Goal: Feedback & Contribution: Submit feedback/report problem

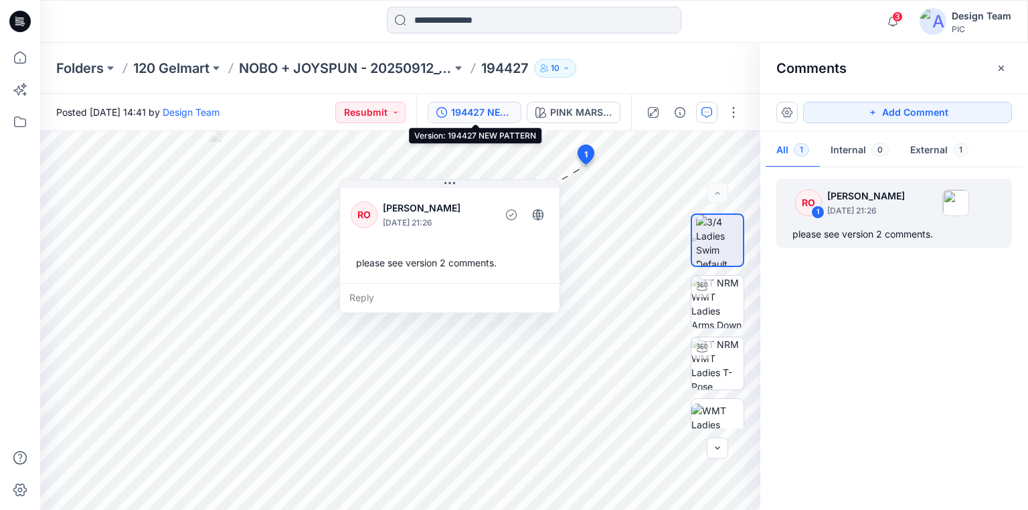
click at [495, 109] on div "194427 NEW PATTERN" at bounding box center [482, 112] width 62 height 15
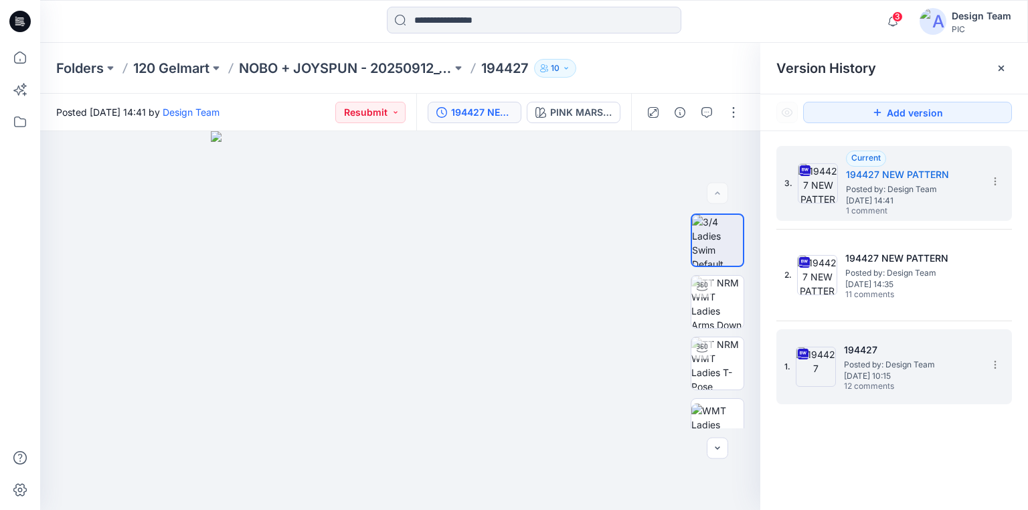
click at [921, 373] on span "[DATE] 10:15" at bounding box center [911, 375] width 134 height 9
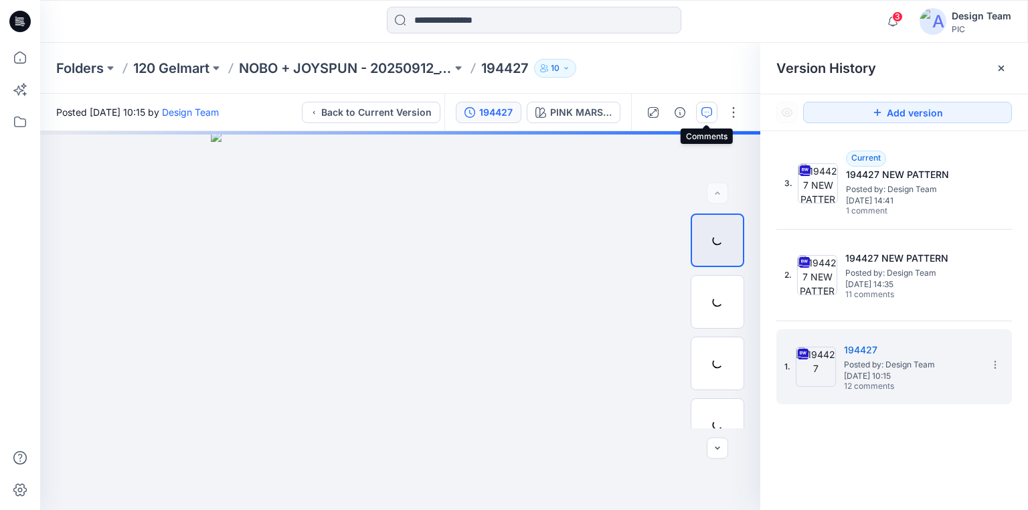
click at [709, 109] on icon "button" at bounding box center [706, 112] width 11 height 11
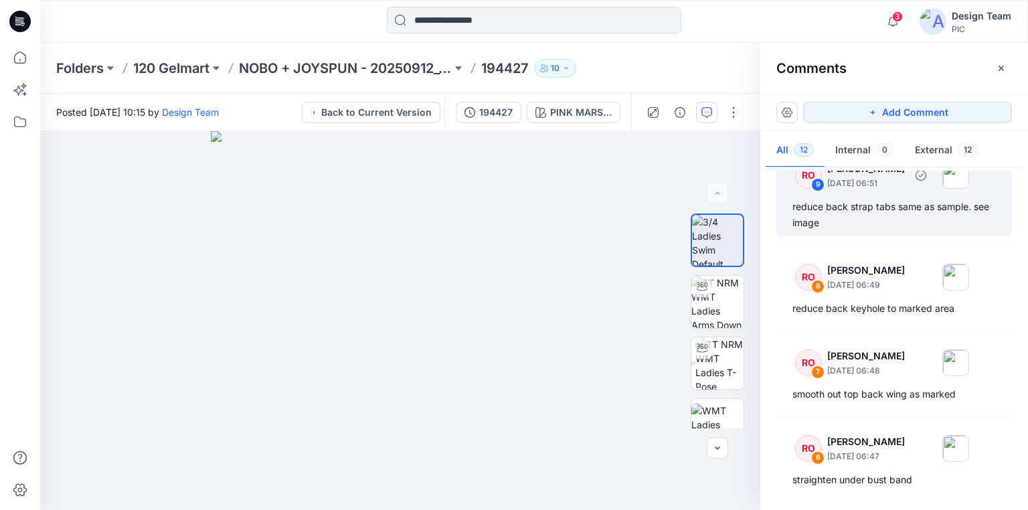
scroll to position [375, 0]
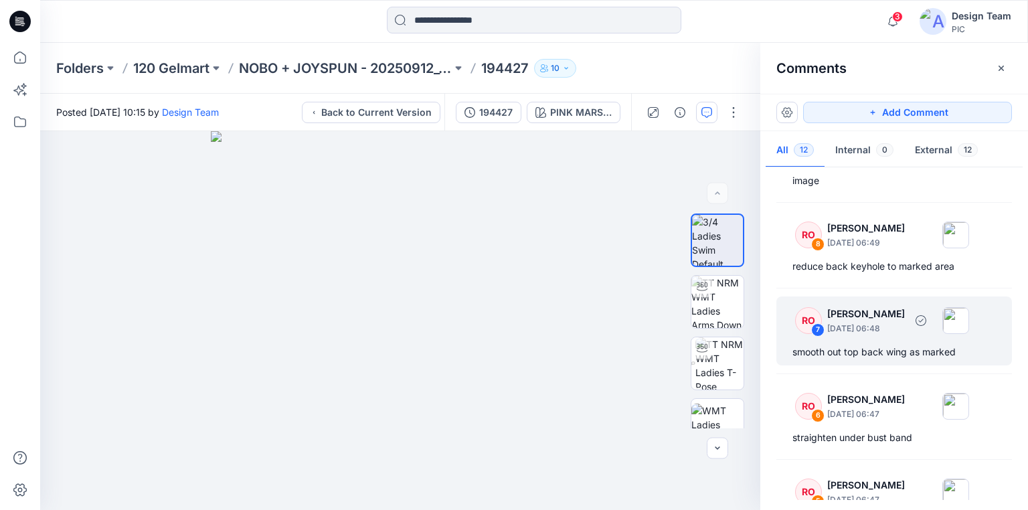
click at [898, 349] on div "smooth out top back wing as marked" at bounding box center [893, 352] width 203 height 16
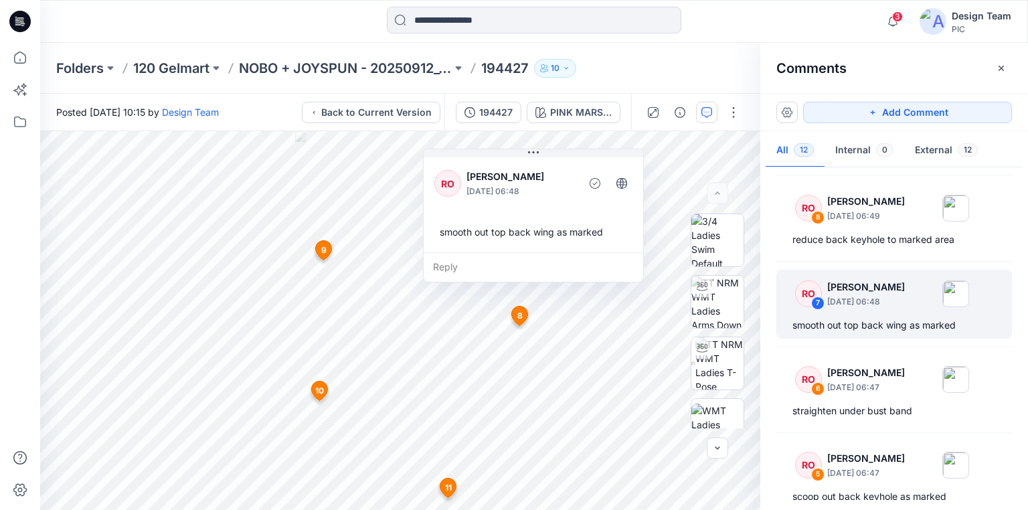
scroll to position [428, 0]
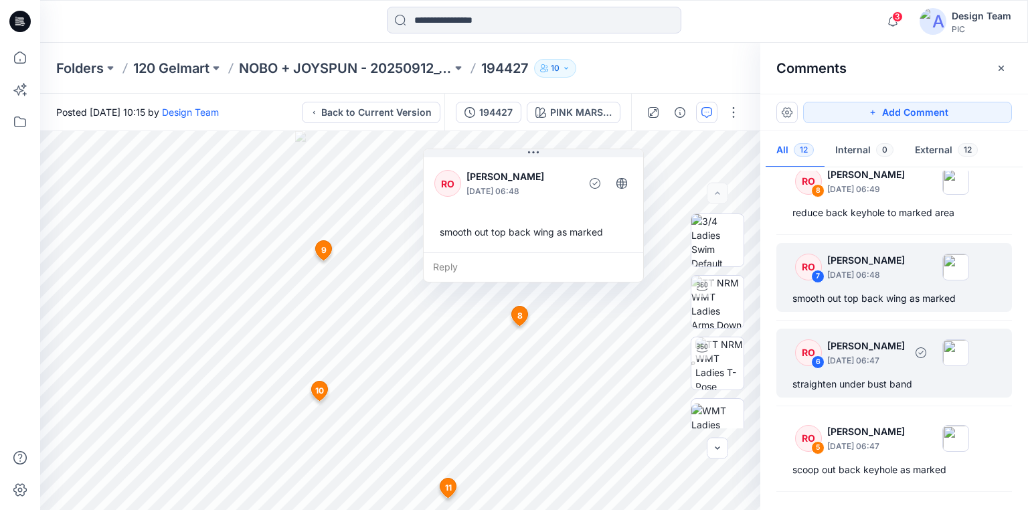
click at [881, 379] on div "straighten under bust band" at bounding box center [893, 384] width 203 height 16
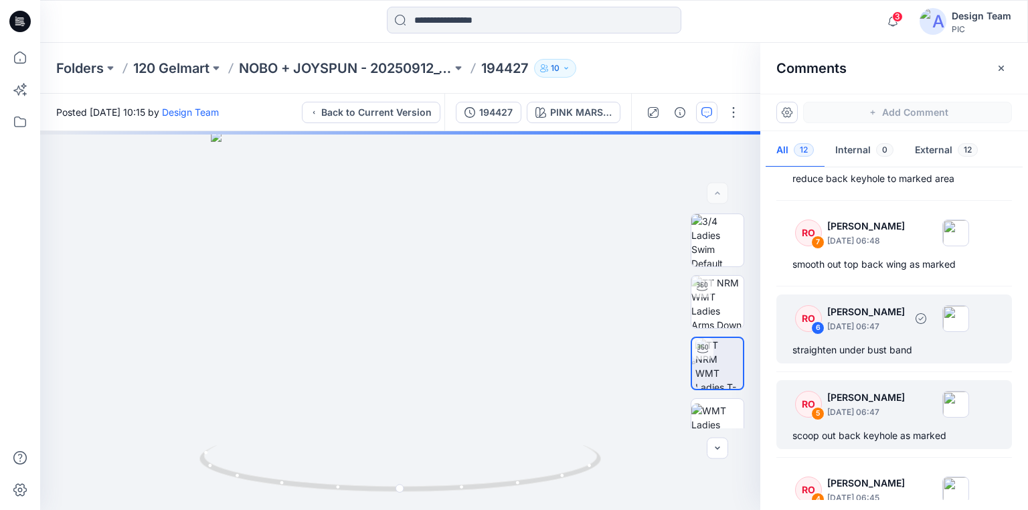
scroll to position [482, 0]
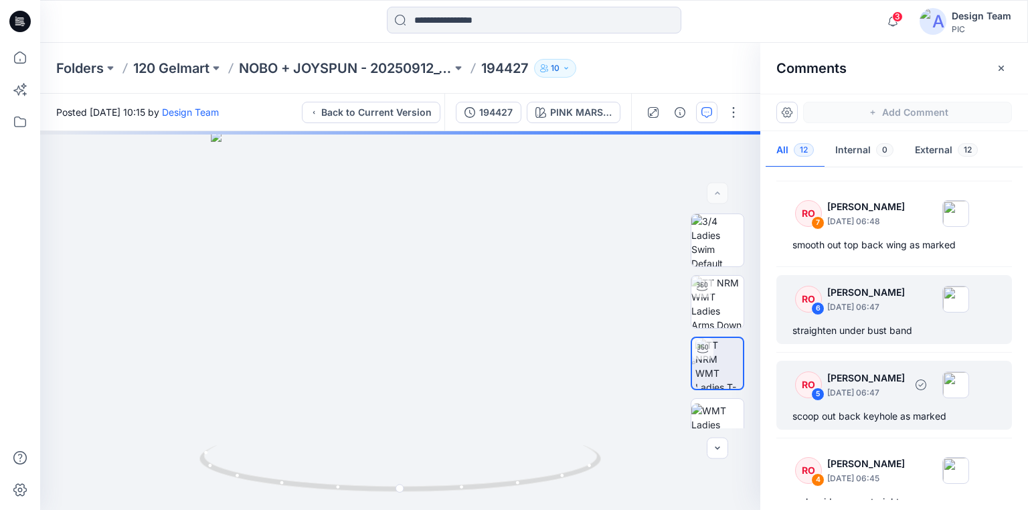
click at [873, 410] on div "scoop out back keyhole as marked" at bounding box center [893, 416] width 203 height 16
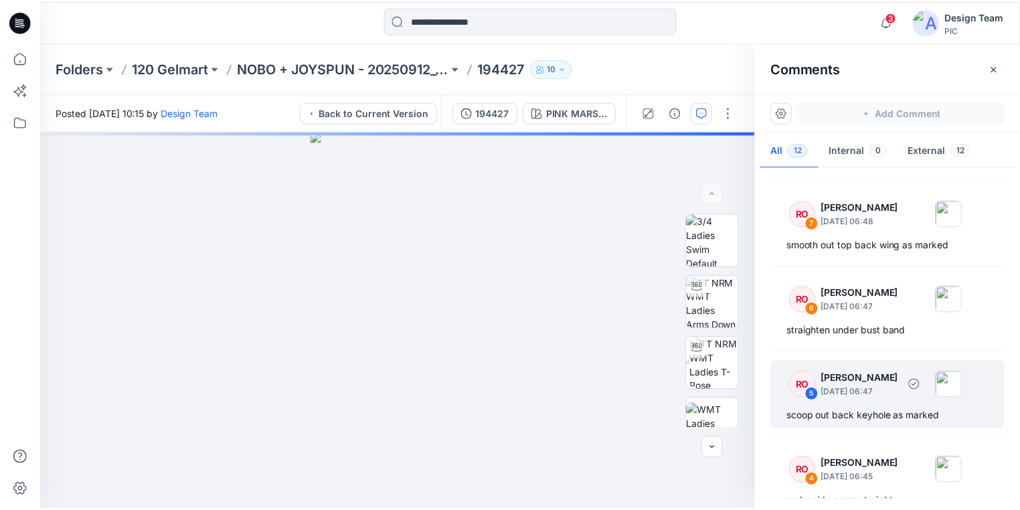
scroll to position [535, 0]
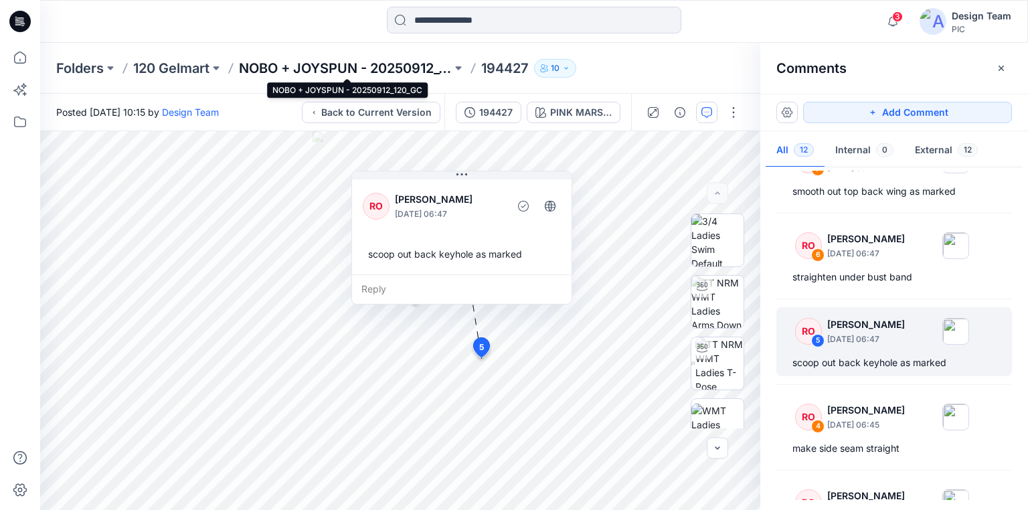
click at [300, 69] on p "NOBO + JOYSPUN - 20250912_120_GC" at bounding box center [345, 68] width 213 height 19
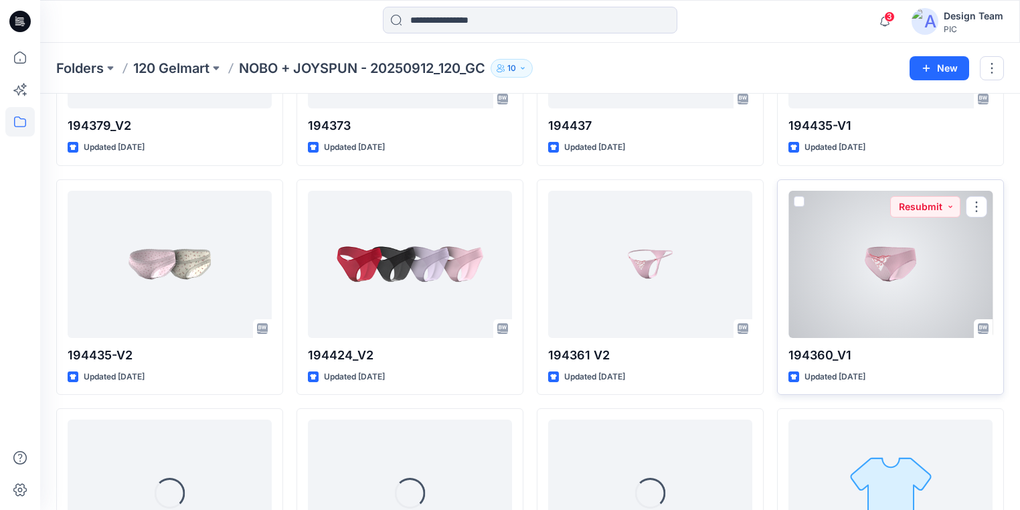
scroll to position [3285, 0]
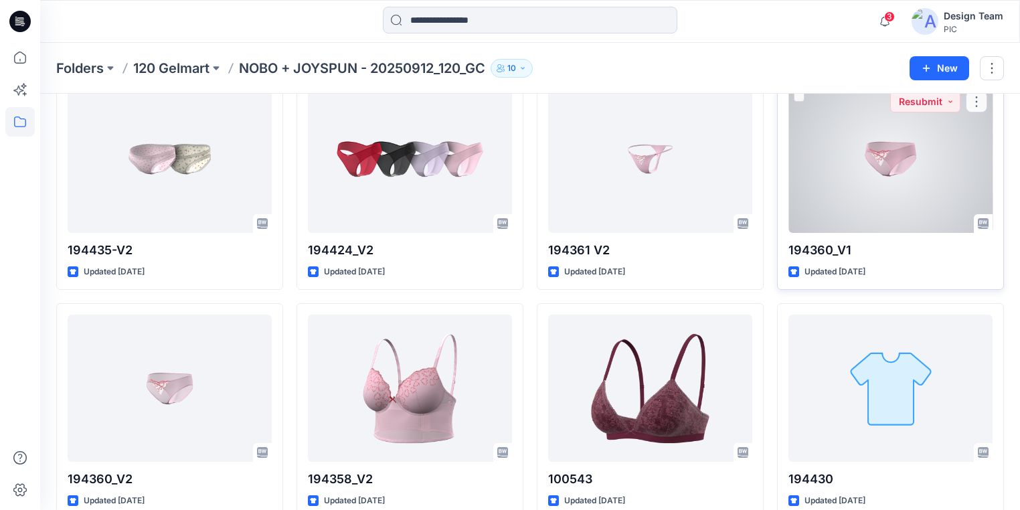
click at [905, 141] on div at bounding box center [890, 159] width 204 height 147
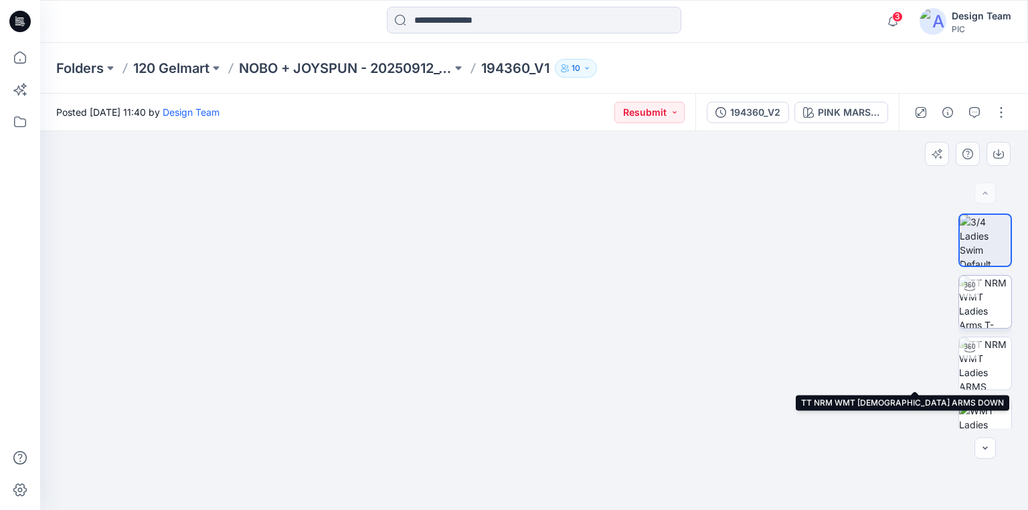
click at [975, 304] on img at bounding box center [985, 302] width 52 height 52
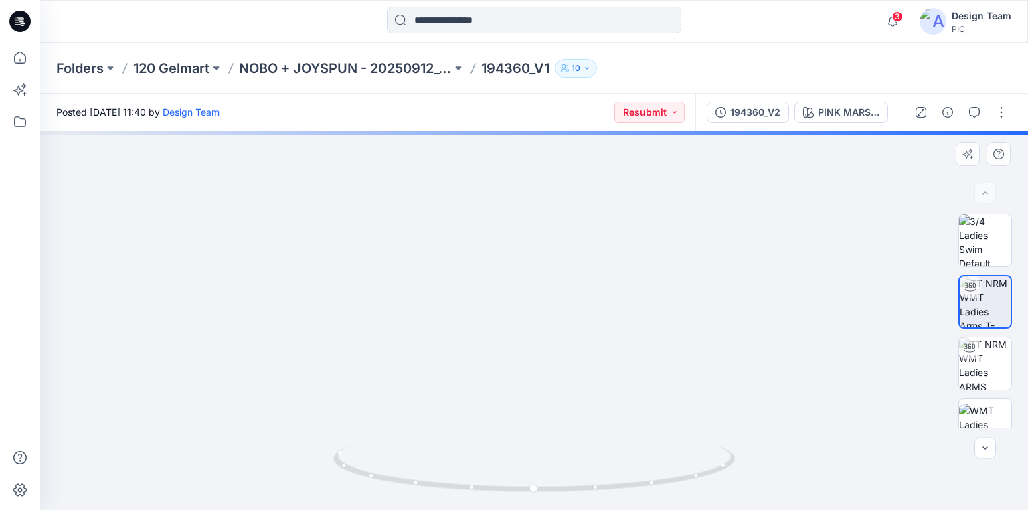
drag, startPoint x: 539, startPoint y: 254, endPoint x: 536, endPoint y: 213, distance: 41.6
click at [536, 213] on img at bounding box center [512, 15] width 1305 height 990
drag, startPoint x: 514, startPoint y: 270, endPoint x: 524, endPoint y: 298, distance: 29.8
click at [524, 298] on img at bounding box center [518, 13] width 1305 height 993
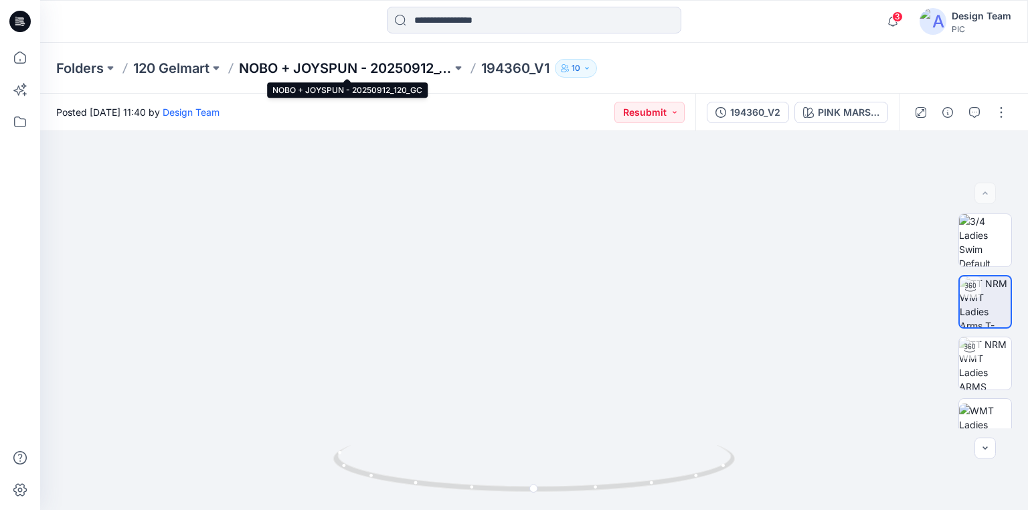
click at [387, 64] on p "NOBO + JOYSPUN - 20250912_120_GC" at bounding box center [345, 68] width 213 height 19
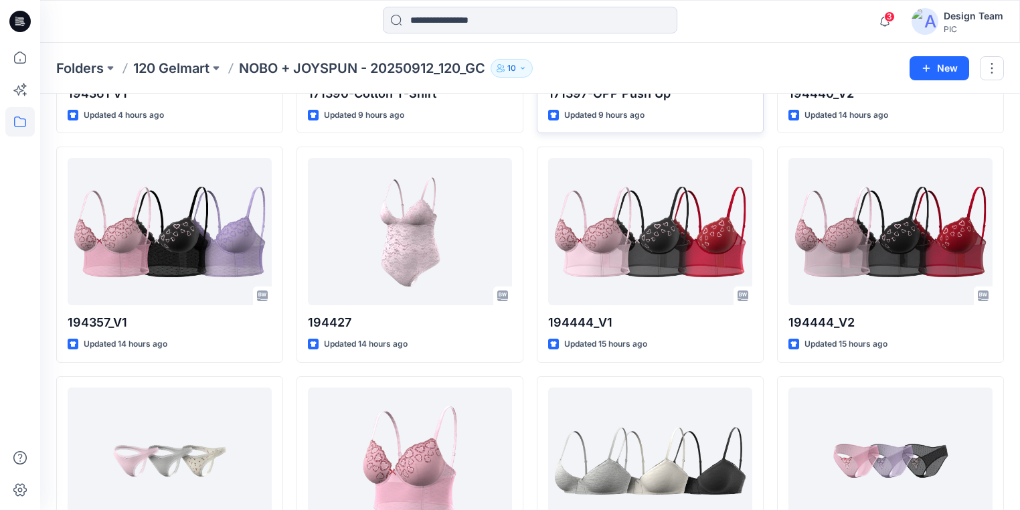
scroll to position [535, 0]
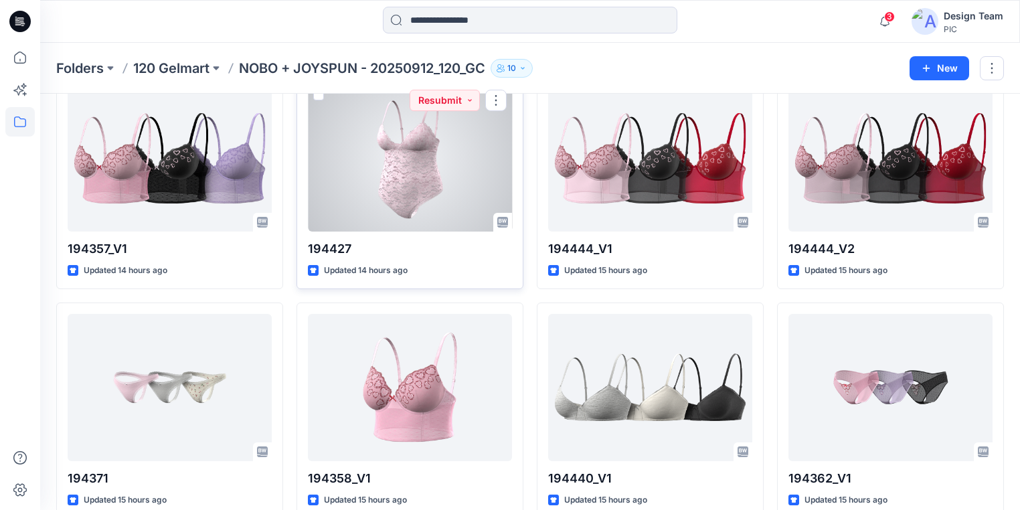
click at [416, 202] on div at bounding box center [410, 157] width 204 height 147
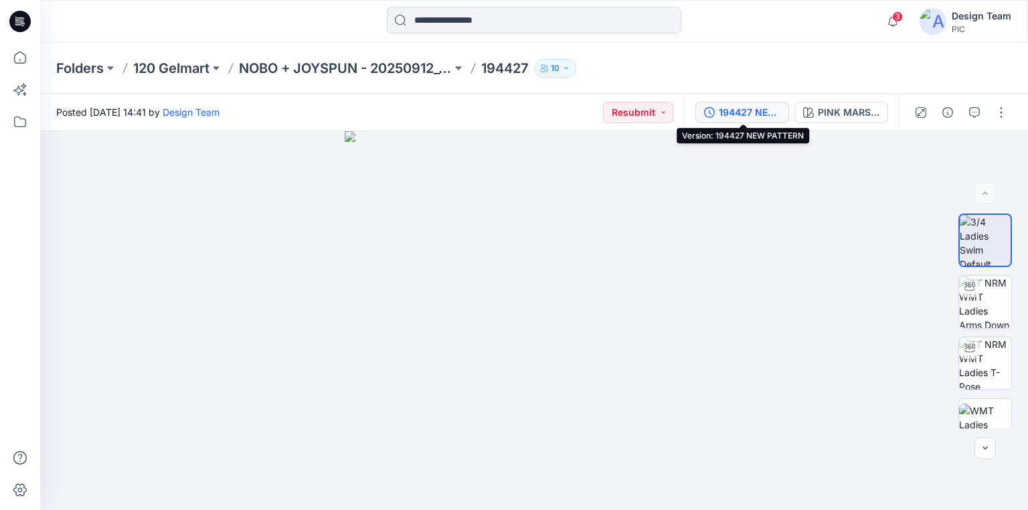
click at [759, 114] on div "194427 NEW PATTERN" at bounding box center [750, 112] width 62 height 15
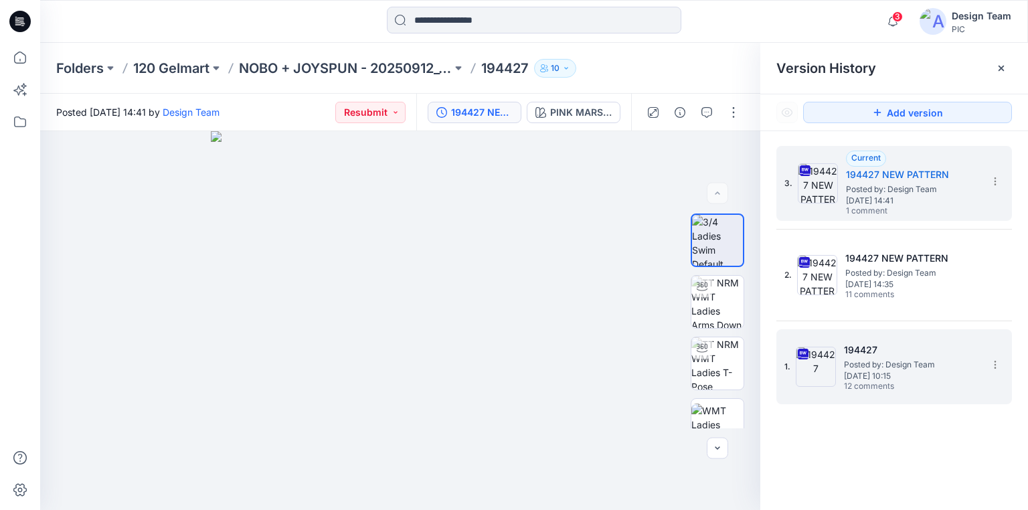
click at [882, 361] on span "Posted by: Design Team" at bounding box center [911, 364] width 134 height 13
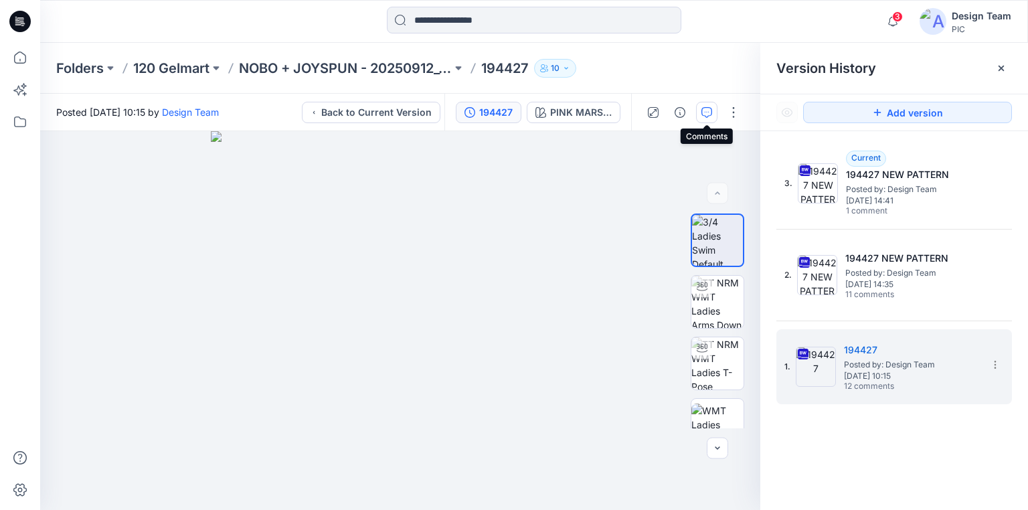
click at [707, 109] on icon "button" at bounding box center [706, 112] width 11 height 11
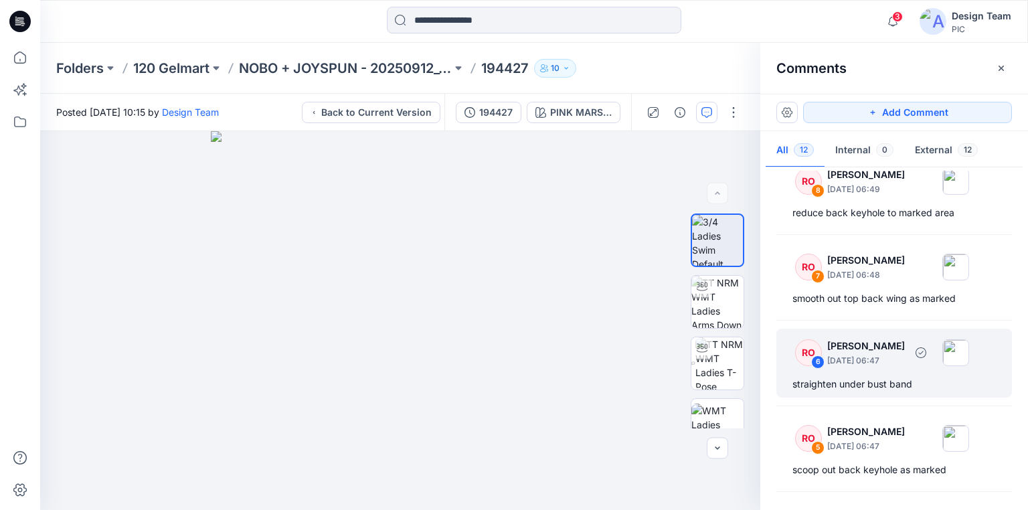
scroll to position [482, 0]
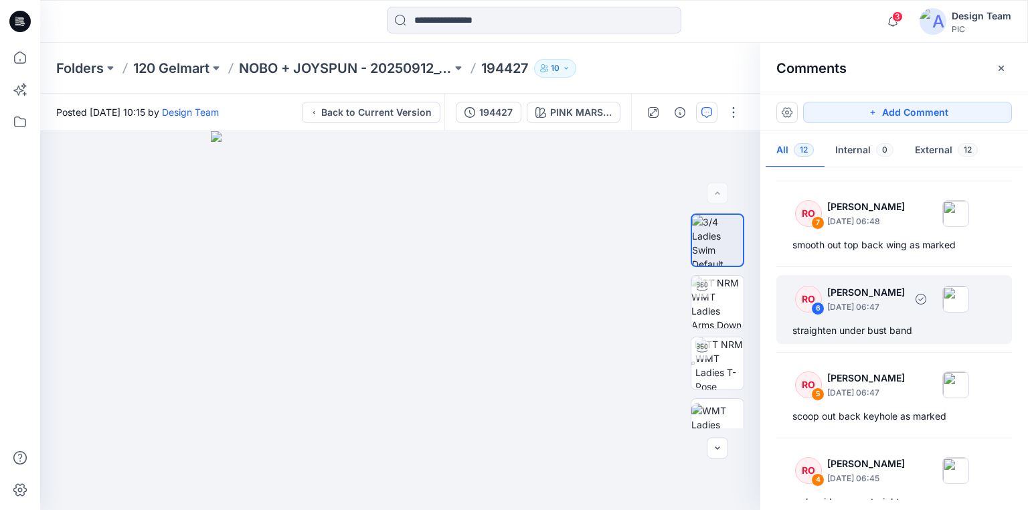
click at [876, 330] on div "straighten under bust band" at bounding box center [893, 331] width 203 height 16
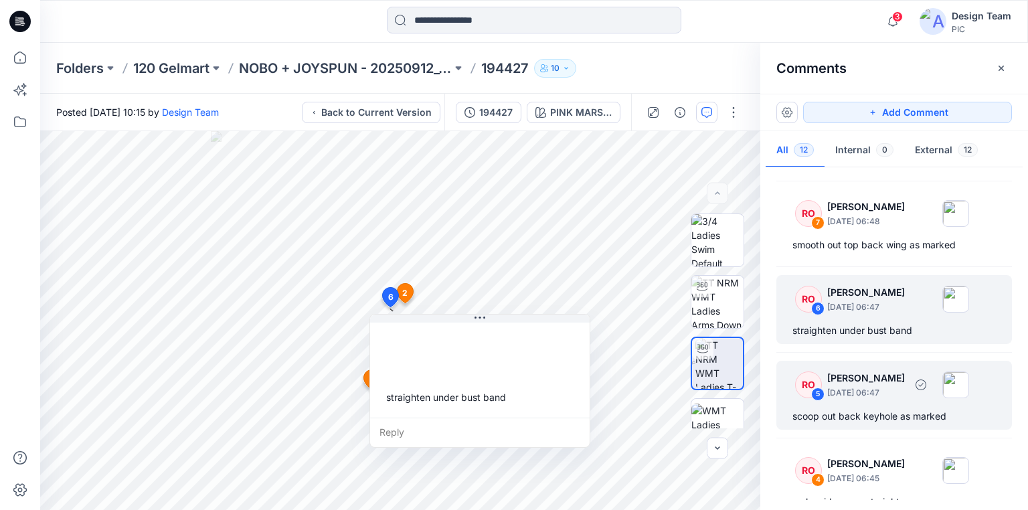
click at [871, 416] on div "scoop out back keyhole as marked" at bounding box center [893, 416] width 203 height 16
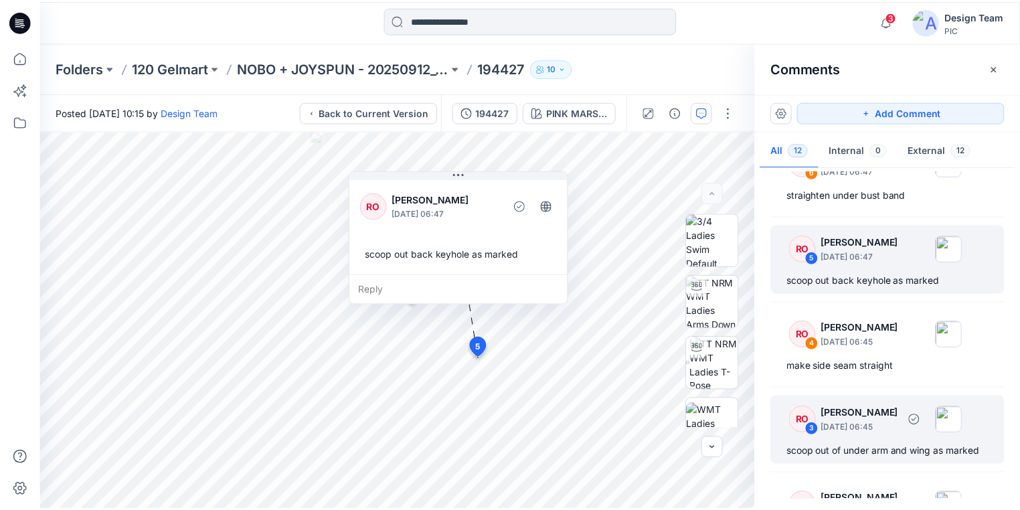
scroll to position [642, 0]
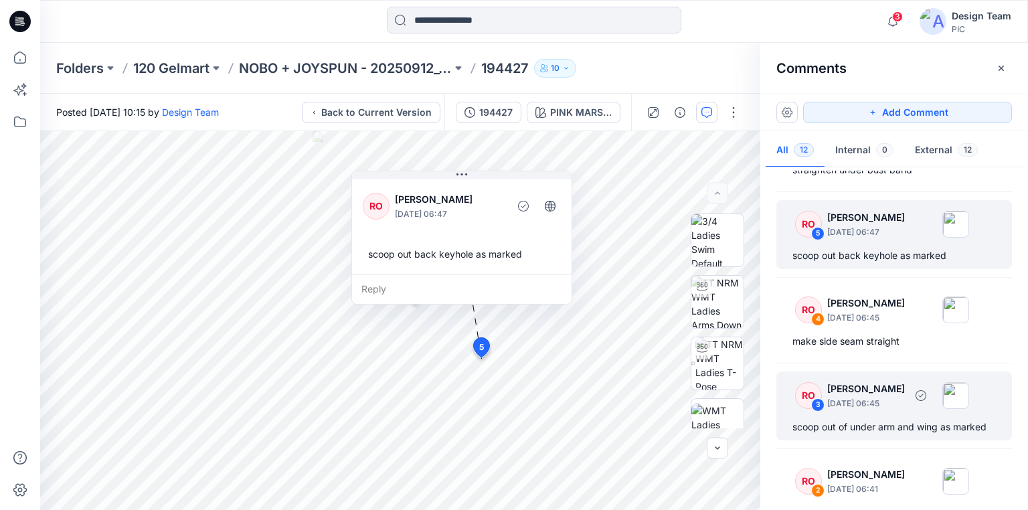
click at [867, 428] on div "scoop out of under arm and wing as marked" at bounding box center [893, 427] width 203 height 16
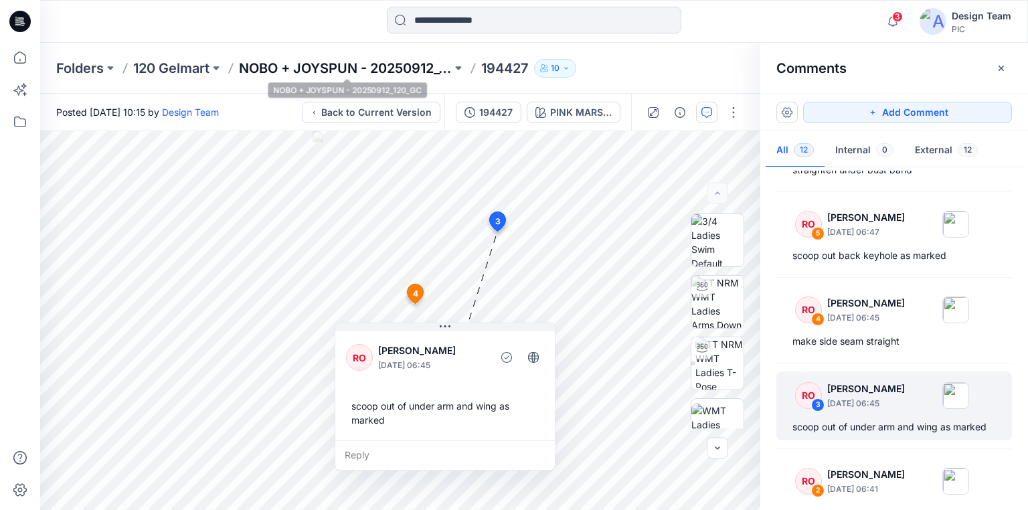
click at [397, 66] on p "NOBO + JOYSPUN - 20250912_120_GC" at bounding box center [345, 68] width 213 height 19
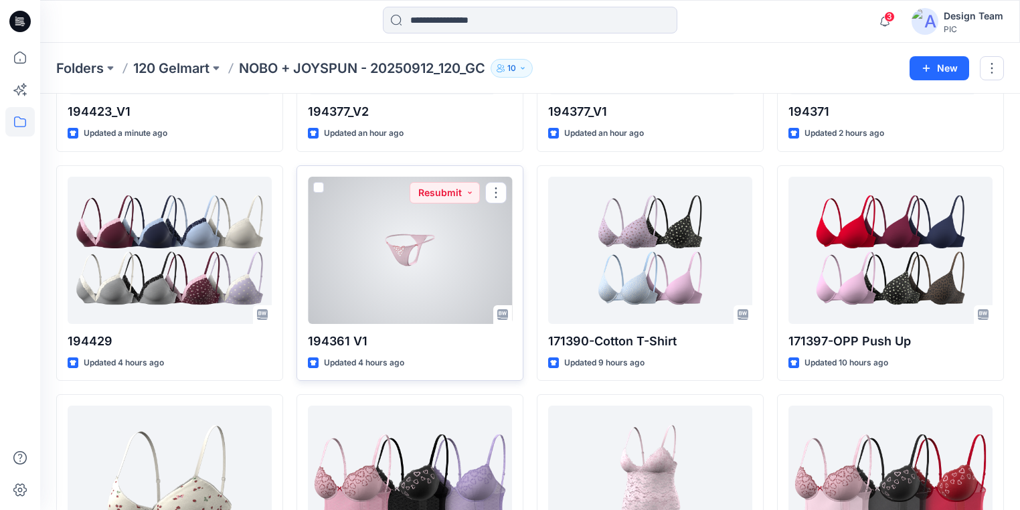
scroll to position [375, 0]
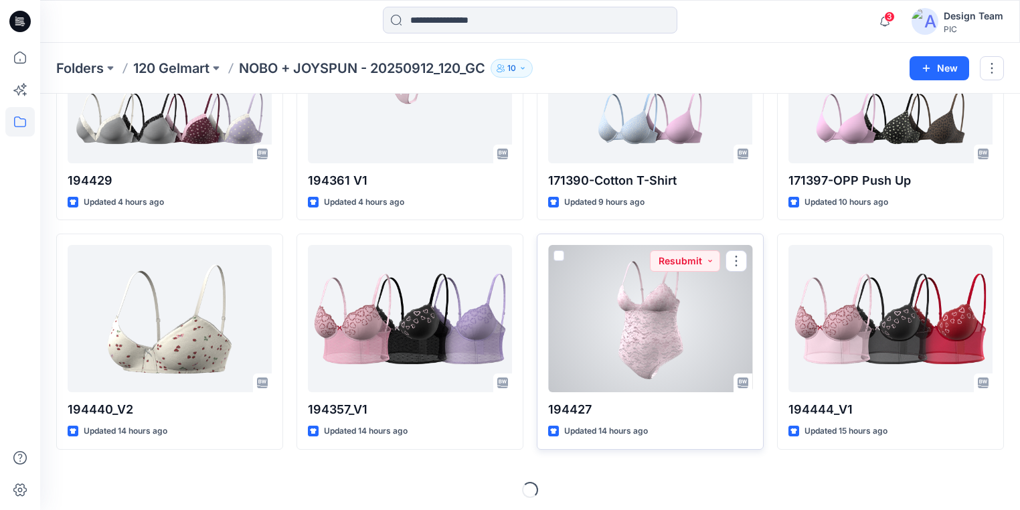
click at [682, 315] on div at bounding box center [650, 318] width 204 height 147
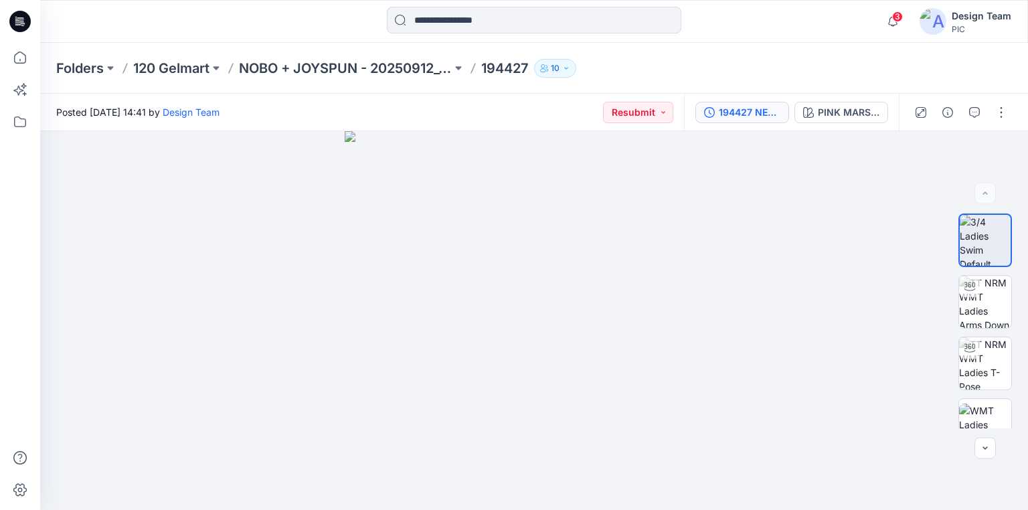
click at [742, 114] on div "194427 NEW PATTERN" at bounding box center [750, 112] width 62 height 15
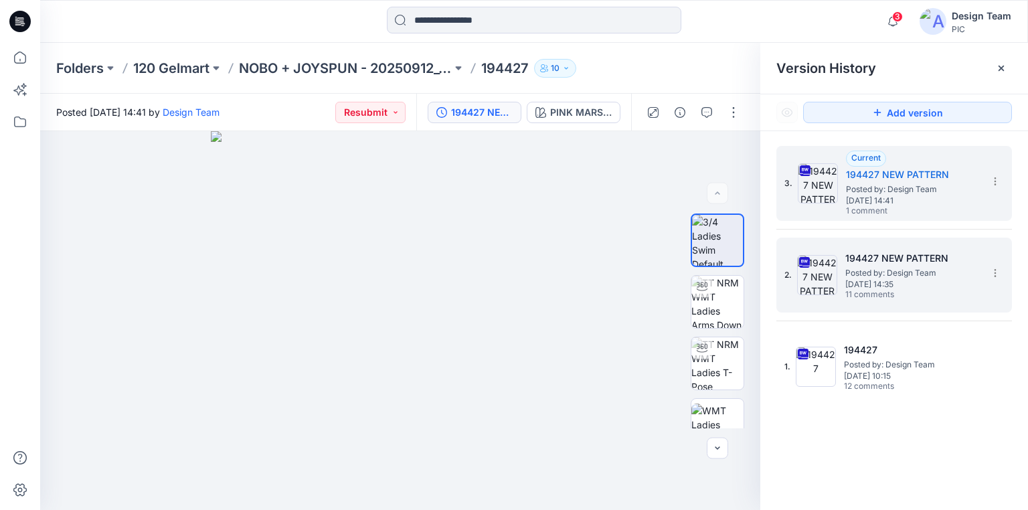
click at [897, 264] on h5 "194427 NEW PATTERN" at bounding box center [912, 258] width 134 height 16
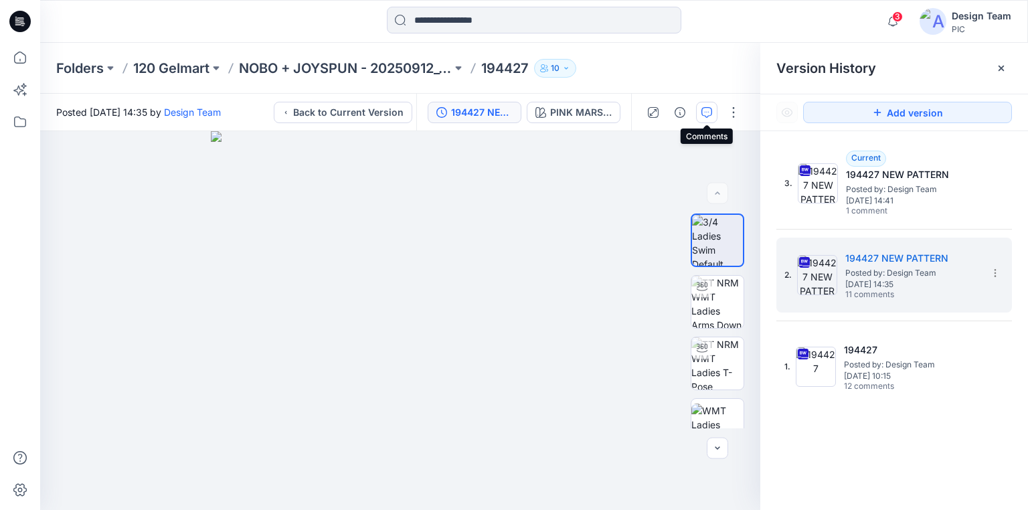
click at [703, 115] on icon "button" at bounding box center [706, 112] width 11 height 11
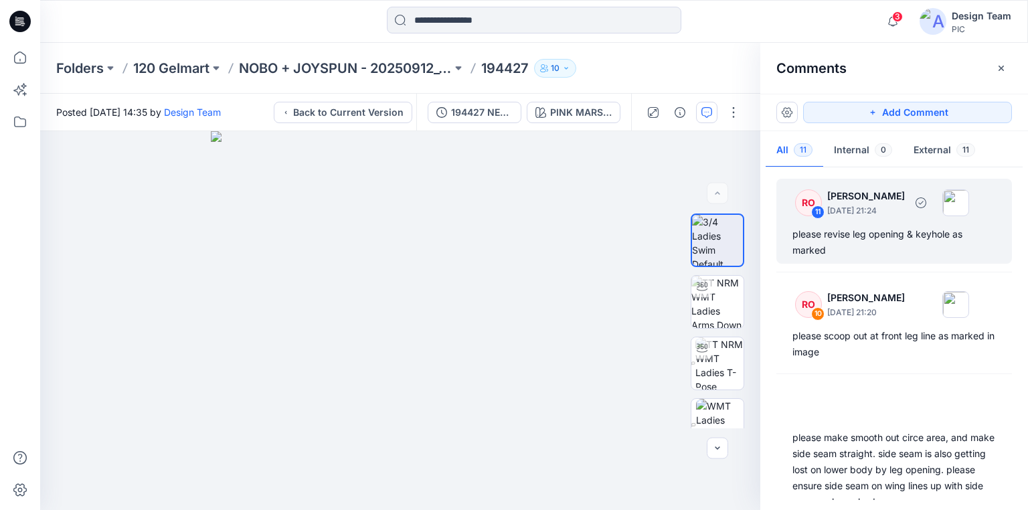
click at [854, 232] on div "please revise leg opening & keyhole as marked" at bounding box center [893, 242] width 203 height 32
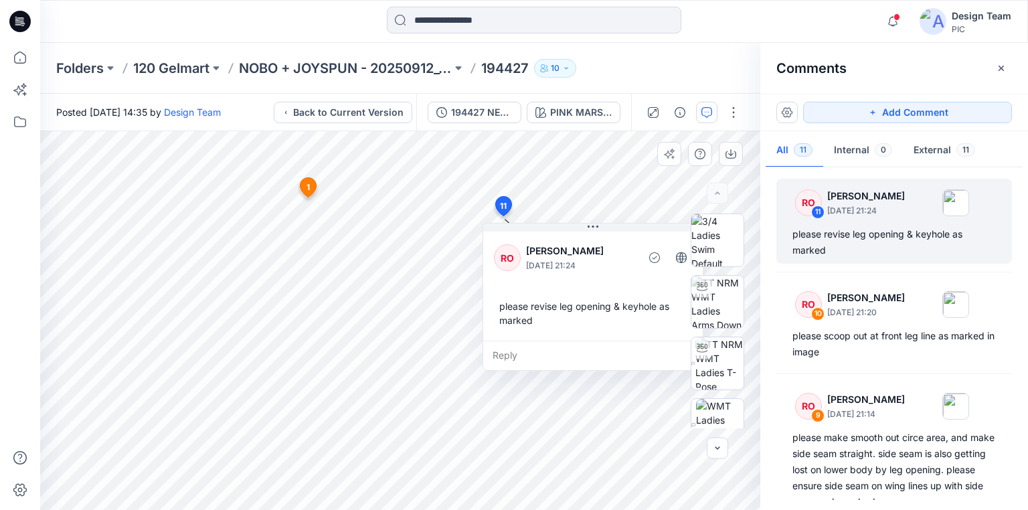
click at [533, 333] on div "RO Raquel Ortiz October 03, 2025 21:24 please revise leg opening & keyhole as m…" at bounding box center [592, 285] width 219 height 112
click at [516, 351] on div "Reply" at bounding box center [592, 355] width 219 height 29
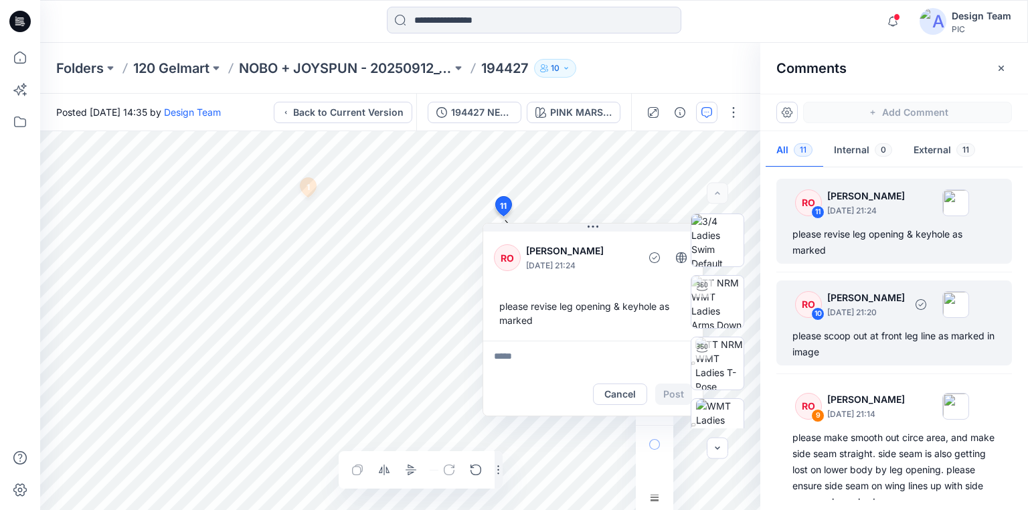
click at [859, 339] on div "please scoop out at front leg line as marked in image" at bounding box center [893, 344] width 203 height 32
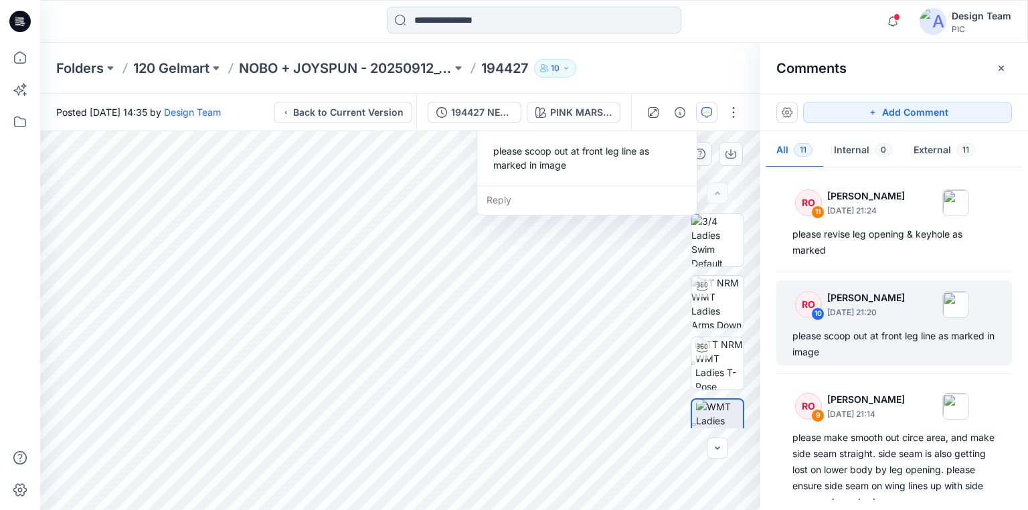
click at [583, 159] on div "please scoop out at front leg line as marked in image" at bounding box center [587, 158] width 198 height 39
click at [508, 201] on div "Reply" at bounding box center [586, 199] width 219 height 29
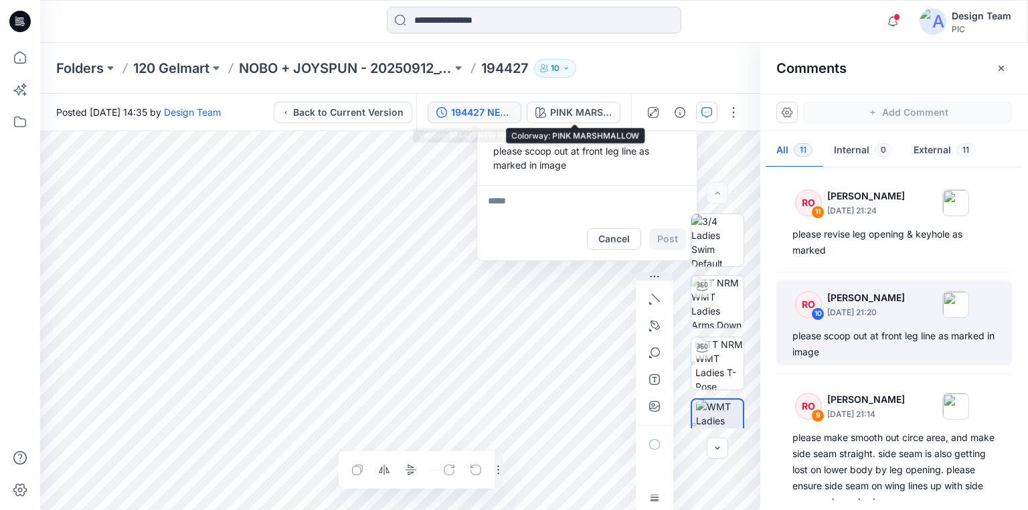
click at [472, 110] on div "194427 NEW PATTERN" at bounding box center [482, 112] width 62 height 15
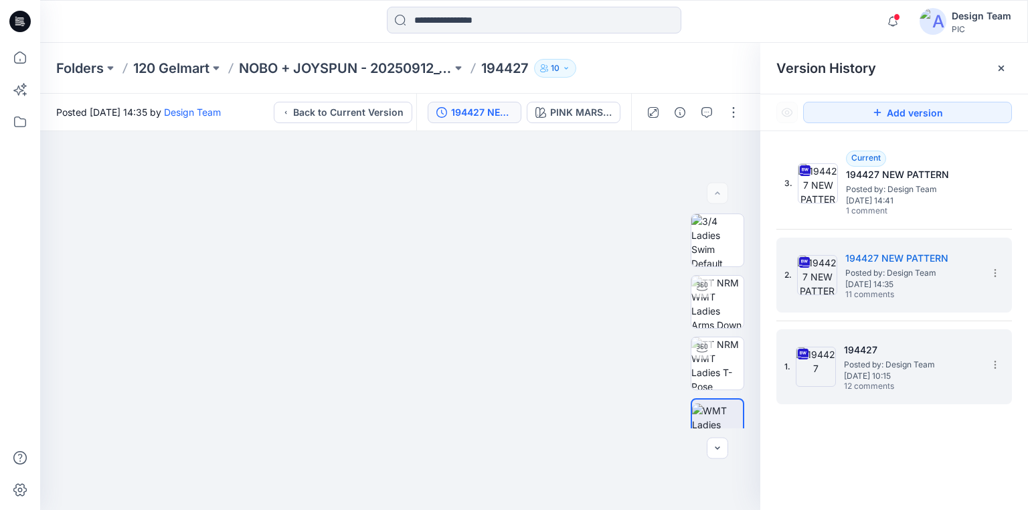
click at [889, 358] on span "Posted by: Design Team" at bounding box center [911, 364] width 134 height 13
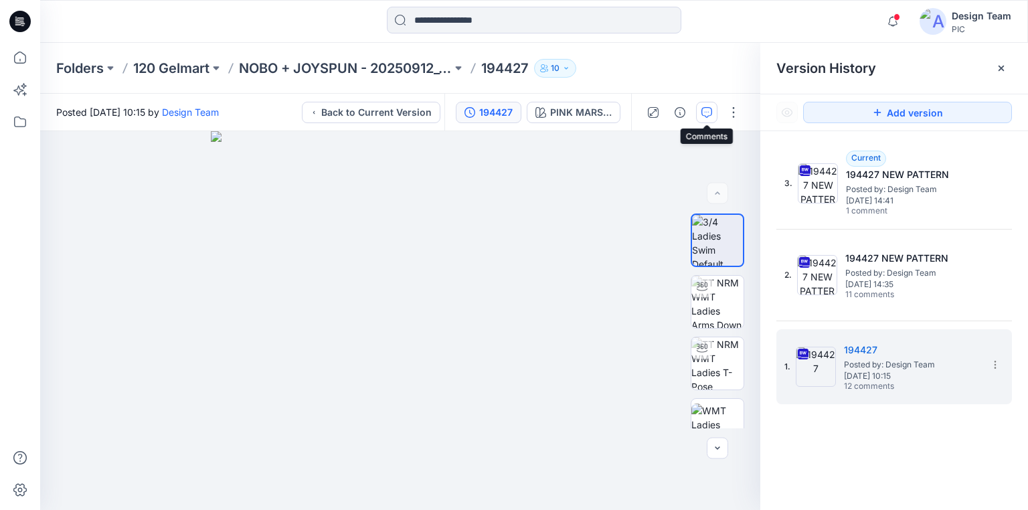
click at [709, 115] on icon "button" at bounding box center [706, 112] width 11 height 11
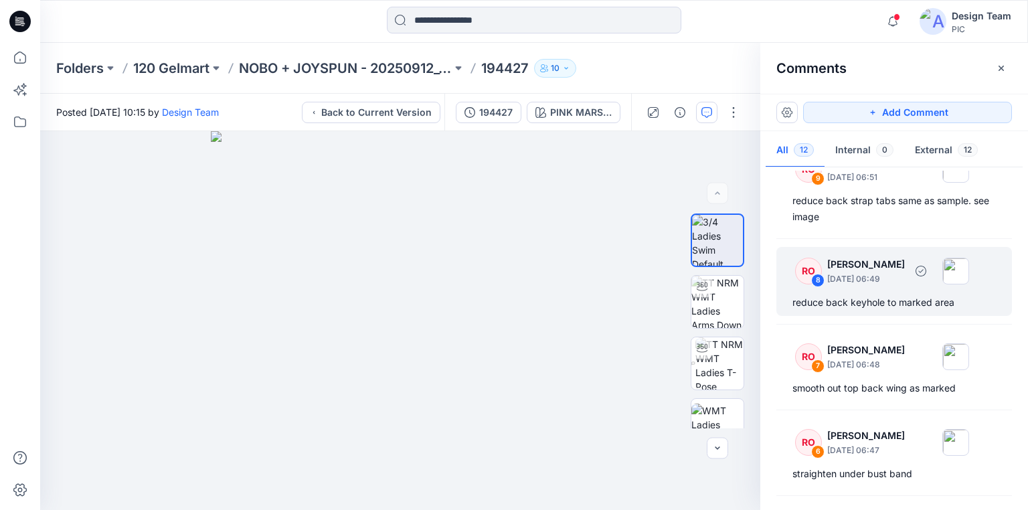
scroll to position [375, 0]
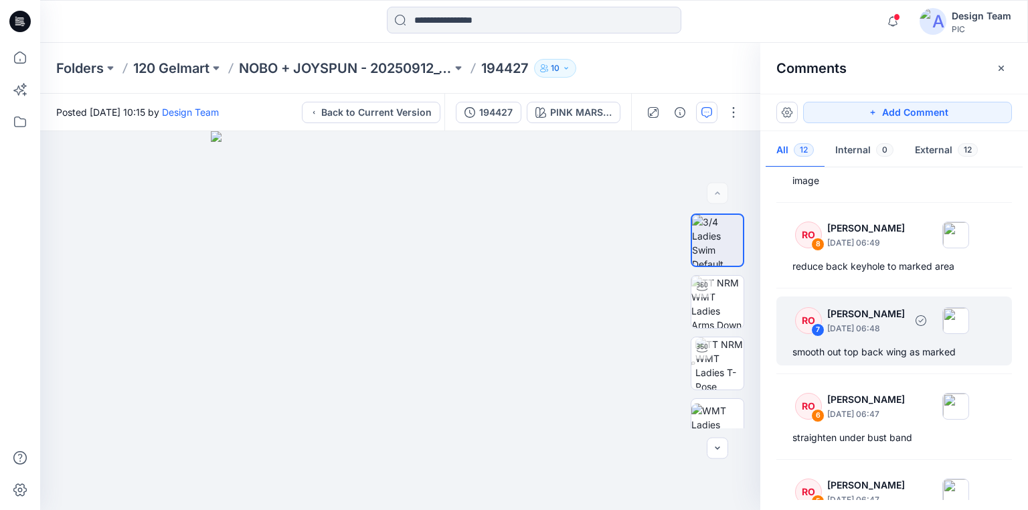
click at [873, 353] on div "smooth out top back wing as marked" at bounding box center [893, 352] width 203 height 16
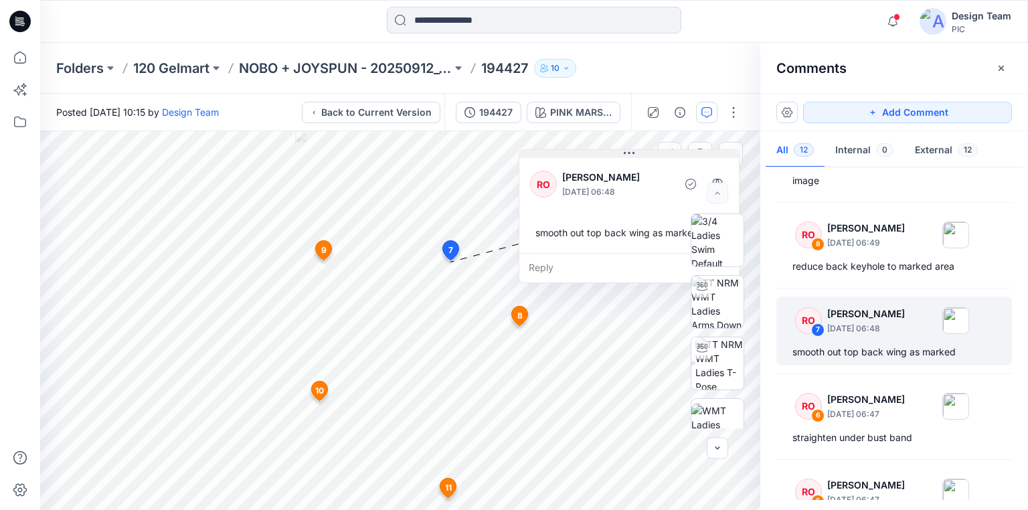
drag, startPoint x: 517, startPoint y: 154, endPoint x: 616, endPoint y: 155, distance: 99.0
click at [616, 155] on button at bounding box center [628, 154] width 219 height 8
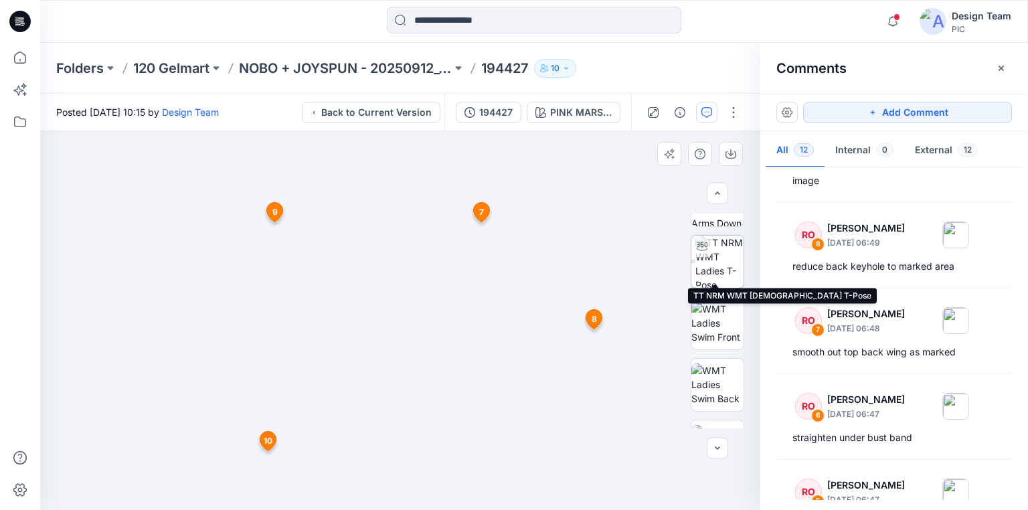
scroll to position [107, 0]
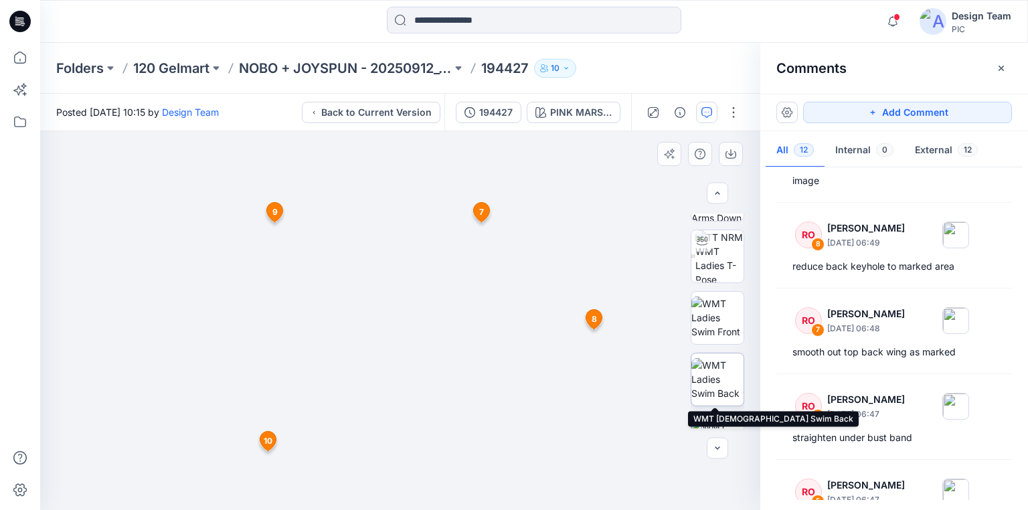
click at [717, 379] on img at bounding box center [717, 379] width 52 height 42
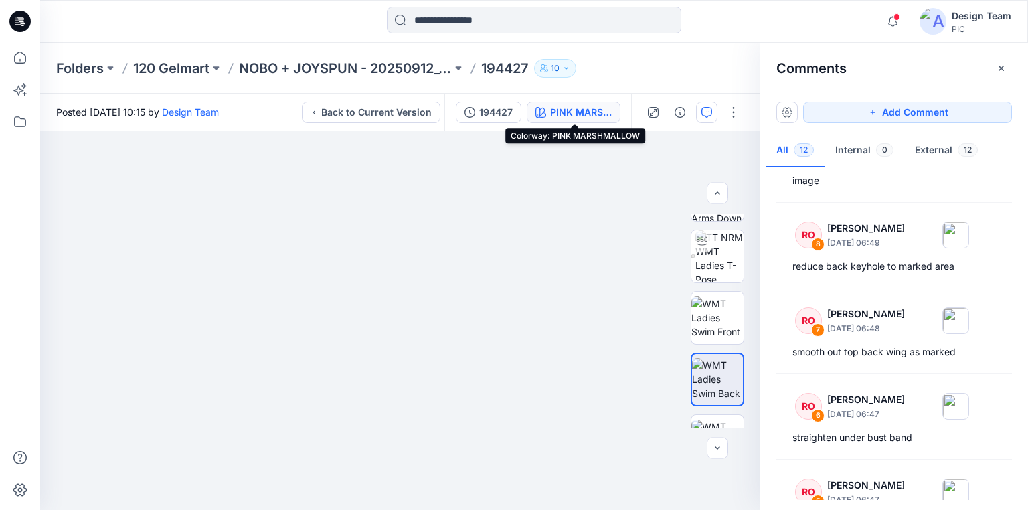
click at [555, 110] on div "PINK MARSHMALLOW" at bounding box center [581, 112] width 62 height 15
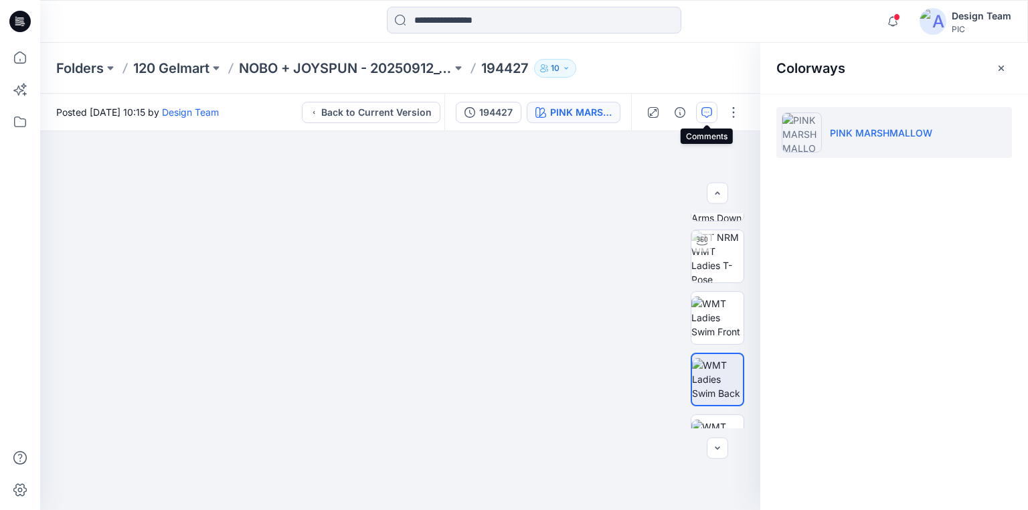
click at [699, 112] on button "button" at bounding box center [706, 112] width 21 height 21
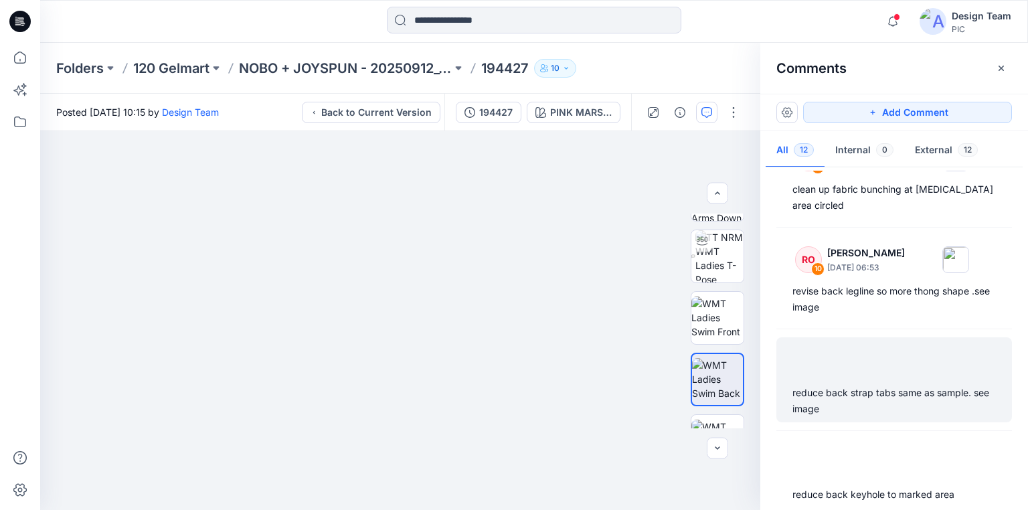
scroll to position [161, 0]
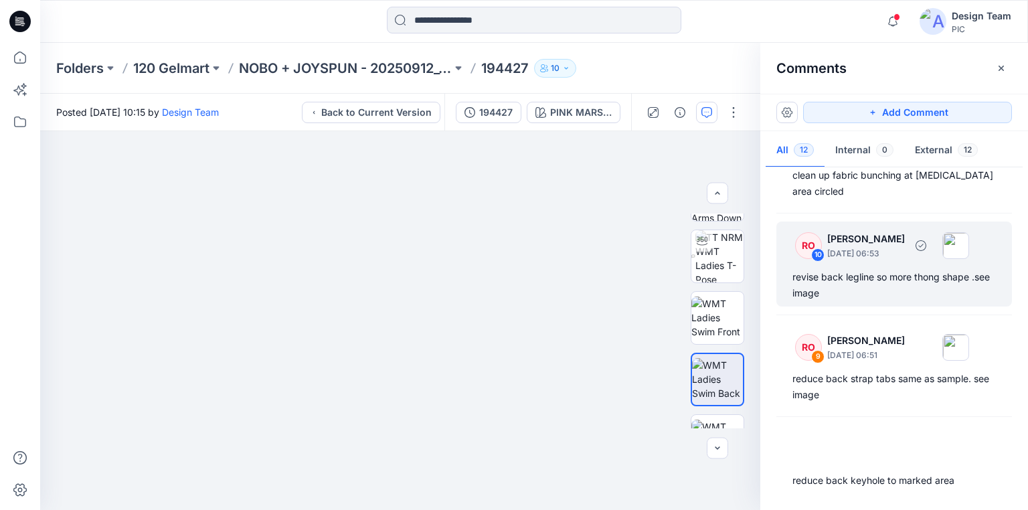
click at [848, 280] on div "revise back legline so more thong shape .see image" at bounding box center [893, 285] width 203 height 32
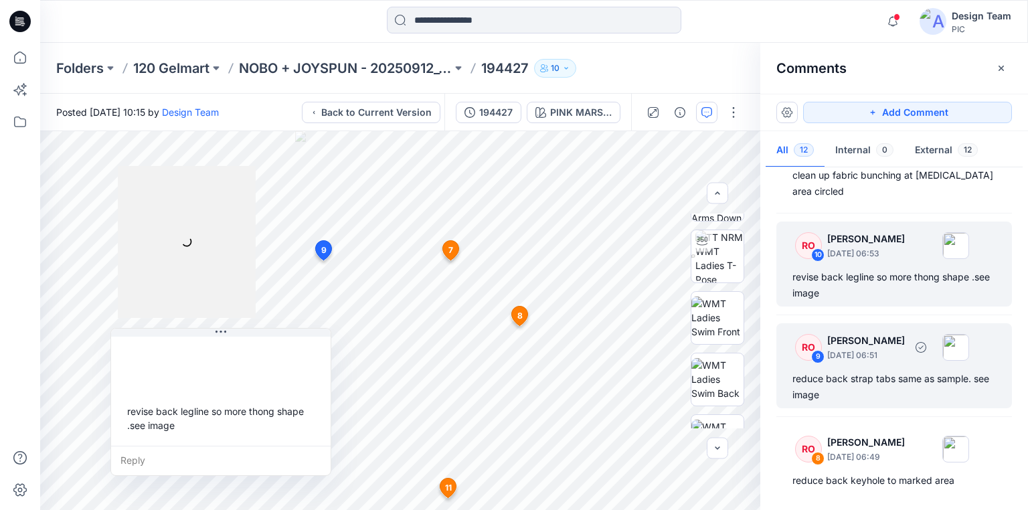
click at [848, 377] on div "reduce back strap tabs same as sample. see image" at bounding box center [893, 387] width 203 height 32
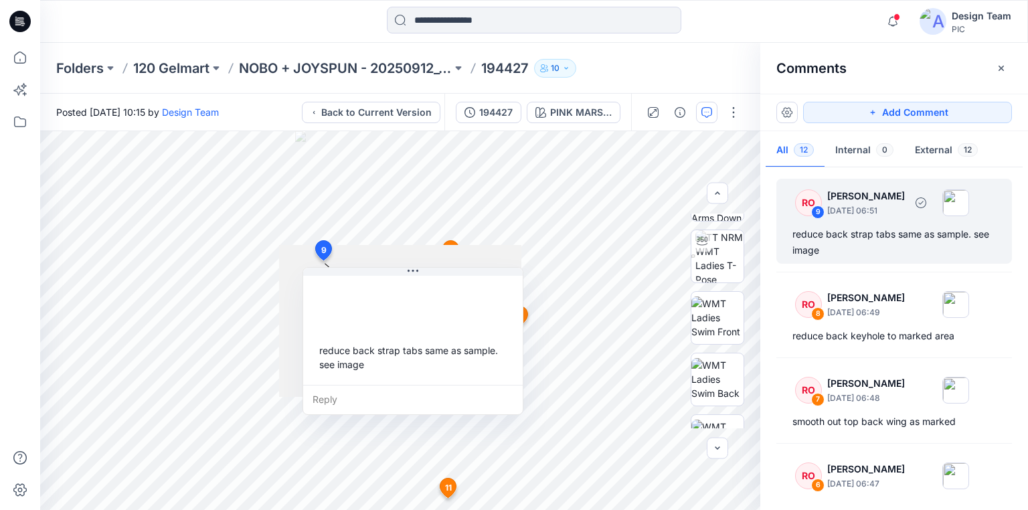
scroll to position [321, 0]
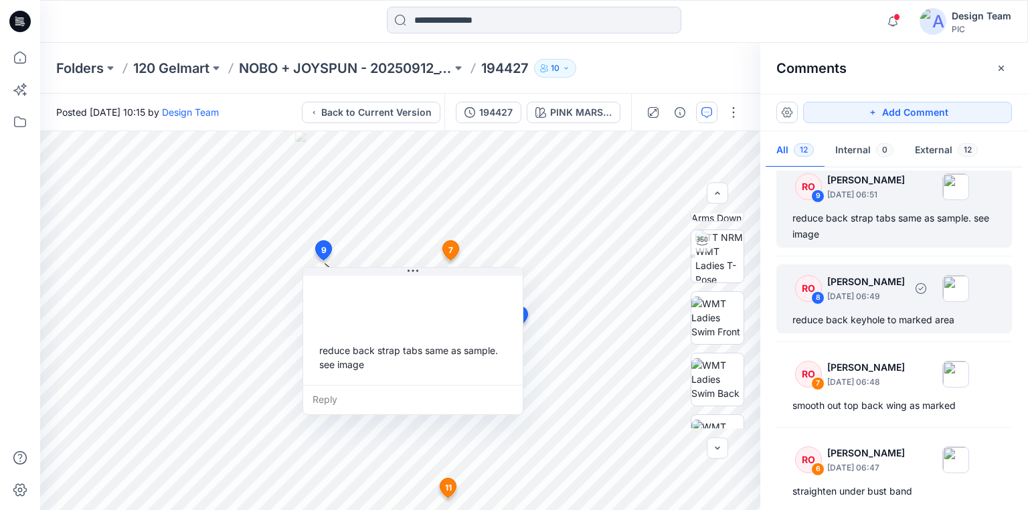
click at [852, 319] on div "reduce back keyhole to marked area" at bounding box center [893, 320] width 203 height 16
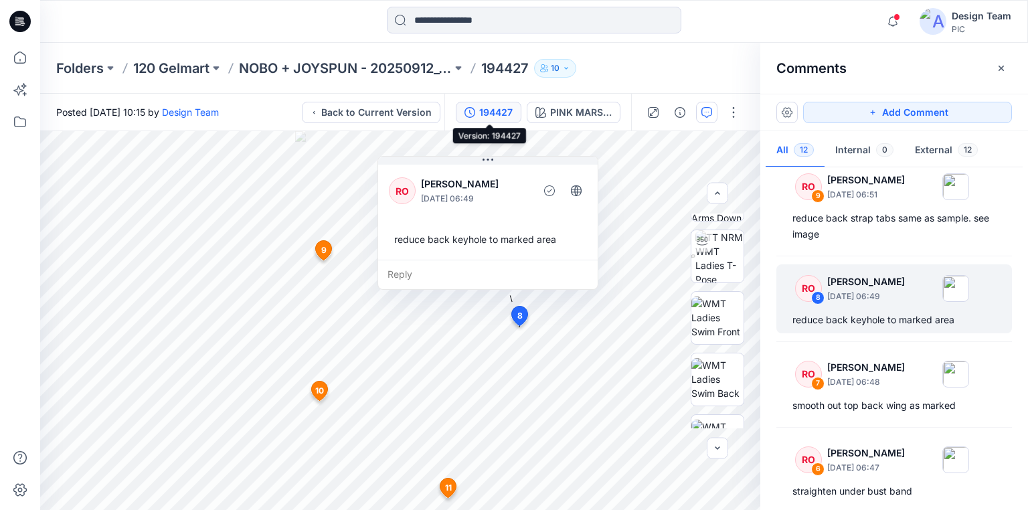
click at [496, 112] on div "194427" at bounding box center [495, 112] width 33 height 15
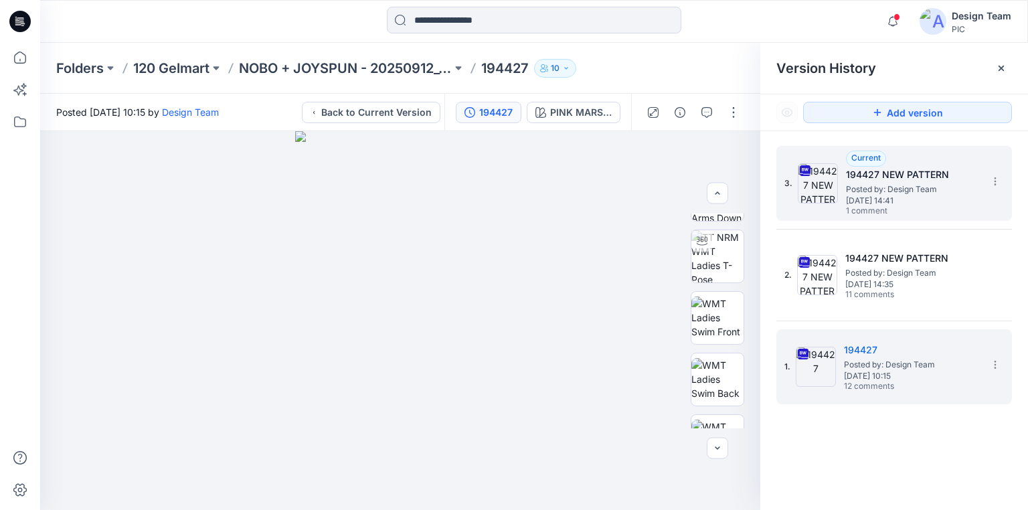
drag, startPoint x: 846, startPoint y: 198, endPoint x: 830, endPoint y: 187, distance: 19.1
click at [846, 198] on span "[DATE] 14:41" at bounding box center [913, 200] width 134 height 9
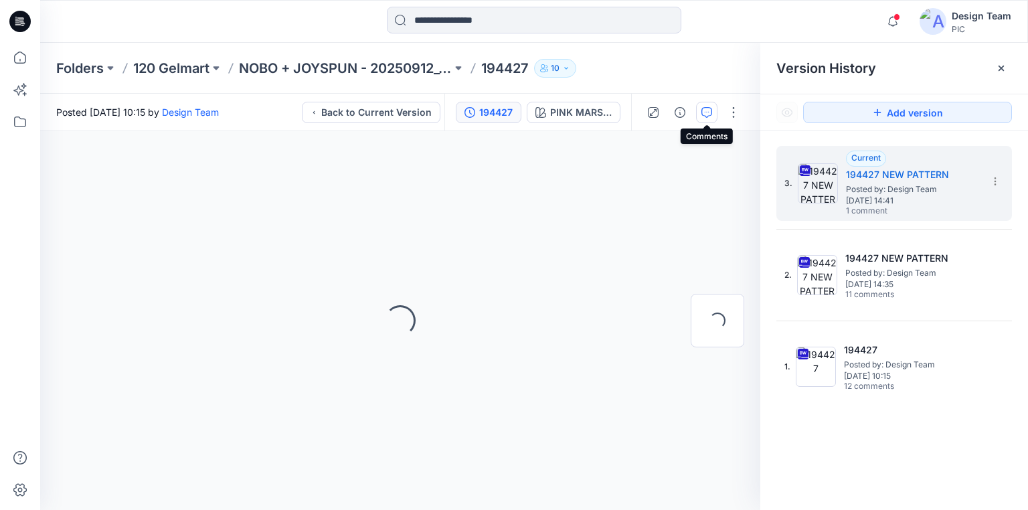
click at [707, 110] on icon "button" at bounding box center [706, 112] width 11 height 11
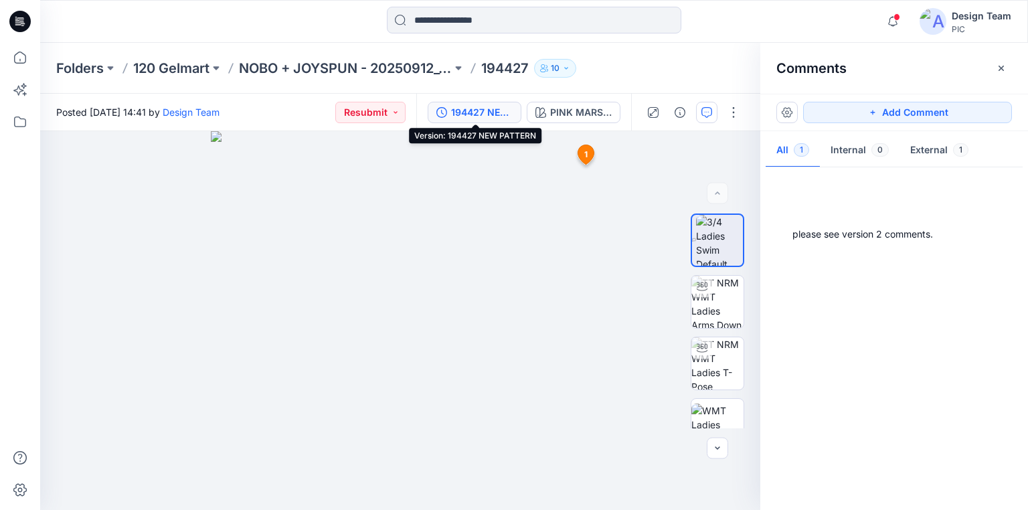
drag, startPoint x: 475, startPoint y: 109, endPoint x: 492, endPoint y: 109, distance: 16.7
click at [475, 109] on div "194427 NEW PATTERN" at bounding box center [482, 112] width 62 height 15
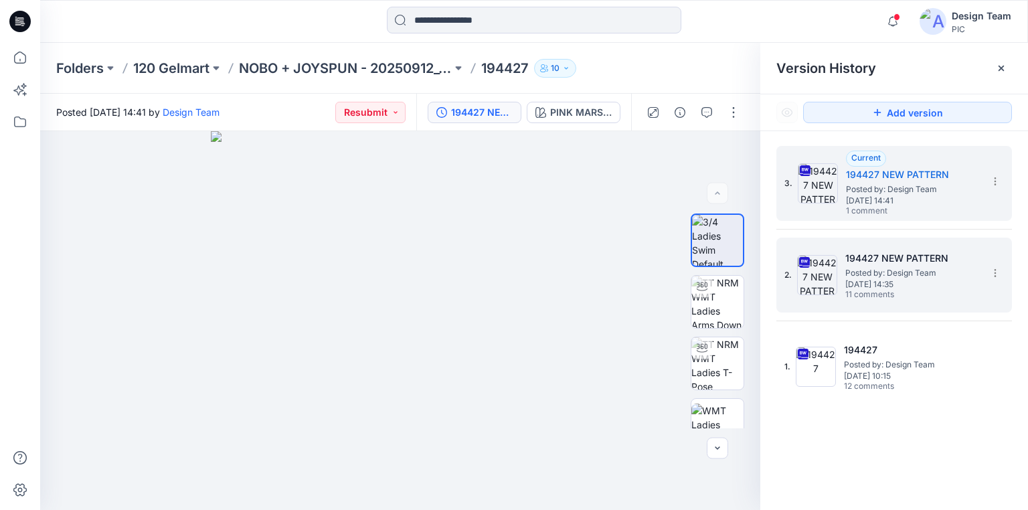
click at [899, 248] on div "2. 194427 NEW PATTERN Posted by: Design Team Friday, October 03, 2025 14:35 11 …" at bounding box center [884, 275] width 201 height 64
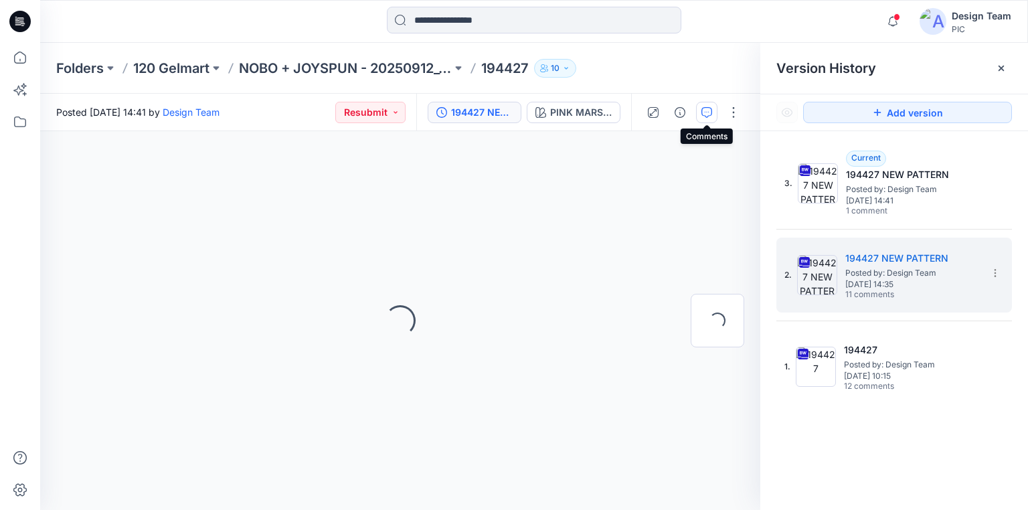
click at [707, 110] on icon "button" at bounding box center [706, 112] width 11 height 11
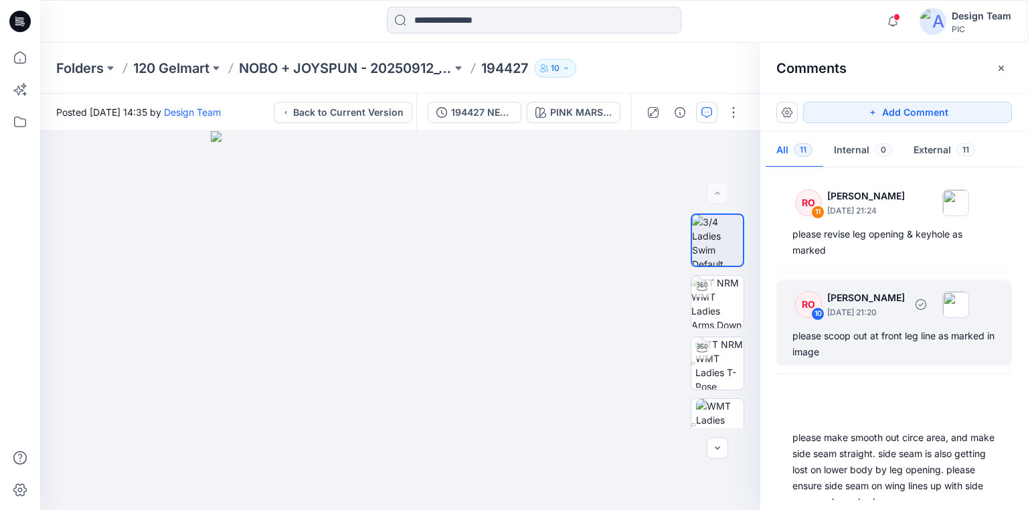
click at [856, 332] on div "please scoop out at front leg line as marked in image" at bounding box center [893, 344] width 203 height 32
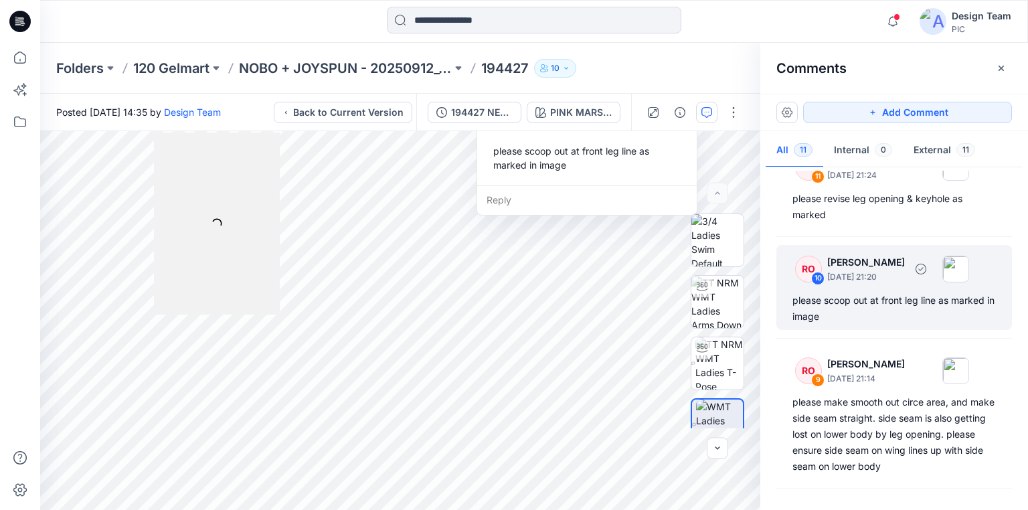
scroll to position [107, 0]
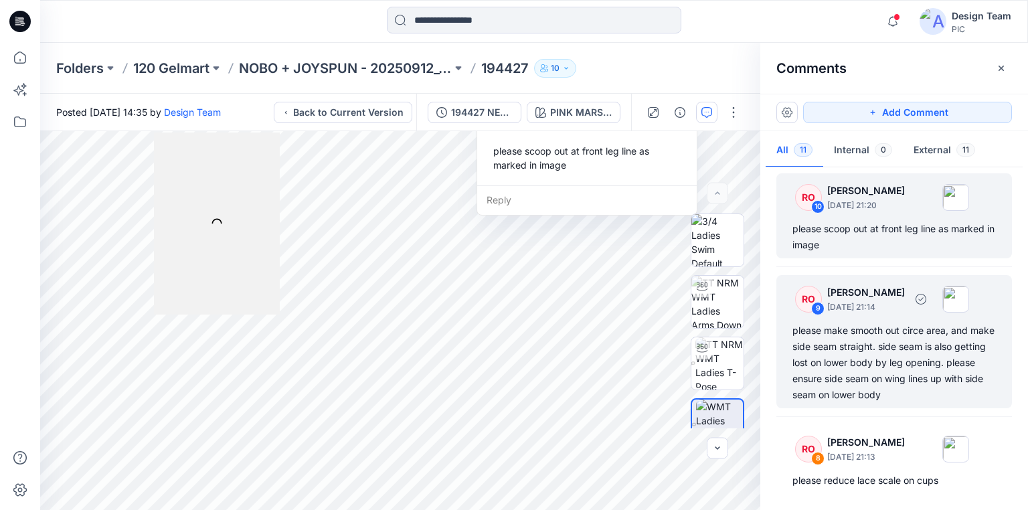
click at [860, 338] on div "please make smooth out circe area, and make side seam straight. side seam is al…" at bounding box center [893, 363] width 203 height 80
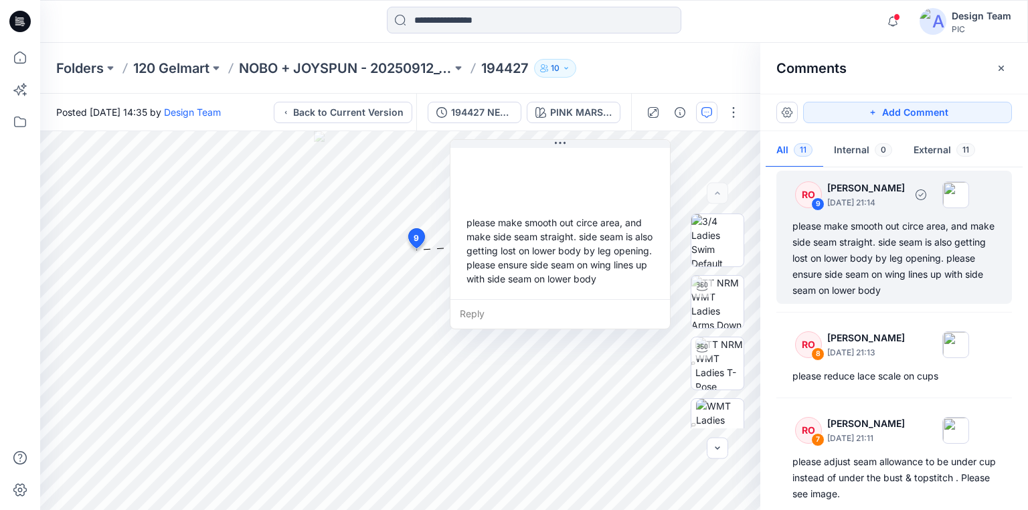
scroll to position [268, 0]
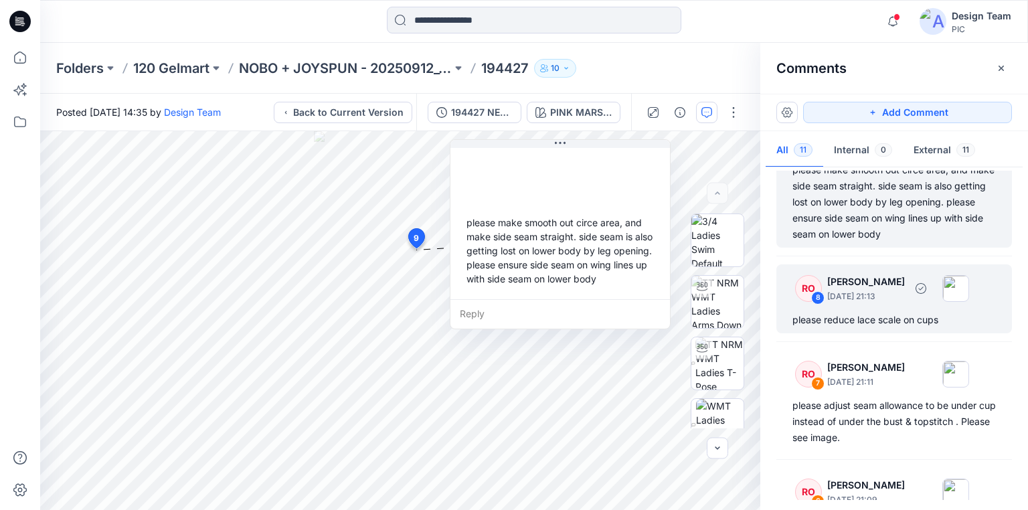
click at [856, 318] on div "please reduce lace scale on cups" at bounding box center [893, 320] width 203 height 16
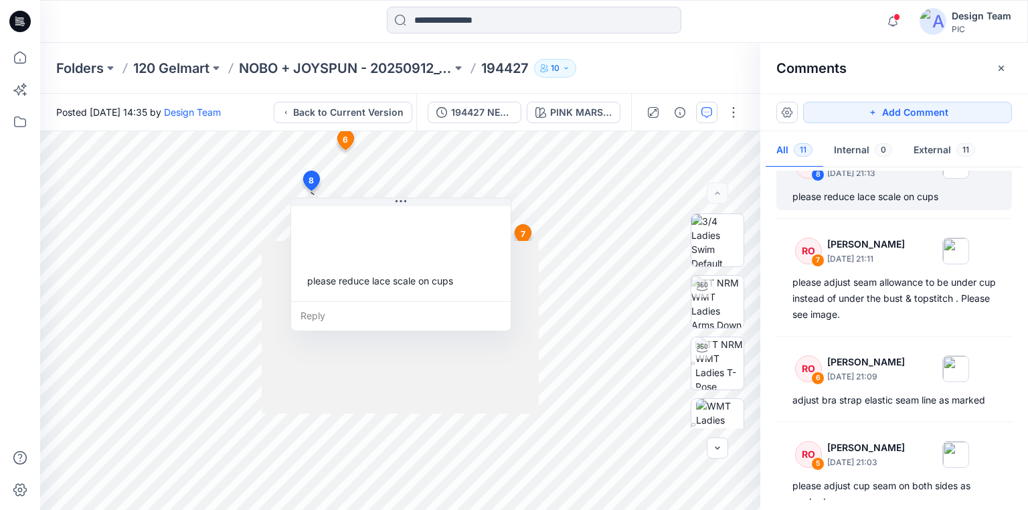
scroll to position [428, 0]
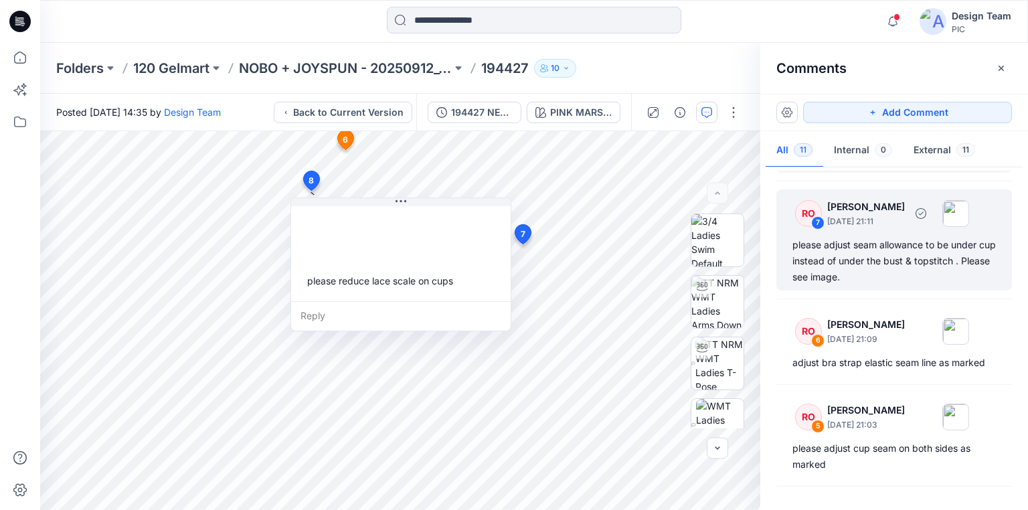
click at [848, 265] on div "please adjust seam allowance to be under cup instead of under the bust & topsti…" at bounding box center [893, 261] width 203 height 48
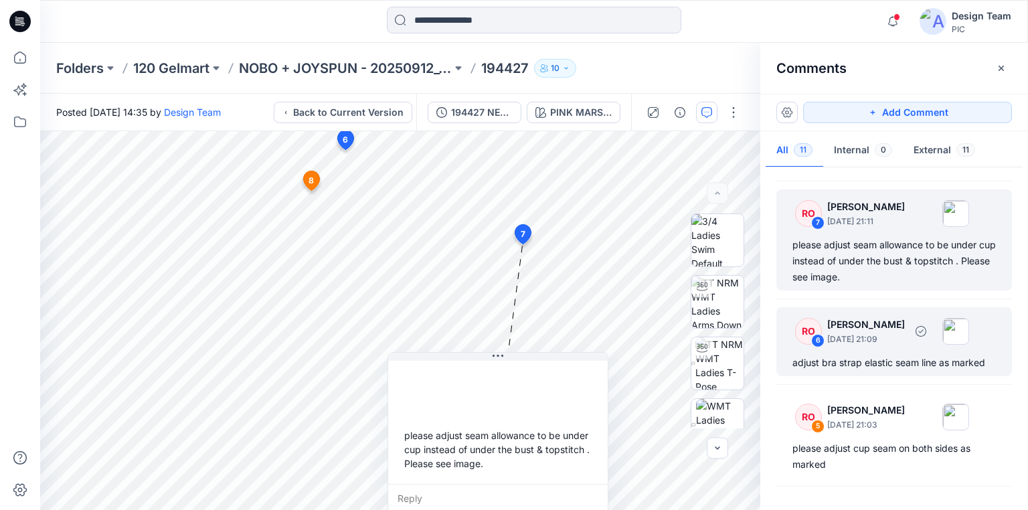
click at [868, 353] on div "RO 6 Raquel Ortiz October 03, 2025 21:09 adjust bra strap elastic seam line as …" at bounding box center [894, 341] width 236 height 69
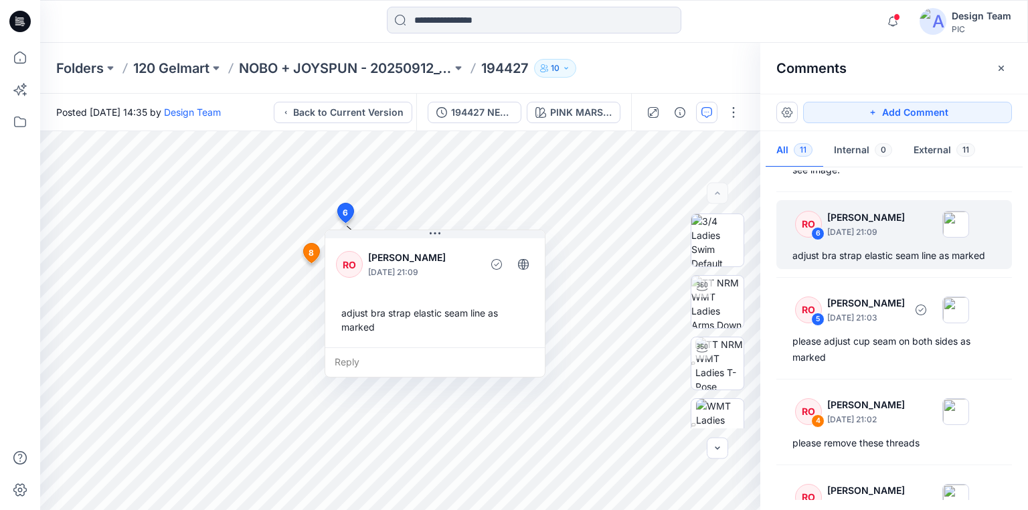
scroll to position [589, 0]
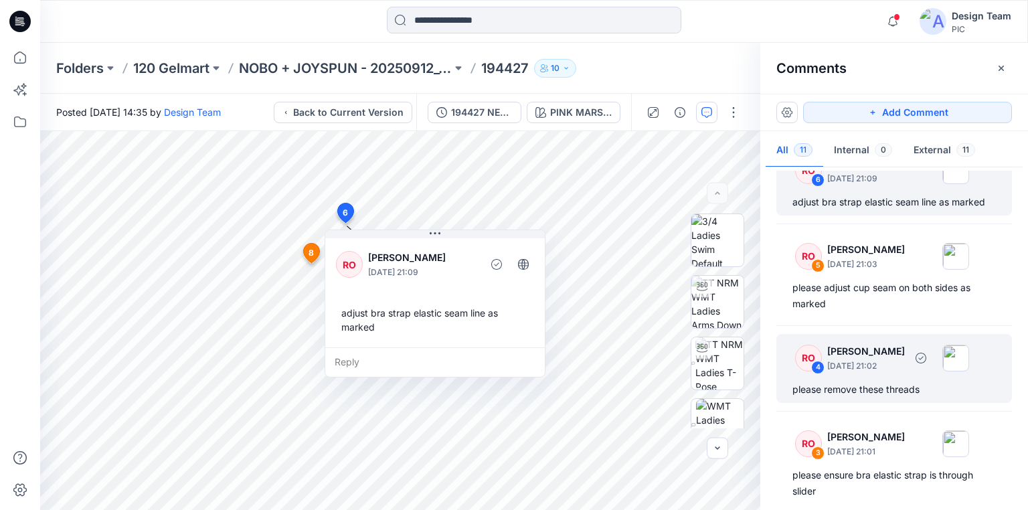
click at [861, 384] on div "please remove these threads" at bounding box center [893, 389] width 203 height 16
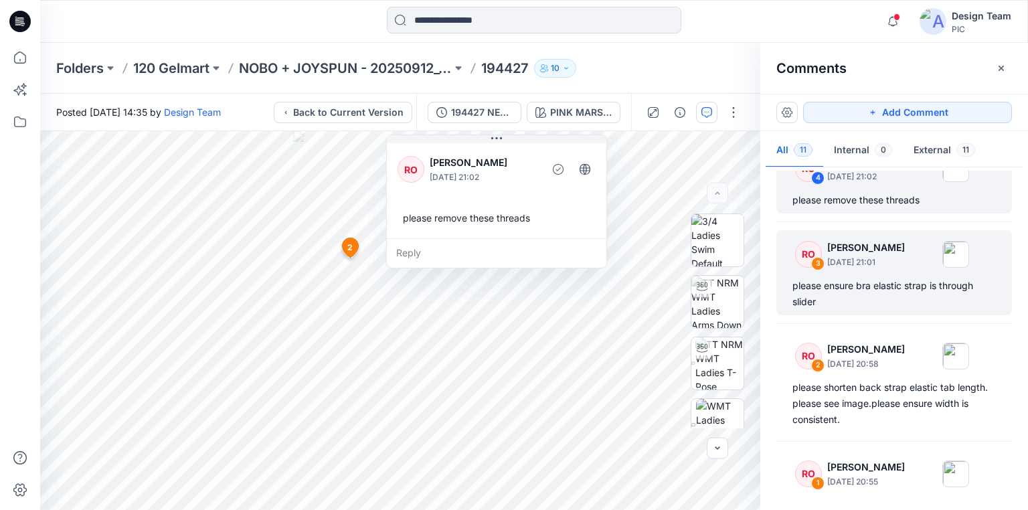
scroll to position [803, 0]
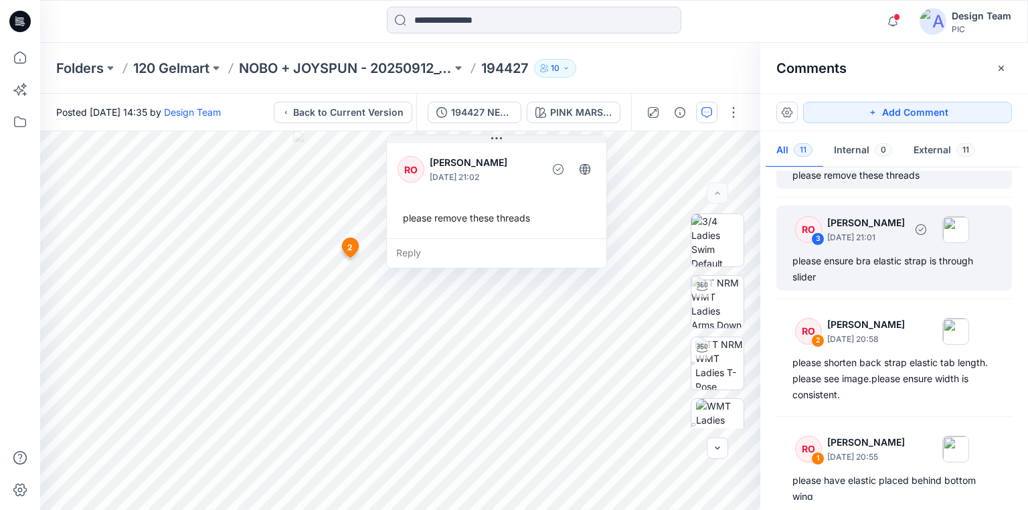
click at [846, 268] on div "please ensure bra elastic strap is through slider" at bounding box center [893, 269] width 203 height 32
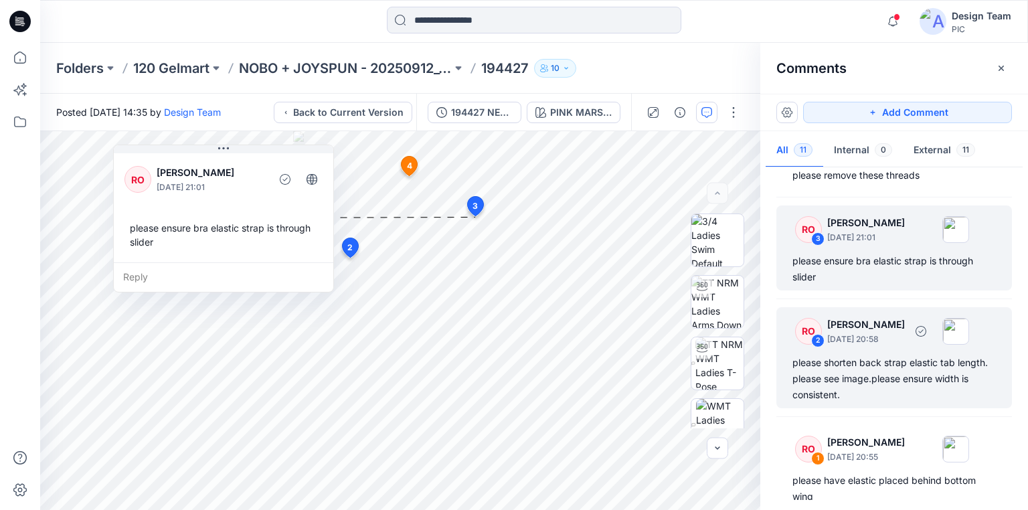
click at [859, 371] on div "please shorten back strap elastic tab length. please see image.please ensure wi…" at bounding box center [893, 379] width 203 height 48
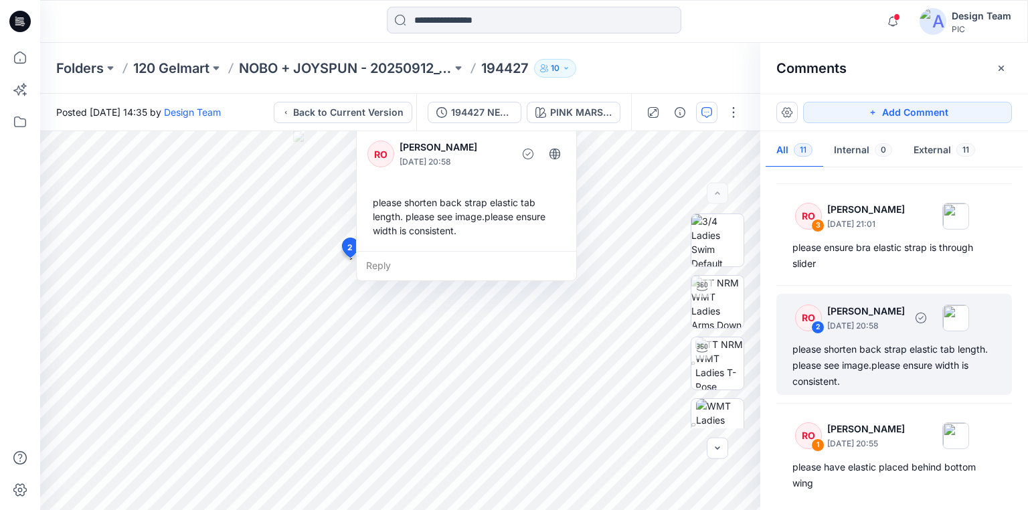
scroll to position [819, 0]
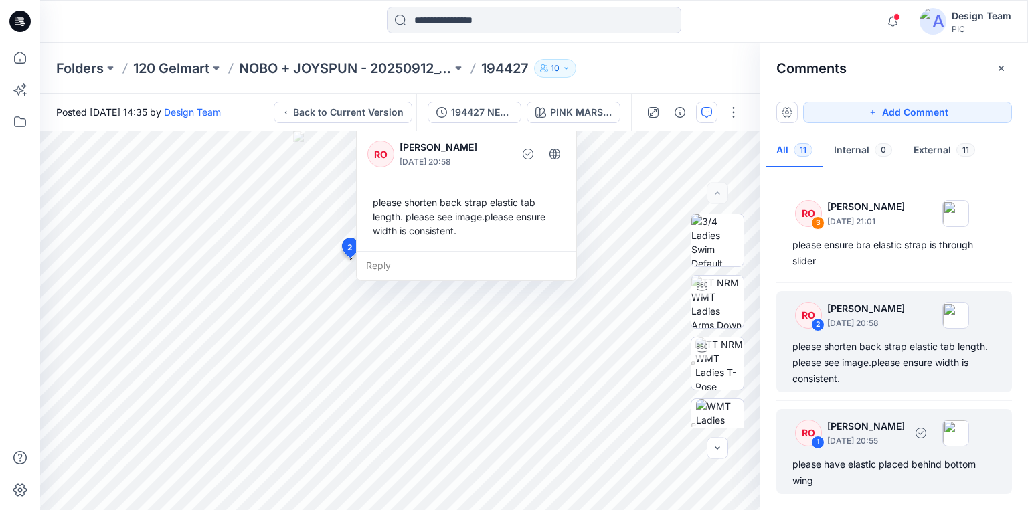
click at [883, 457] on div "please have elastic placed behind bottom wing" at bounding box center [893, 472] width 203 height 32
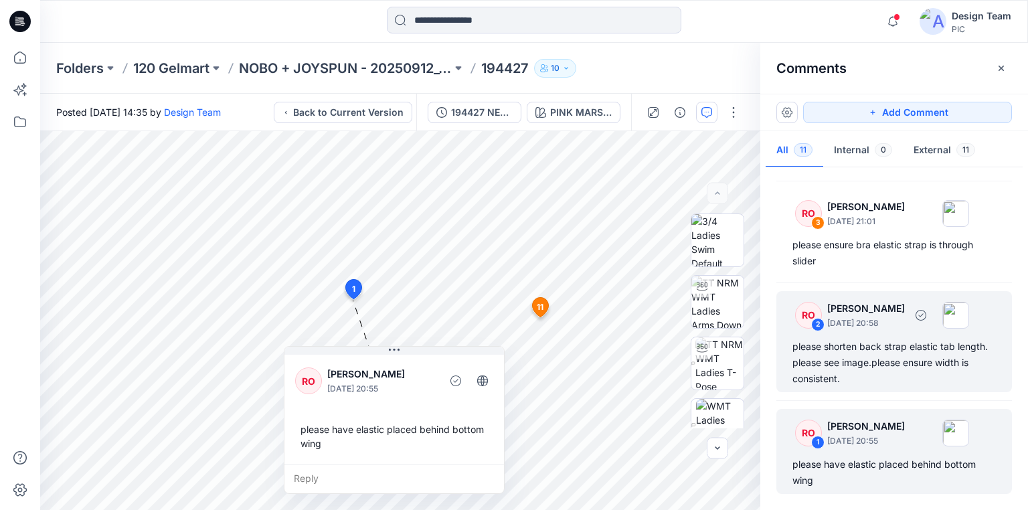
click at [867, 359] on div "please shorten back strap elastic tab length. please see image.please ensure wi…" at bounding box center [893, 363] width 203 height 48
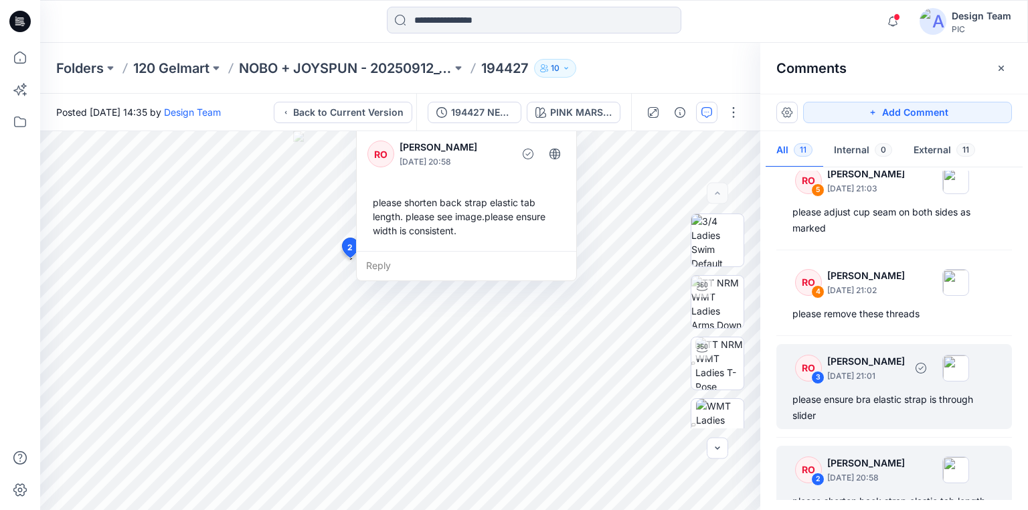
scroll to position [658, 0]
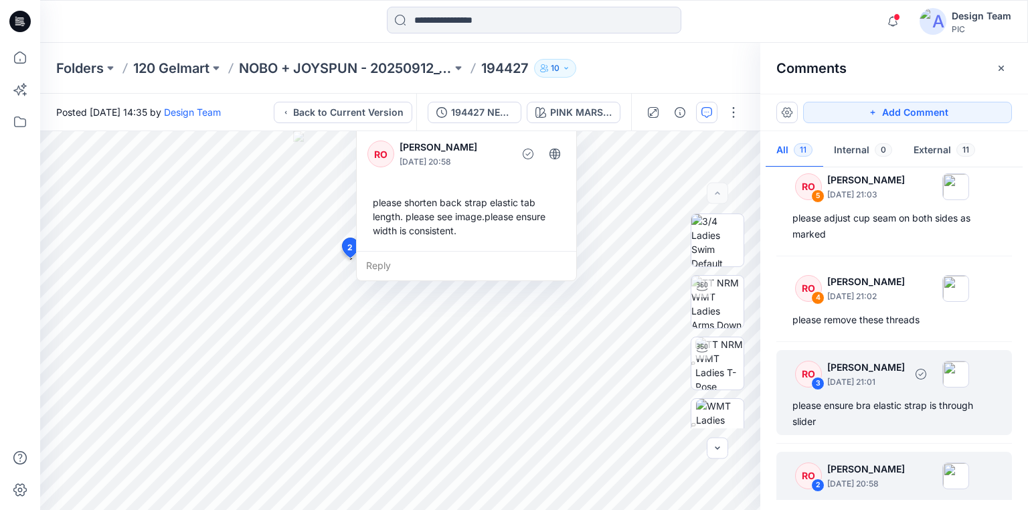
click at [870, 406] on div "please ensure bra elastic strap is through slider" at bounding box center [893, 413] width 203 height 32
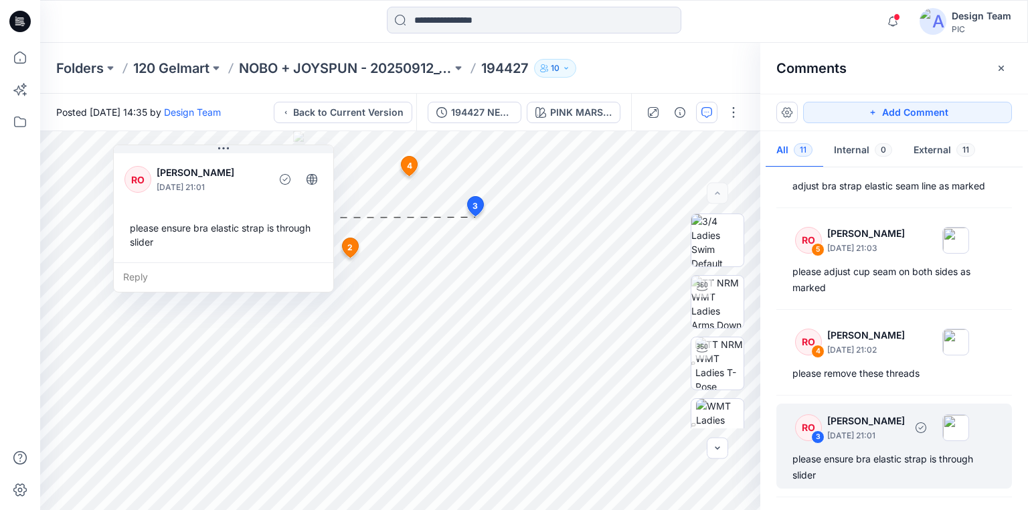
scroll to position [605, 0]
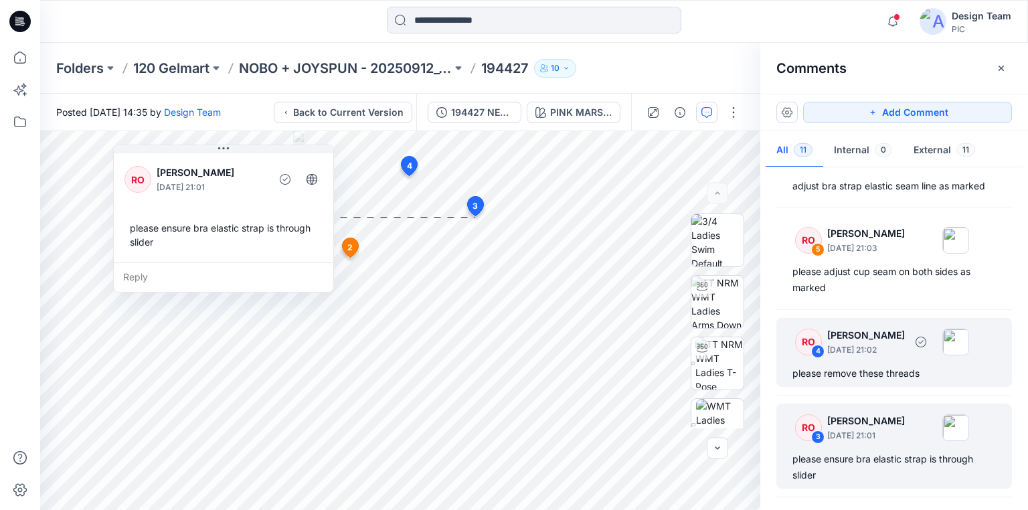
click at [868, 371] on div "please remove these threads" at bounding box center [893, 373] width 203 height 16
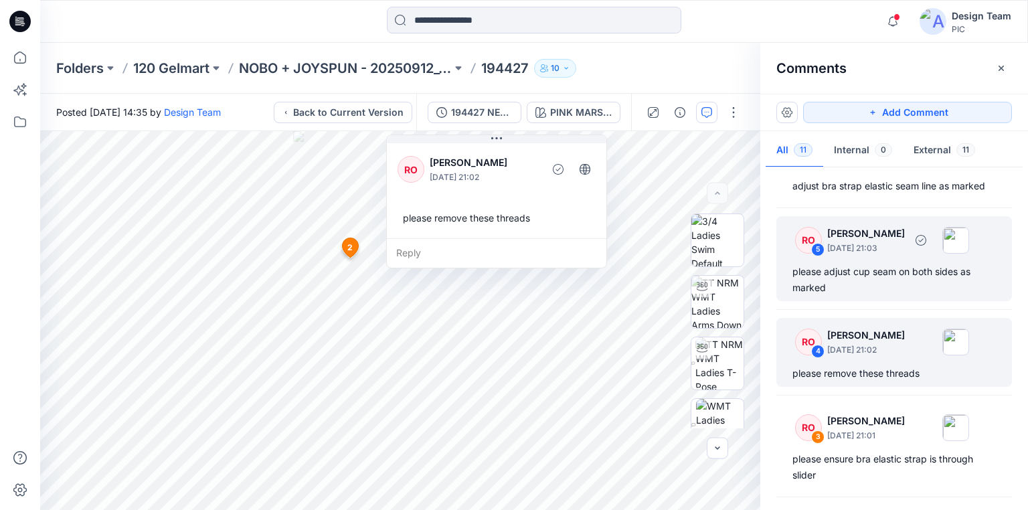
click at [867, 282] on div "please adjust cup seam on both sides as marked" at bounding box center [893, 280] width 203 height 32
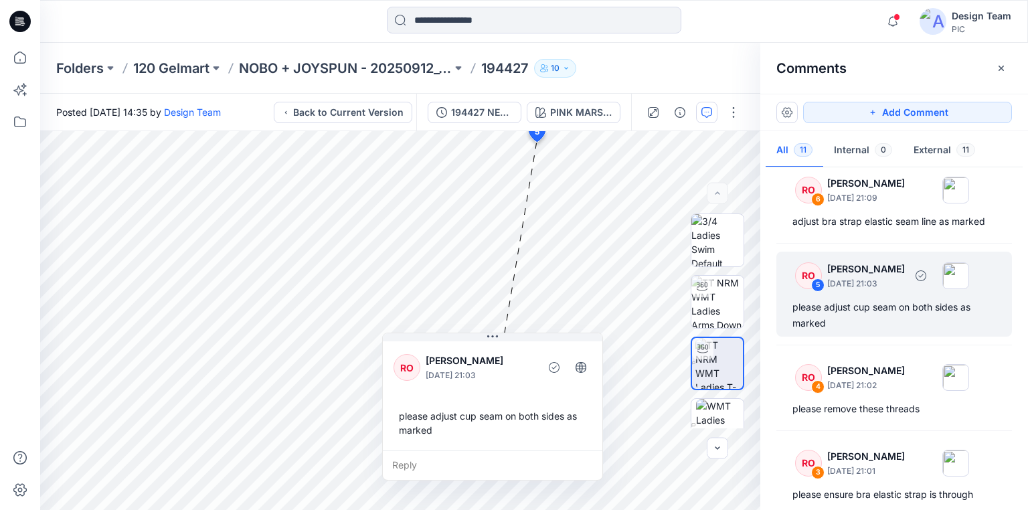
scroll to position [551, 0]
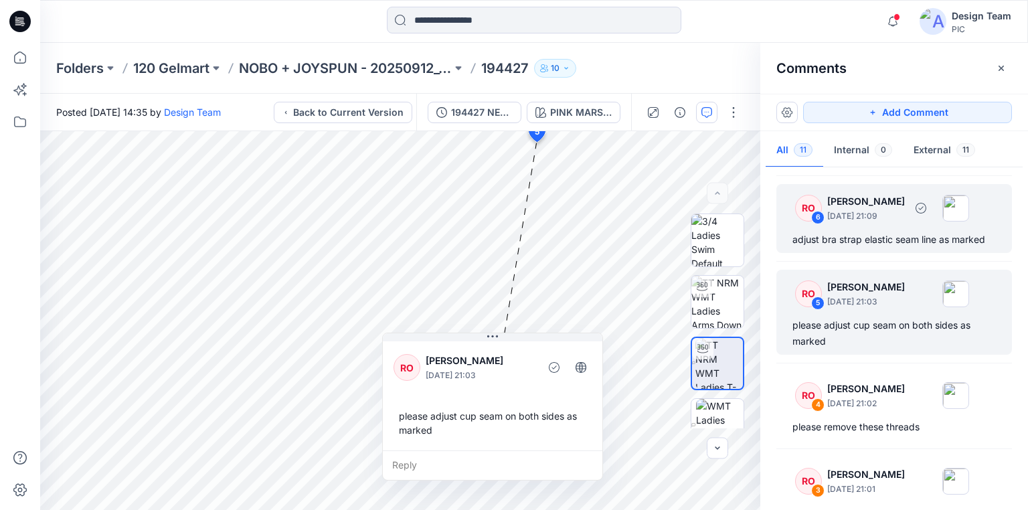
click at [865, 235] on div "adjust bra strap elastic seam line as marked" at bounding box center [893, 240] width 203 height 16
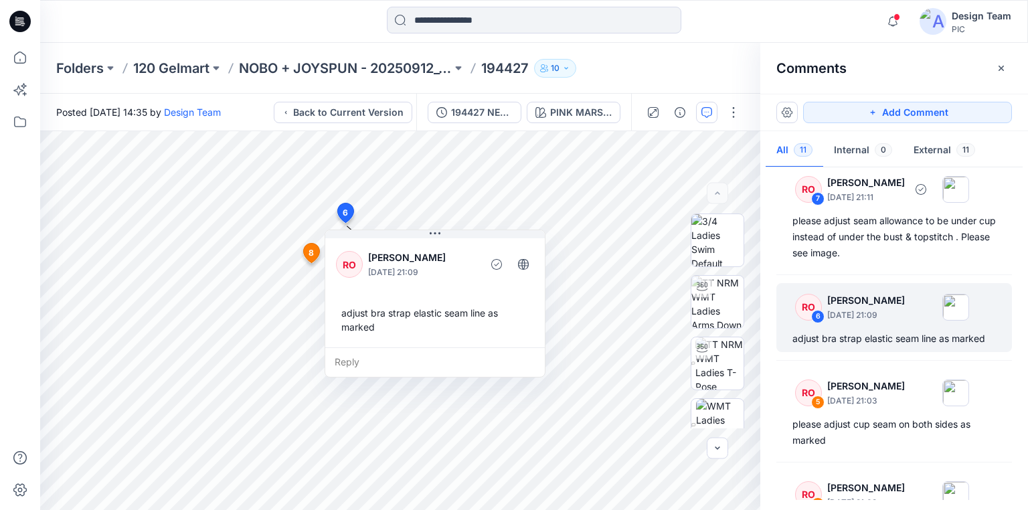
scroll to position [391, 0]
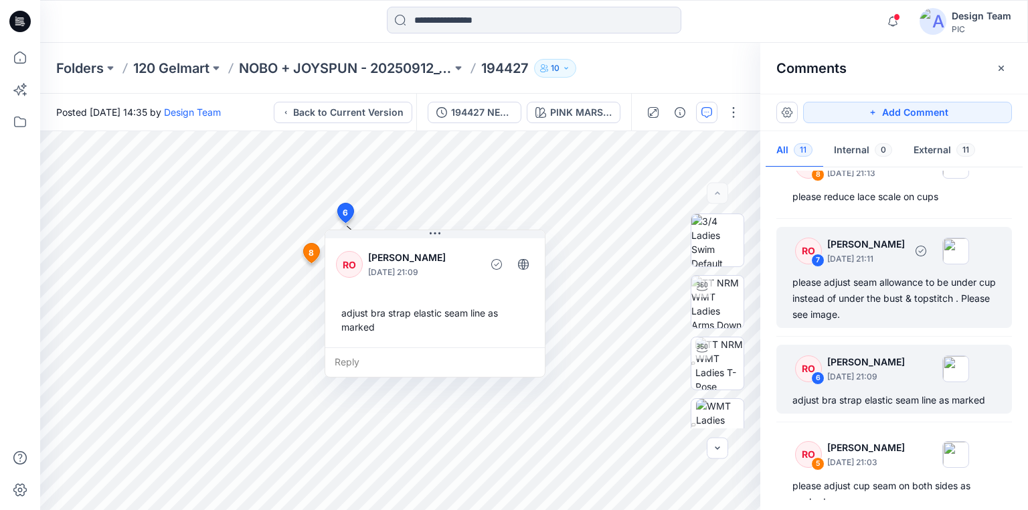
click at [862, 287] on div "please adjust seam allowance to be under cup instead of under the bust & topsti…" at bounding box center [893, 298] width 203 height 48
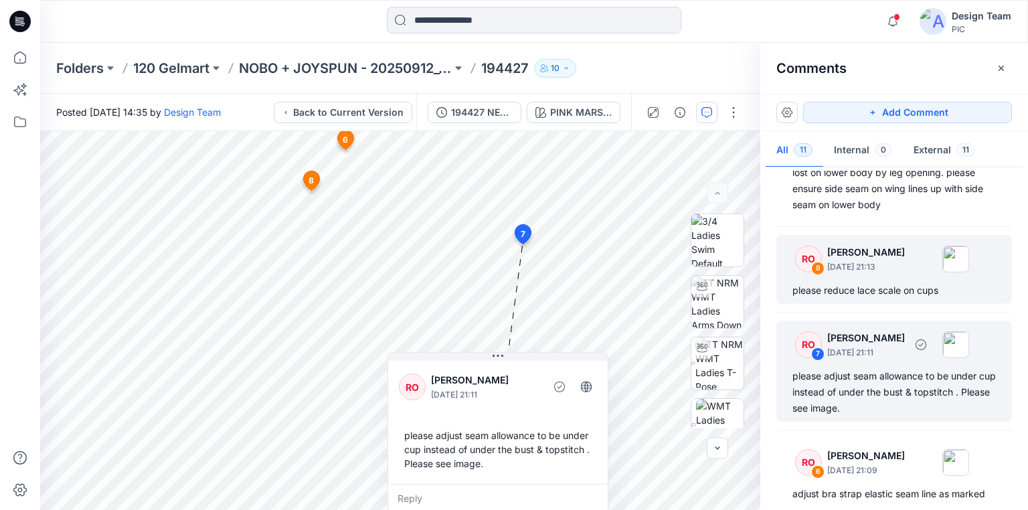
scroll to position [284, 0]
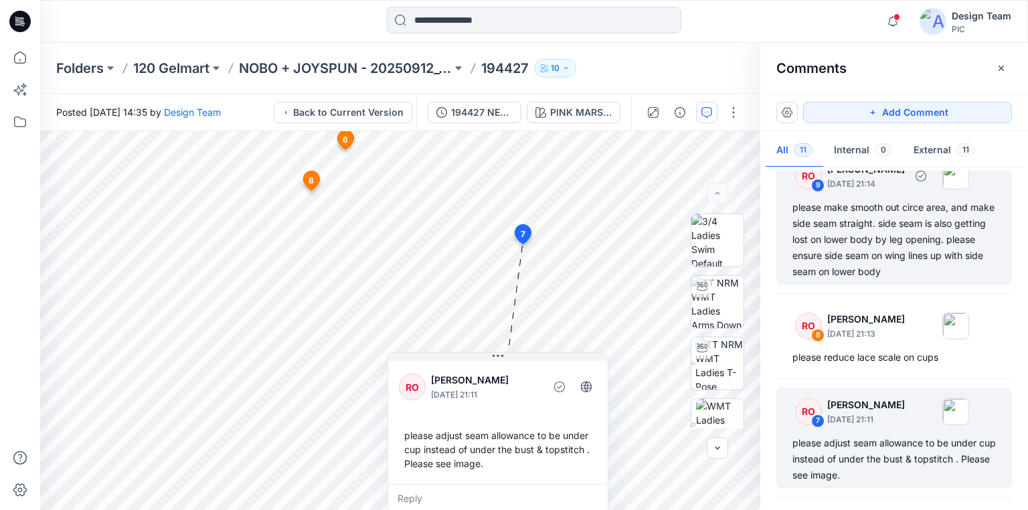
click at [887, 268] on div "please make smooth out circe area, and make side seam straight. side seam is al…" at bounding box center [893, 239] width 203 height 80
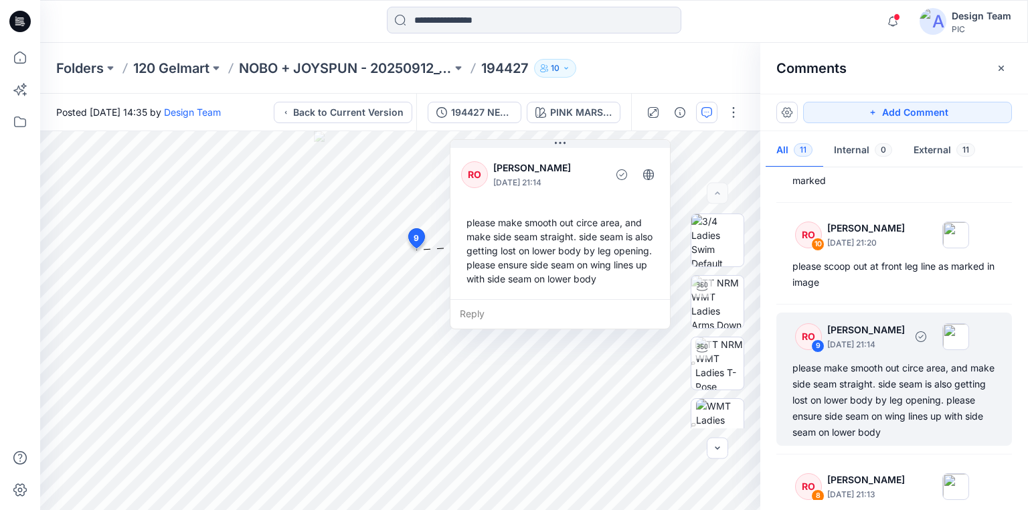
scroll to position [50, 0]
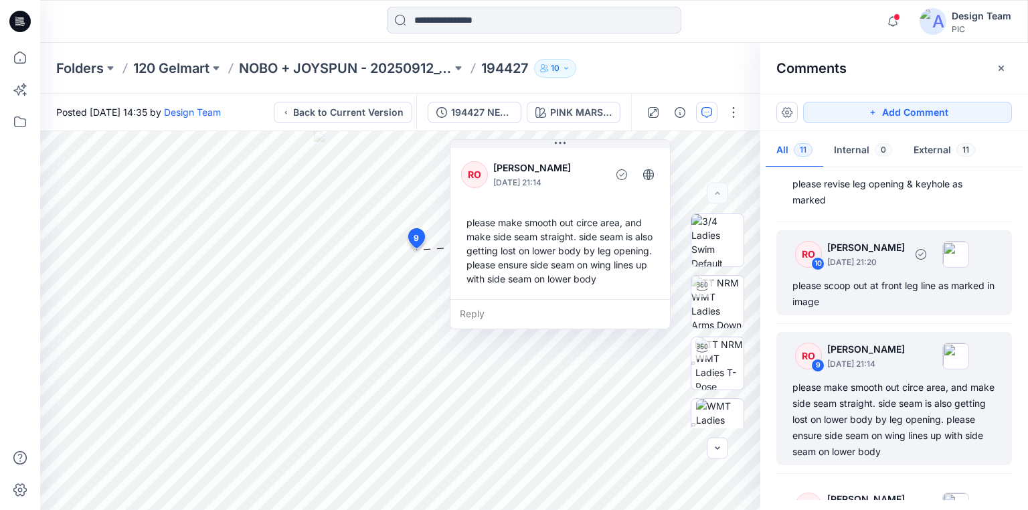
click at [885, 287] on div "please scoop out at front leg line as marked in image" at bounding box center [893, 294] width 203 height 32
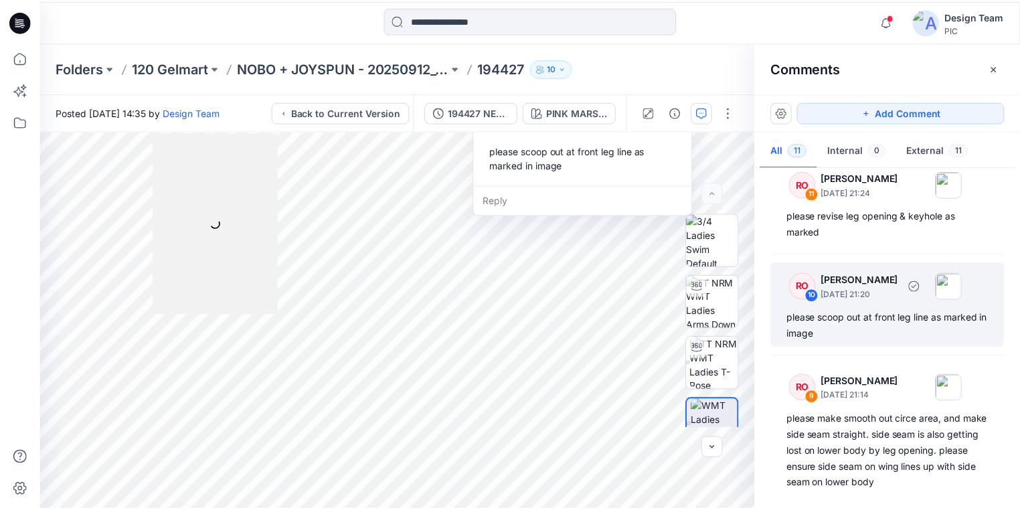
scroll to position [0, 0]
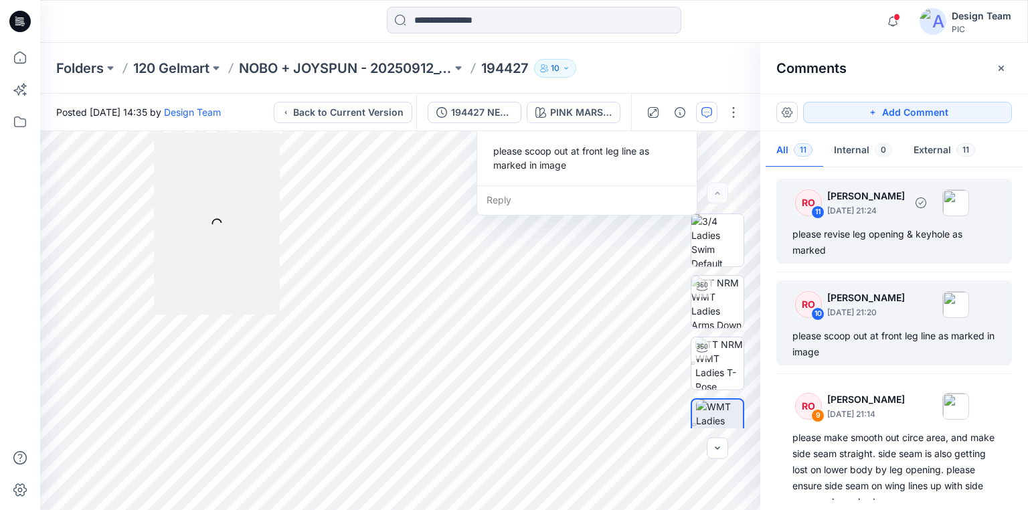
click at [881, 238] on div "please revise leg opening & keyhole as marked" at bounding box center [893, 242] width 203 height 32
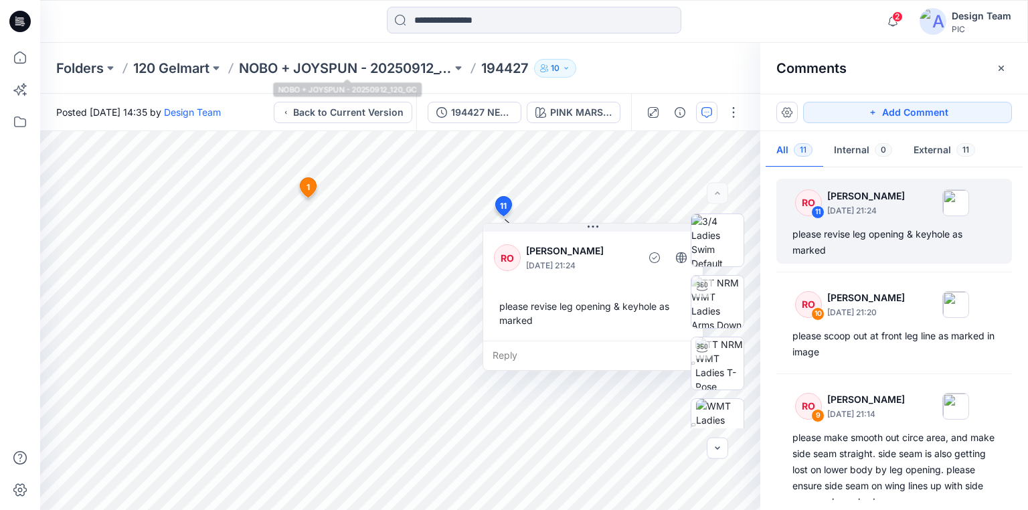
click at [339, 52] on div "Folders 120 Gelmart NOBO + JOYSPUN - 20250912_120_GC 194427 10" at bounding box center [534, 68] width 988 height 51
click at [327, 66] on p "NOBO + JOYSPUN - 20250912_120_GC" at bounding box center [345, 68] width 213 height 19
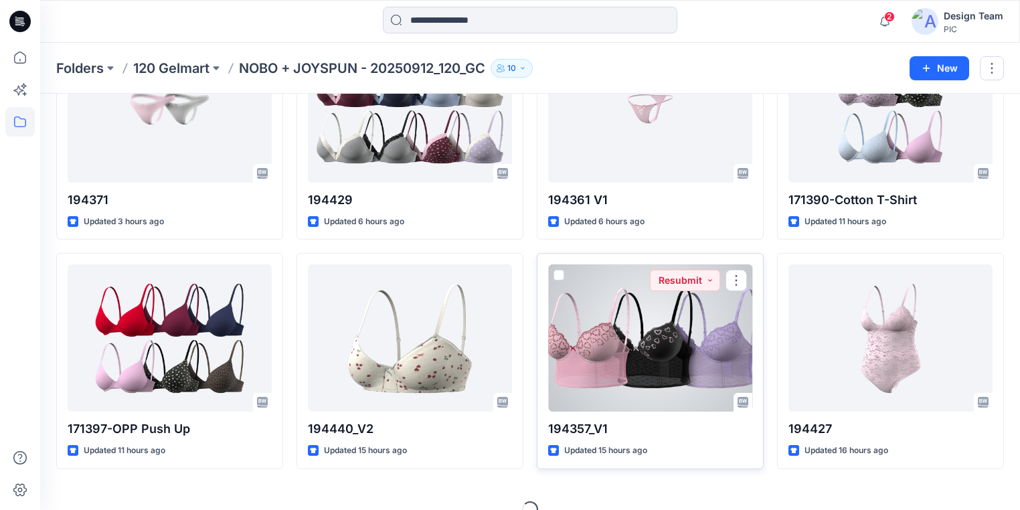
scroll to position [375, 0]
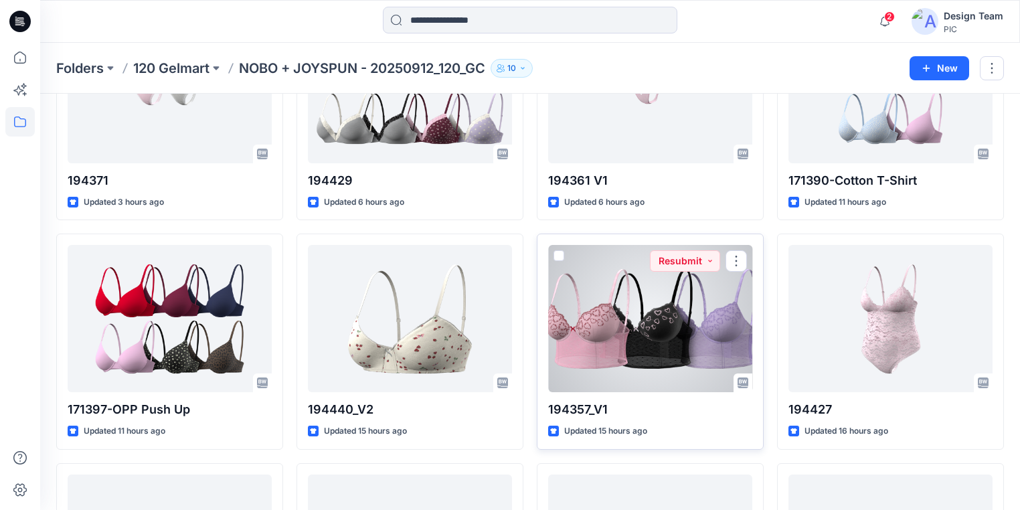
click at [650, 337] on div at bounding box center [650, 318] width 204 height 147
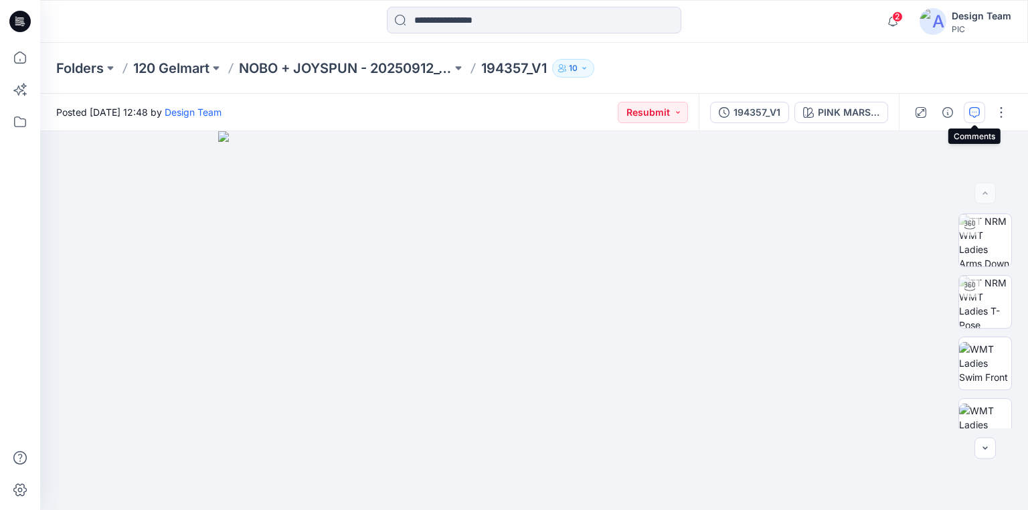
click at [972, 113] on icon "button" at bounding box center [974, 112] width 11 height 11
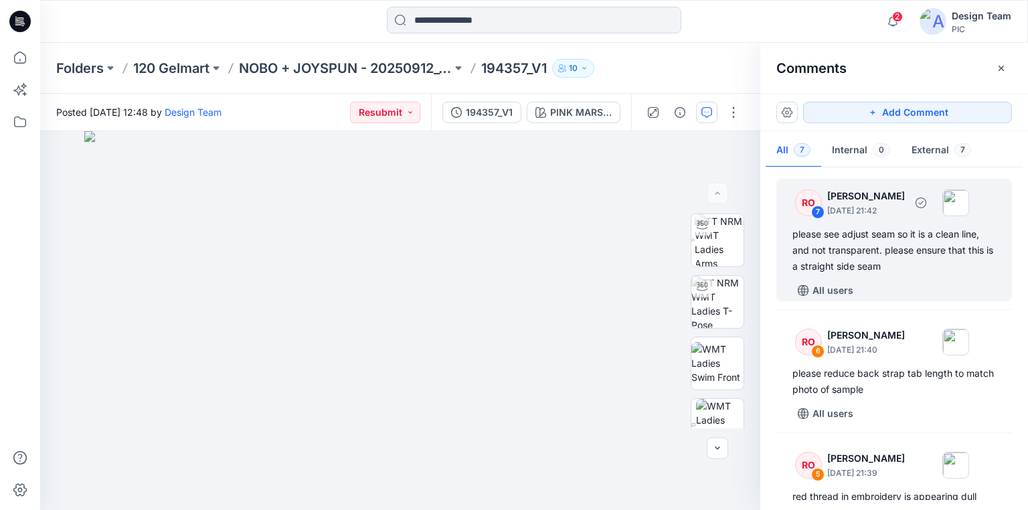
click at [812, 236] on div "please see adjust seam so it is a clean line, and not transparent. please ensur…" at bounding box center [893, 250] width 203 height 48
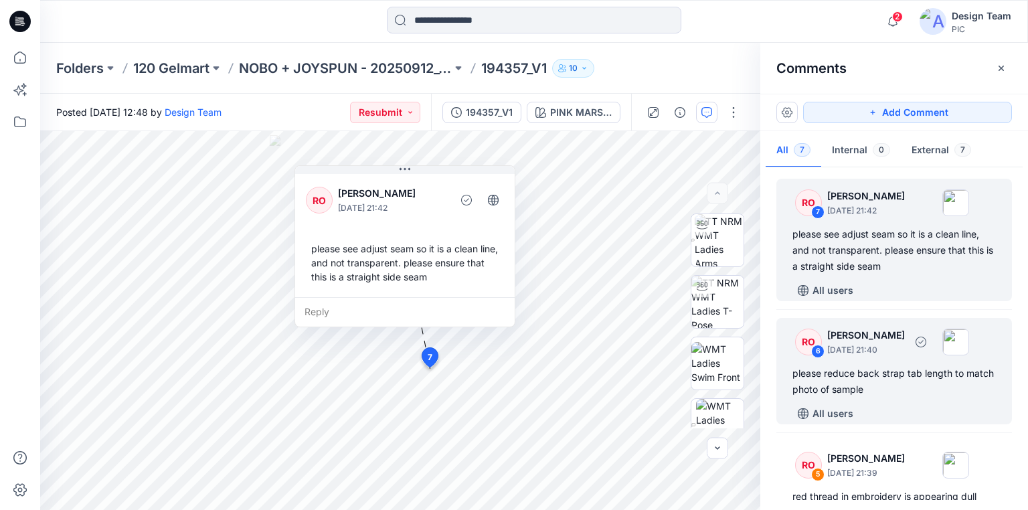
click at [843, 377] on div "please reduce back strap tab length to match photo of sample" at bounding box center [893, 381] width 203 height 32
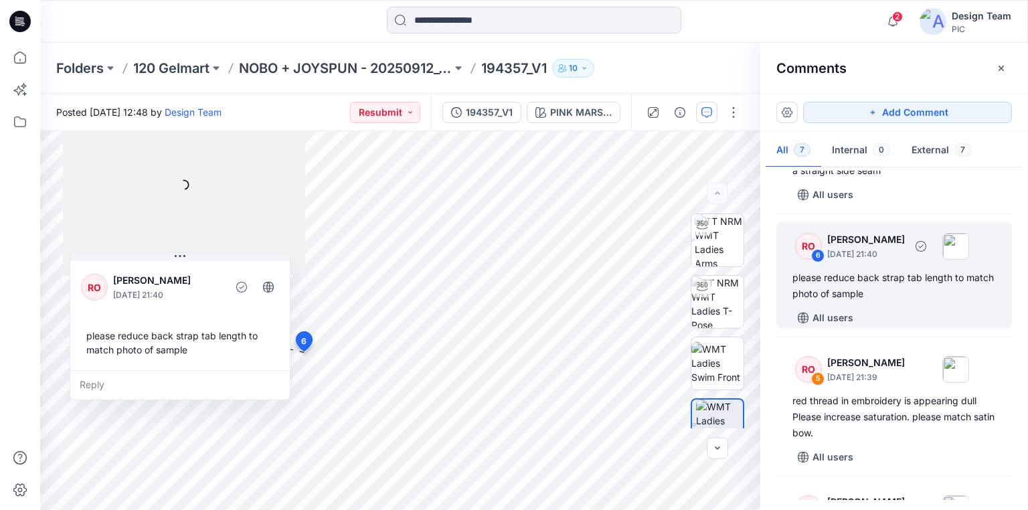
scroll to position [107, 0]
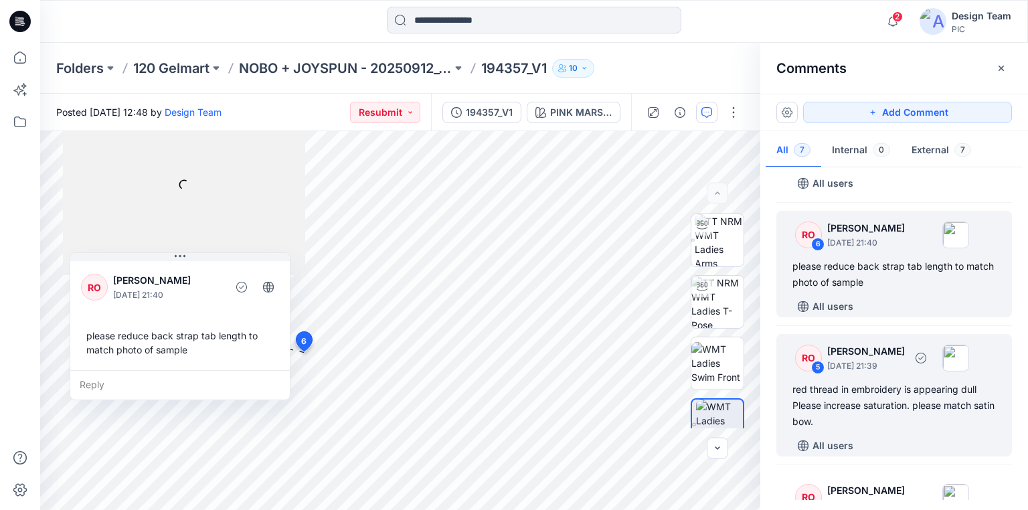
click at [848, 390] on div "red thread in embroidery is appearing dull Please increase saturation. please m…" at bounding box center [893, 405] width 203 height 48
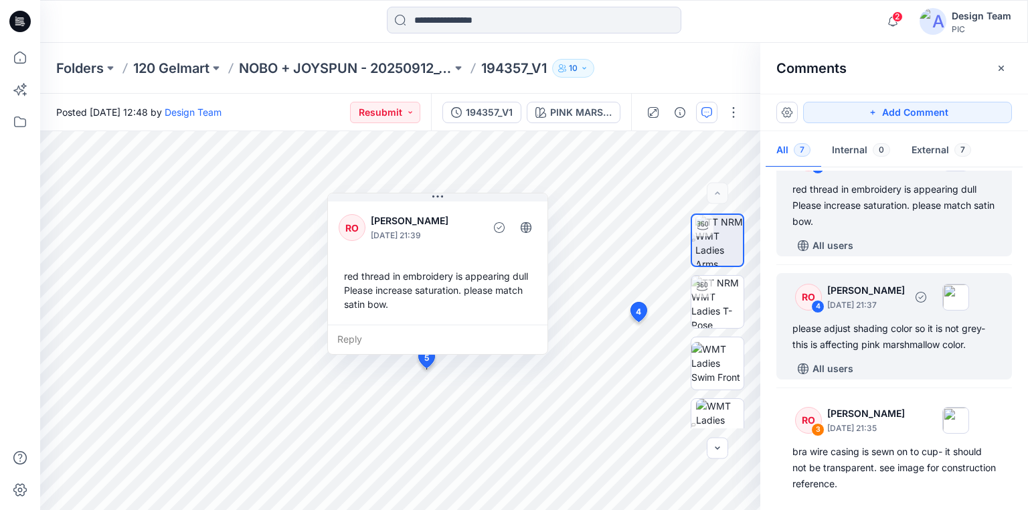
scroll to position [321, 0]
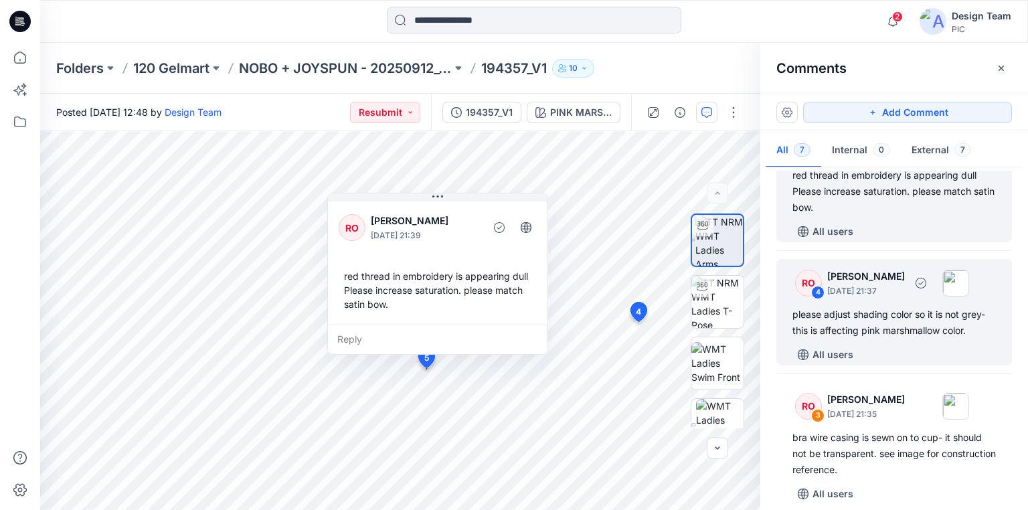
click at [859, 324] on div "please adjust shading color so it is not grey- this is affecting pink marshmall…" at bounding box center [893, 322] width 203 height 32
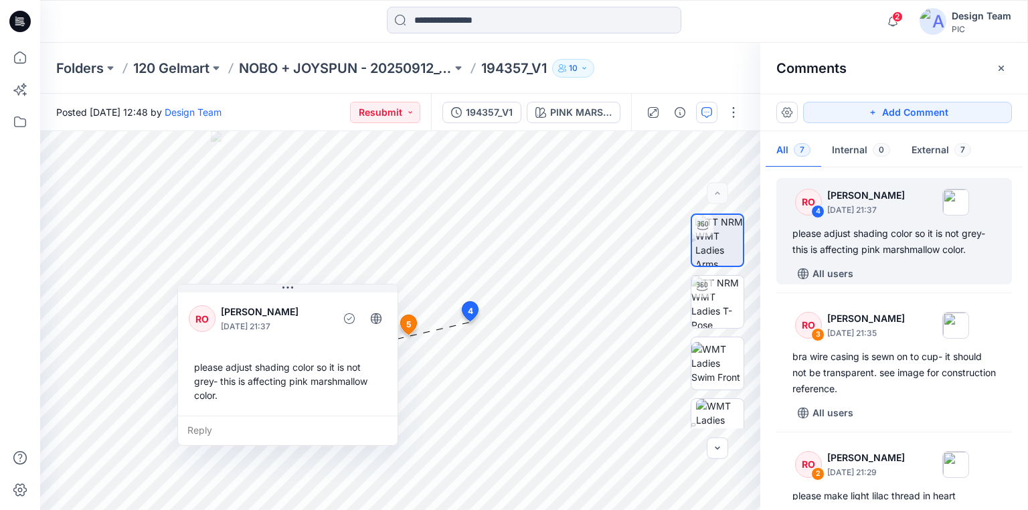
scroll to position [428, 0]
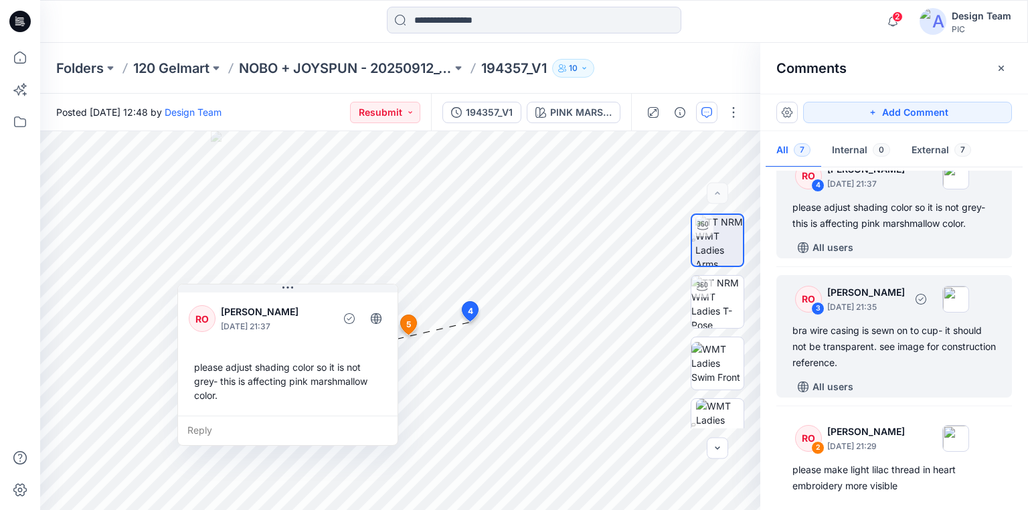
click at [849, 350] on div "bra wire casing is sewn on to cup- it should not be transparent. see image for …" at bounding box center [893, 347] width 203 height 48
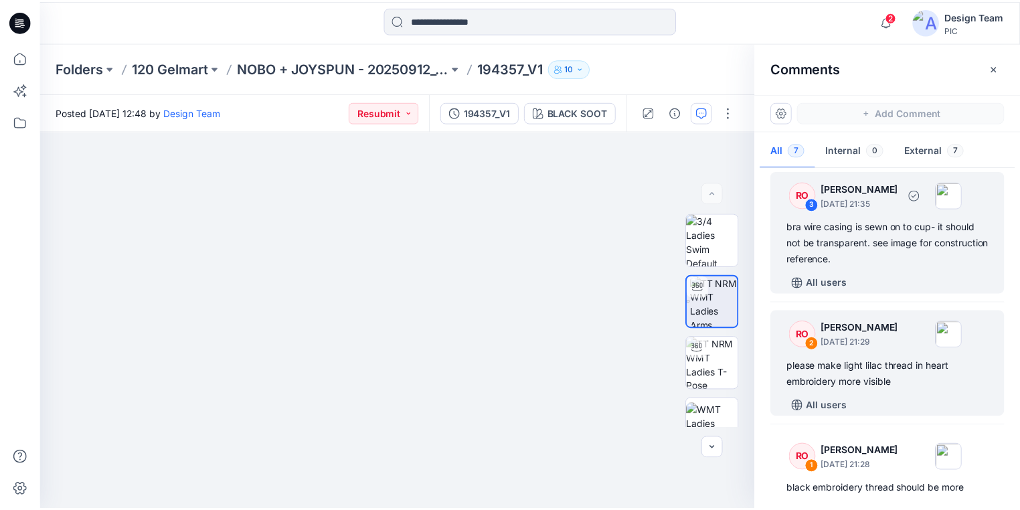
scroll to position [535, 0]
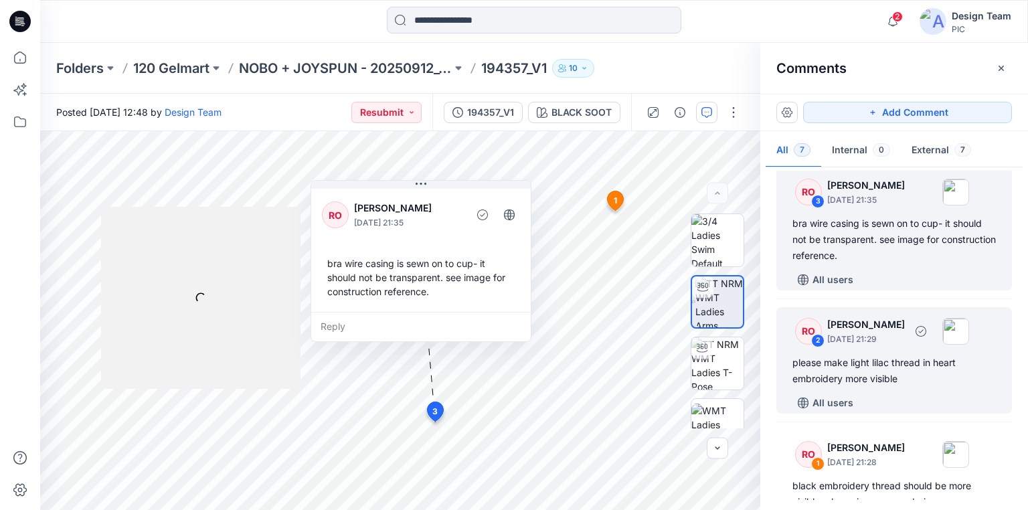
click at [855, 361] on div "please make light lilac thread in heart embroidery more visible" at bounding box center [893, 371] width 203 height 32
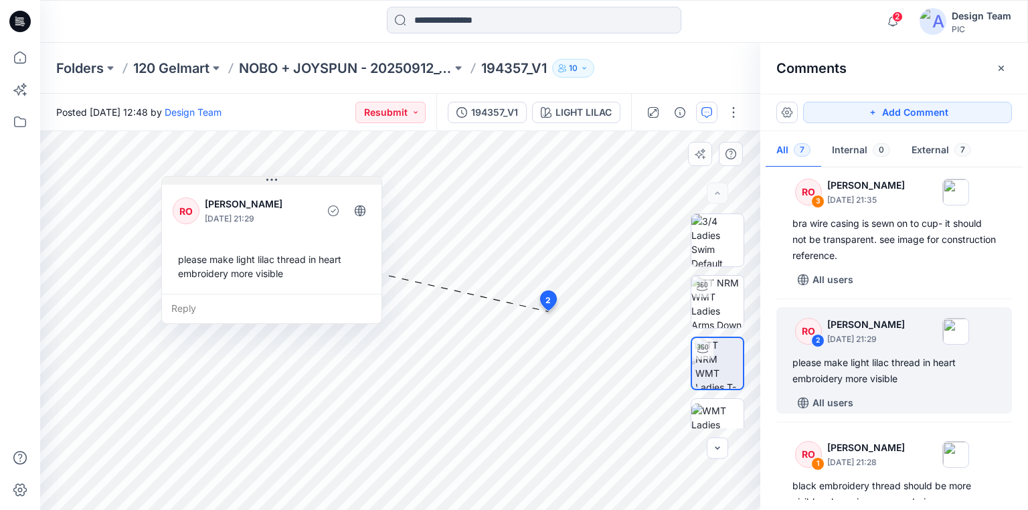
drag, startPoint x: 431, startPoint y: 278, endPoint x: 293, endPoint y: 181, distance: 168.2
click at [293, 181] on button at bounding box center [271, 181] width 219 height 8
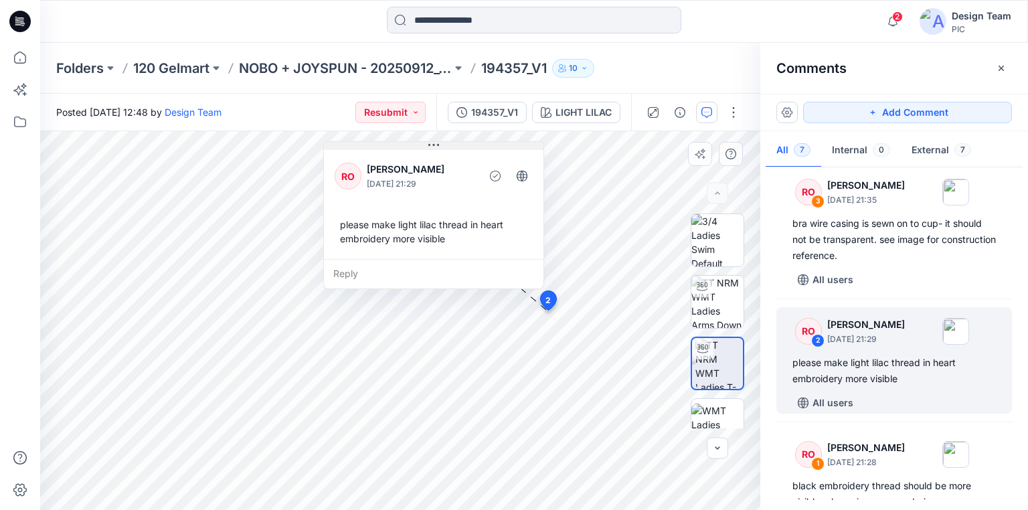
drag, startPoint x: 248, startPoint y: 179, endPoint x: 410, endPoint y: 144, distance: 165.6
click at [410, 144] on button at bounding box center [433, 146] width 219 height 8
click at [582, 110] on div "LIGHT LILAC" at bounding box center [583, 112] width 56 height 15
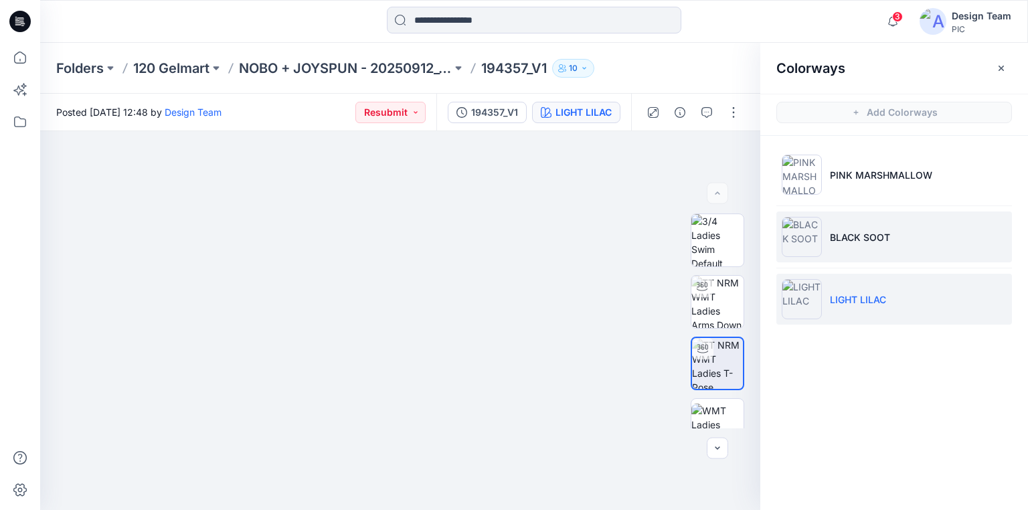
click at [850, 234] on p "BLACK SOOT" at bounding box center [860, 237] width 60 height 14
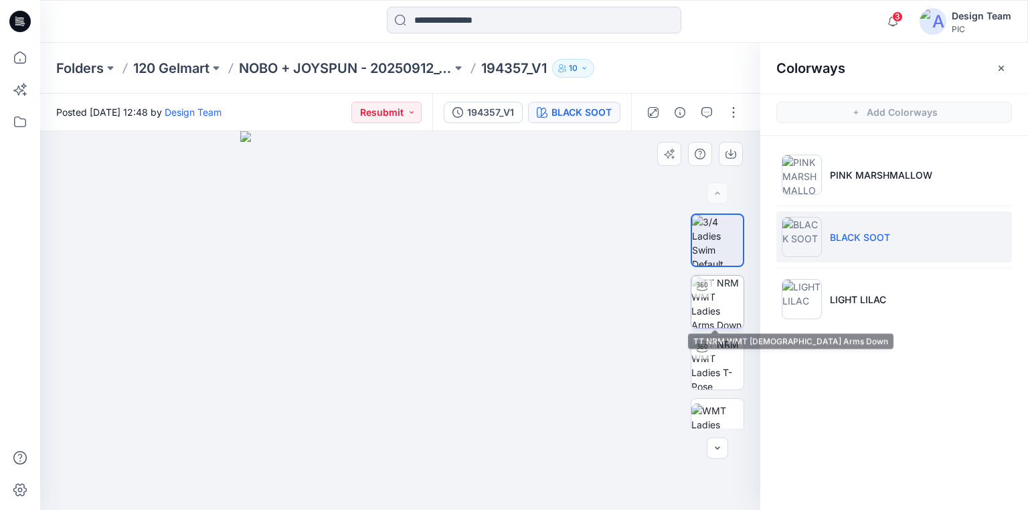
click at [708, 297] on img at bounding box center [717, 302] width 52 height 52
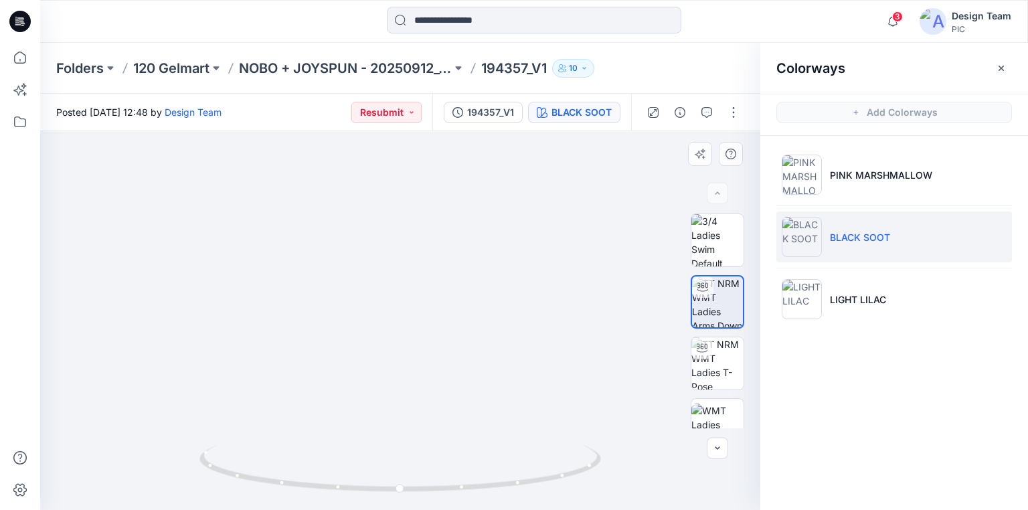
drag, startPoint x: 289, startPoint y: 376, endPoint x: 289, endPoint y: 395, distance: 19.4
drag, startPoint x: 586, startPoint y: 476, endPoint x: 542, endPoint y: 471, distance: 44.4
click at [542, 471] on icon at bounding box center [401, 470] width 405 height 50
drag, startPoint x: 408, startPoint y: 490, endPoint x: 533, endPoint y: 470, distance: 126.7
click at [533, 470] on icon at bounding box center [401, 470] width 405 height 50
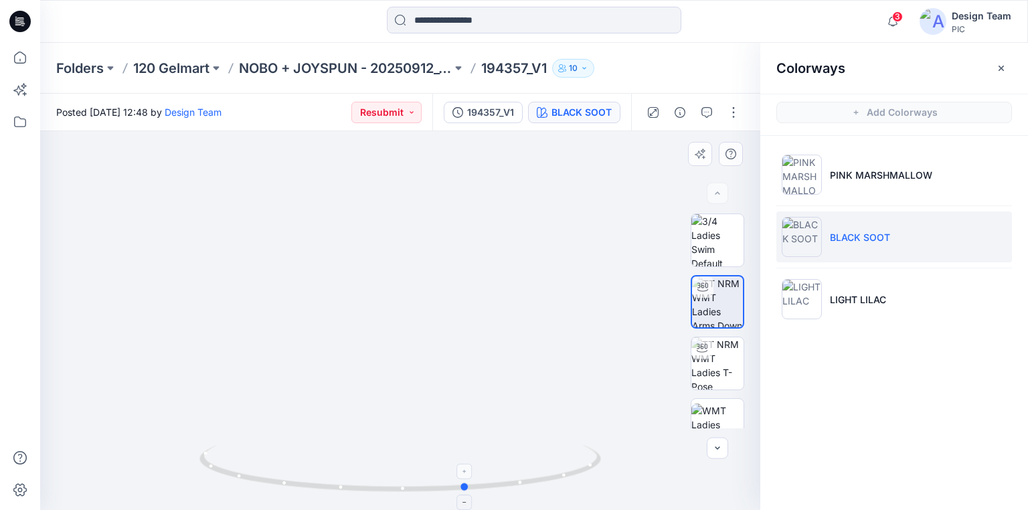
drag, startPoint x: 516, startPoint y: 487, endPoint x: 501, endPoint y: 484, distance: 15.0
click at [501, 484] on icon at bounding box center [401, 470] width 405 height 50
drag, startPoint x: 441, startPoint y: 379, endPoint x: 462, endPoint y: 240, distance: 140.1
drag, startPoint x: 412, startPoint y: 258, endPoint x: 399, endPoint y: 289, distance: 33.3
click at [710, 115] on icon "button" at bounding box center [706, 112] width 11 height 11
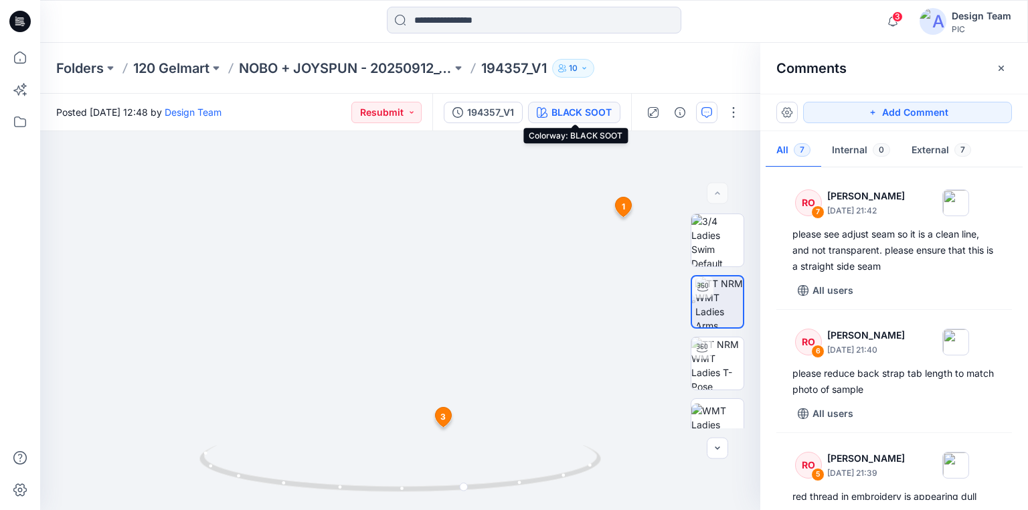
drag, startPoint x: 589, startPoint y: 112, endPoint x: 590, endPoint y: 105, distance: 7.5
click at [589, 112] on div "BLACK SOOT" at bounding box center [581, 112] width 60 height 15
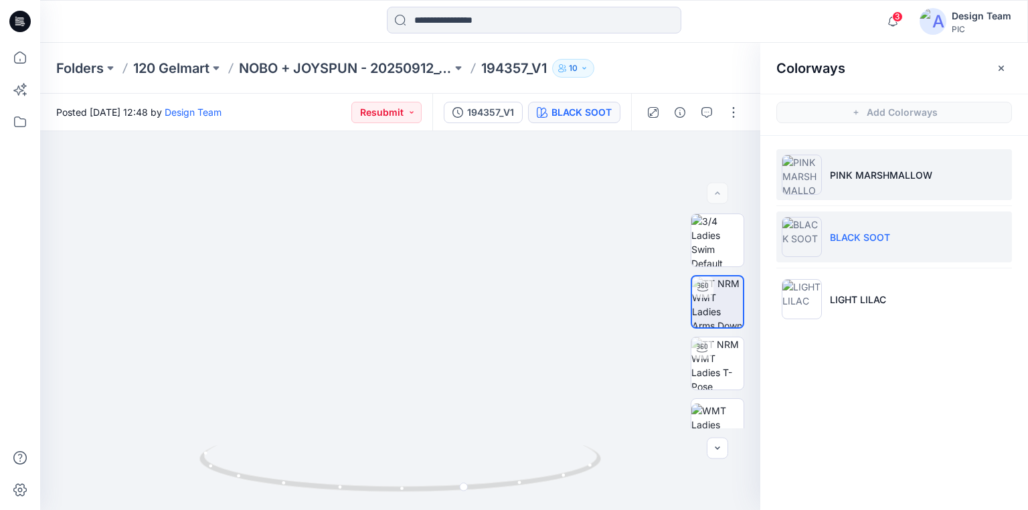
click at [878, 182] on li "PINK MARSHMALLOW" at bounding box center [894, 174] width 236 height 51
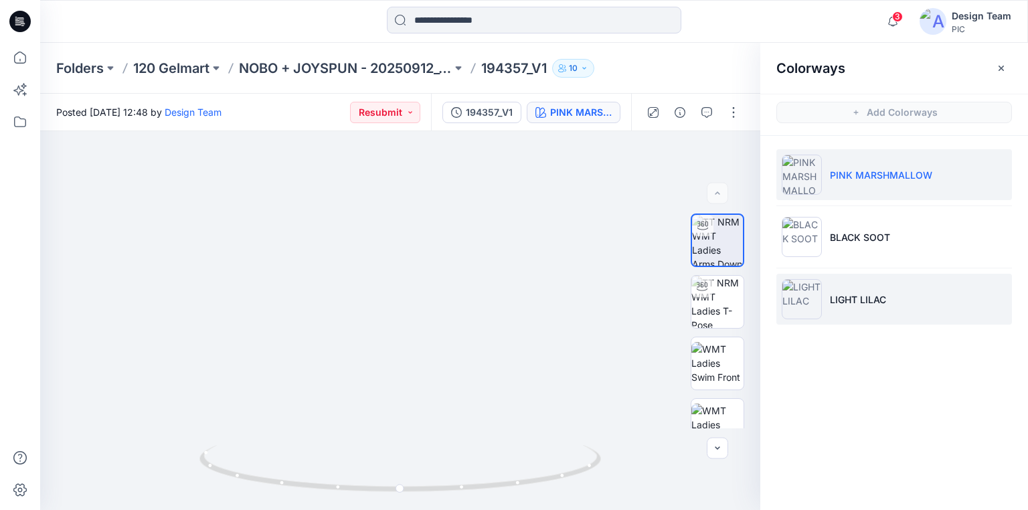
click at [790, 304] on img at bounding box center [802, 299] width 40 height 40
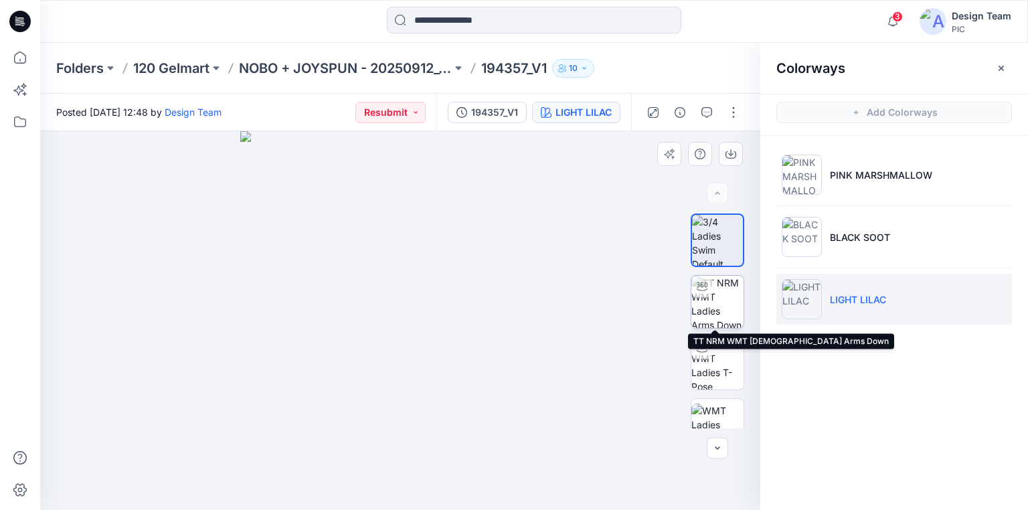
click at [709, 302] on img at bounding box center [717, 302] width 52 height 52
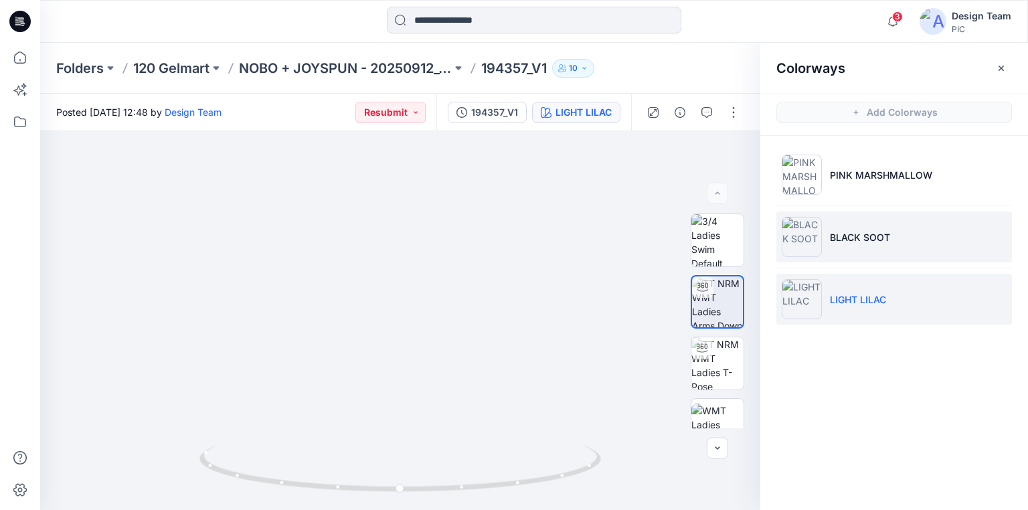
click at [808, 241] on img at bounding box center [802, 237] width 40 height 40
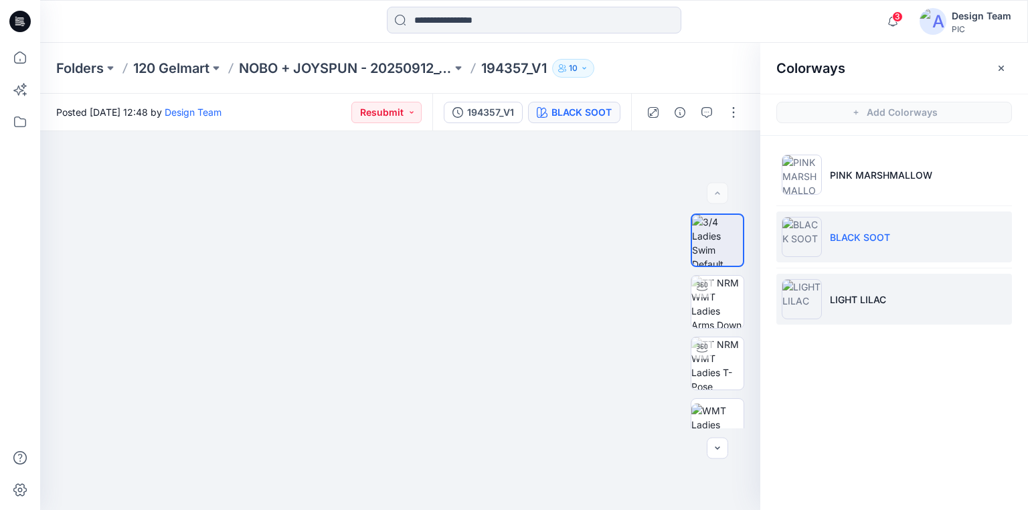
click at [800, 306] on img at bounding box center [802, 299] width 40 height 40
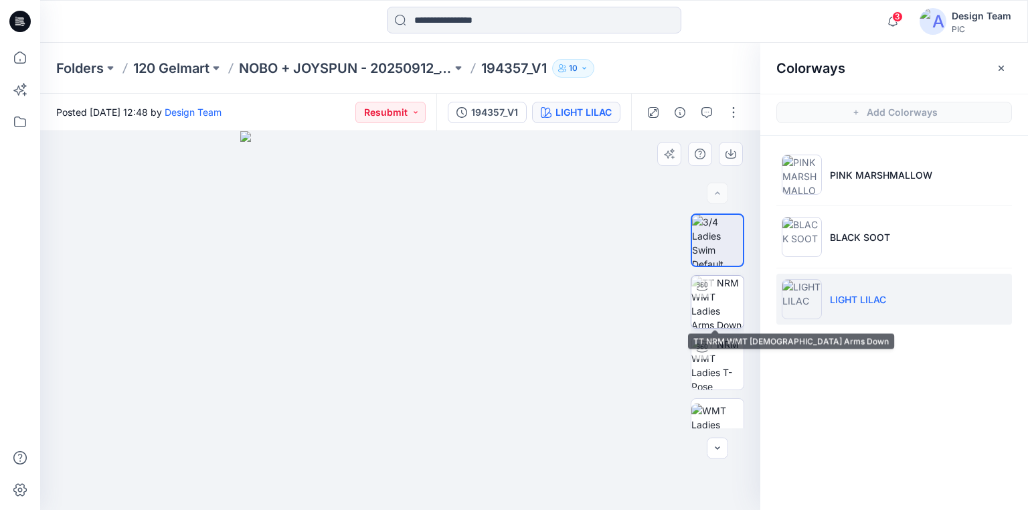
click at [716, 306] on img at bounding box center [717, 302] width 52 height 52
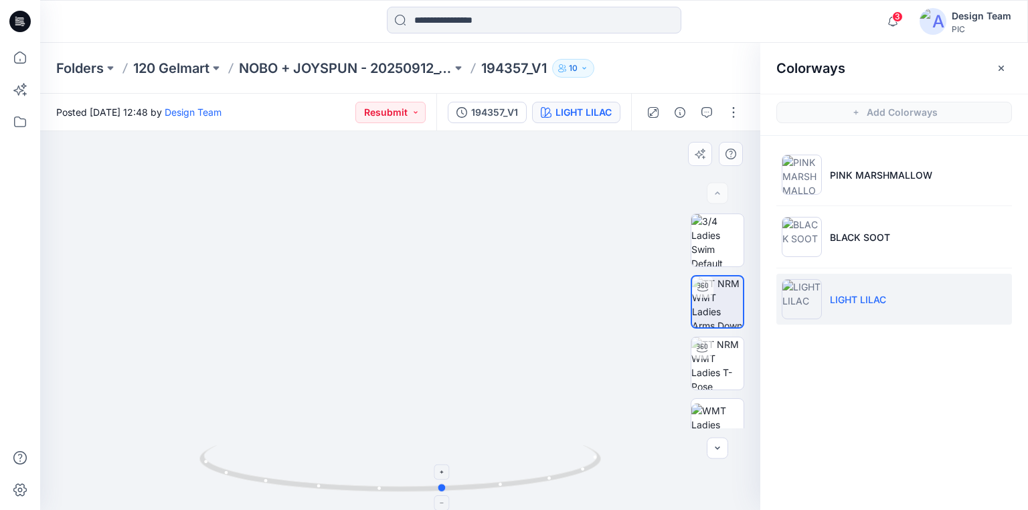
drag, startPoint x: 448, startPoint y: 490, endPoint x: 492, endPoint y: 474, distance: 46.8
click at [492, 474] on icon at bounding box center [401, 470] width 405 height 50
drag, startPoint x: 452, startPoint y: 475, endPoint x: 292, endPoint y: 452, distance: 161.6
click at [292, 452] on icon at bounding box center [401, 470] width 405 height 50
drag, startPoint x: 469, startPoint y: 383, endPoint x: 506, endPoint y: 265, distance: 123.4
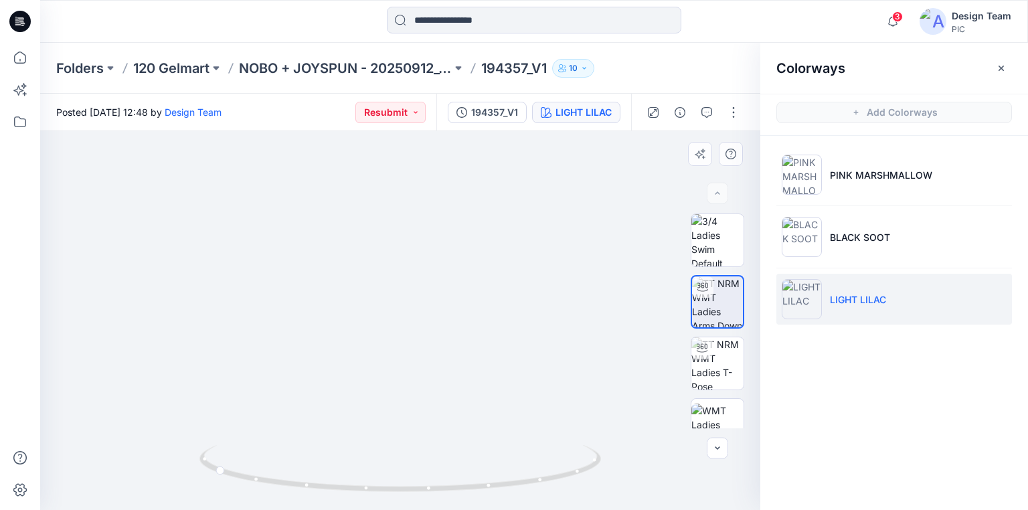
drag, startPoint x: 501, startPoint y: 255, endPoint x: 501, endPoint y: 268, distance: 13.4
drag, startPoint x: 579, startPoint y: 476, endPoint x: 602, endPoint y: 457, distance: 30.0
click at [602, 457] on icon at bounding box center [401, 470] width 405 height 50
click at [291, 72] on p "NOBO + JOYSPUN - 20250912_120_GC" at bounding box center [345, 68] width 213 height 19
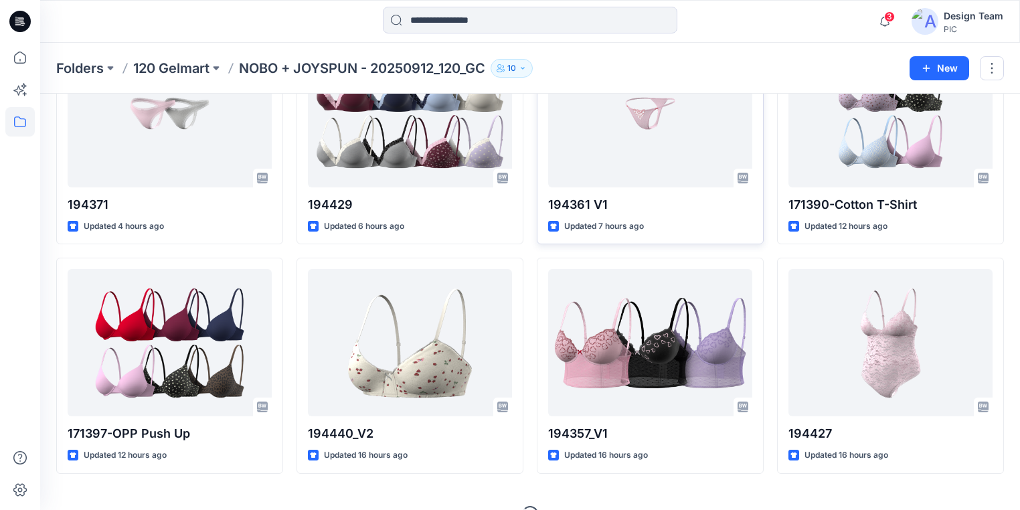
scroll to position [377, 0]
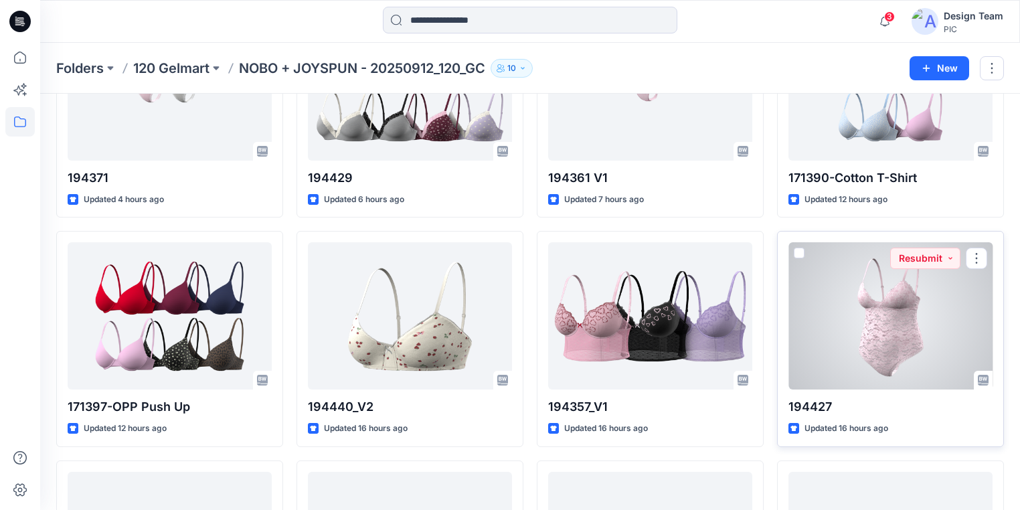
click at [913, 340] on div at bounding box center [890, 315] width 204 height 147
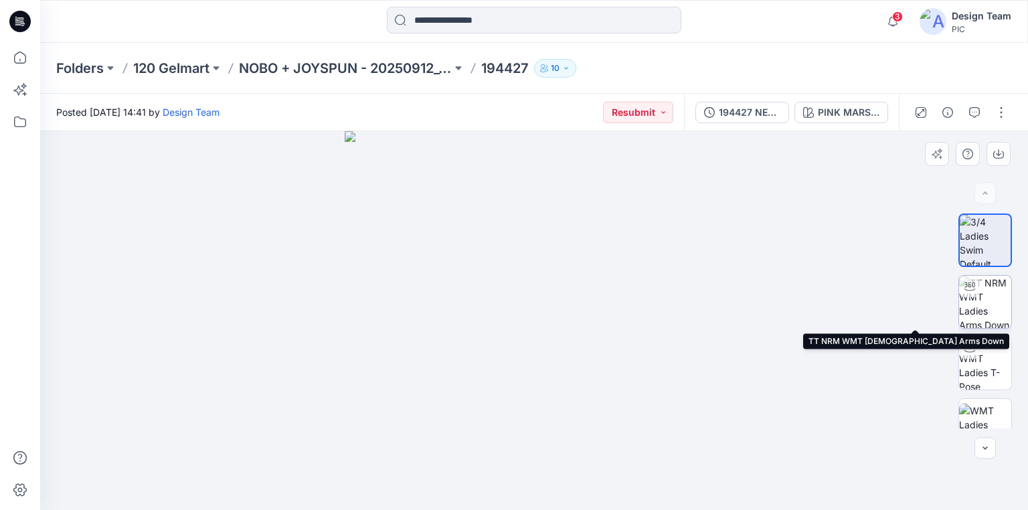
click at [988, 297] on img at bounding box center [985, 302] width 52 height 52
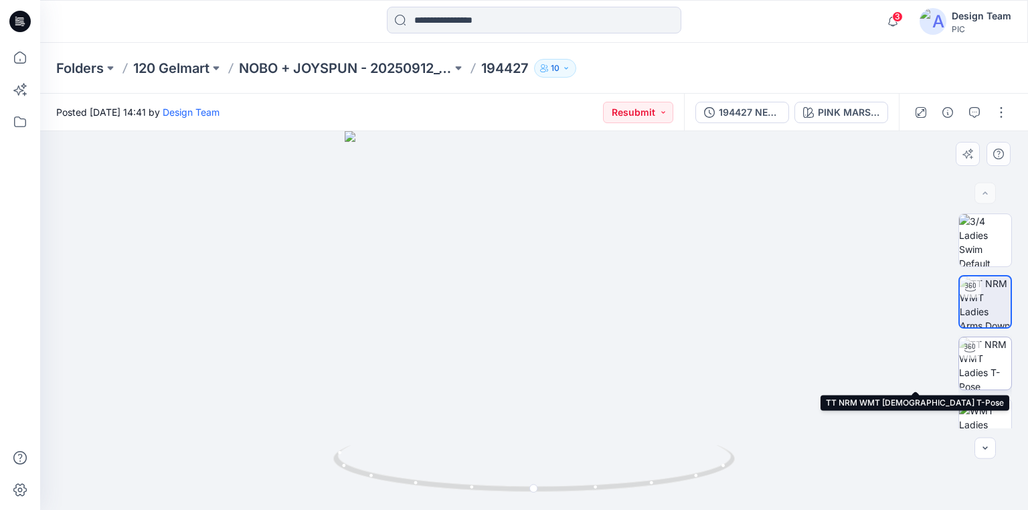
click at [1001, 369] on img at bounding box center [985, 363] width 52 height 52
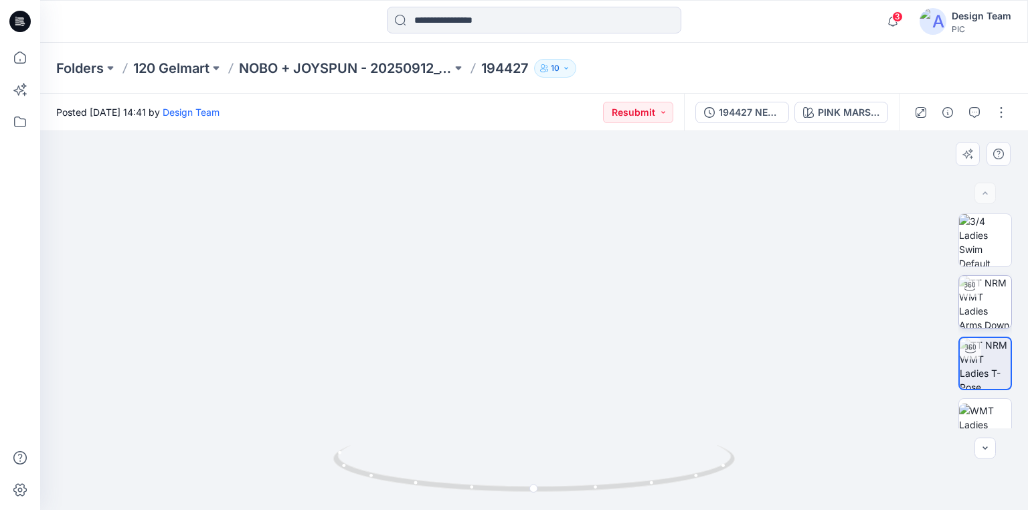
click at [995, 294] on img at bounding box center [985, 302] width 52 height 52
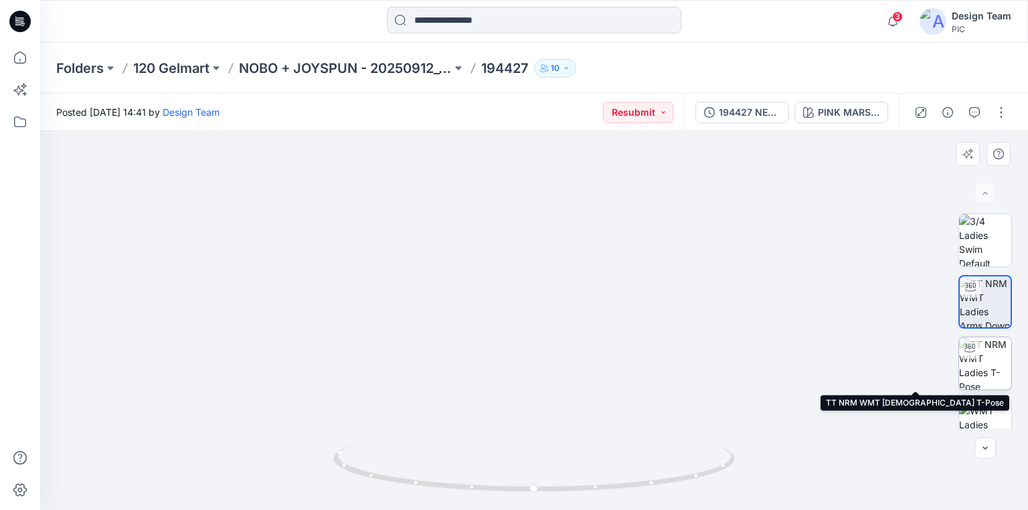
click at [972, 369] on img at bounding box center [985, 363] width 52 height 52
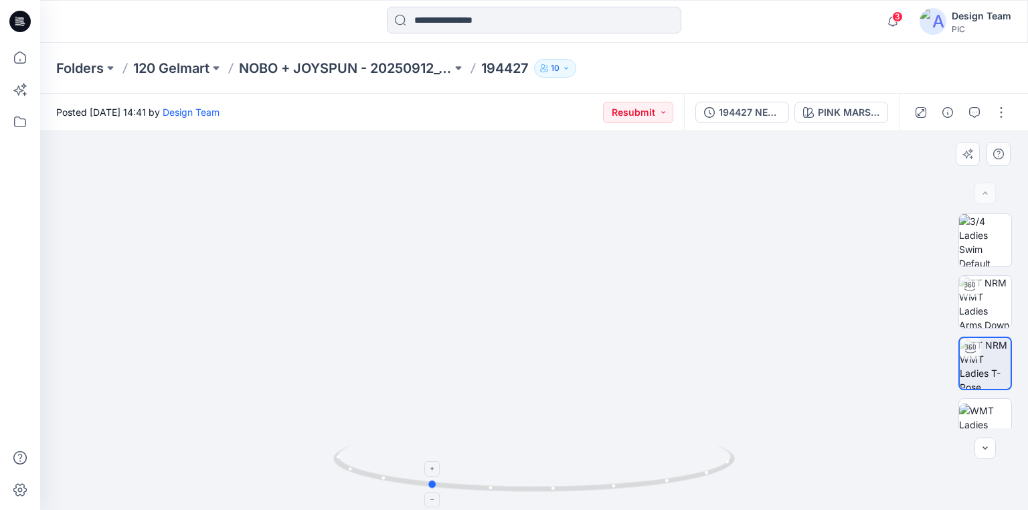
drag, startPoint x: 686, startPoint y: 478, endPoint x: 581, endPoint y: 478, distance: 105.1
click at [581, 478] on icon at bounding box center [535, 470] width 405 height 50
drag, startPoint x: 667, startPoint y: 482, endPoint x: 824, endPoint y: 475, distance: 156.7
click at [830, 110] on div "PINK MARSHMALLOW" at bounding box center [849, 112] width 62 height 15
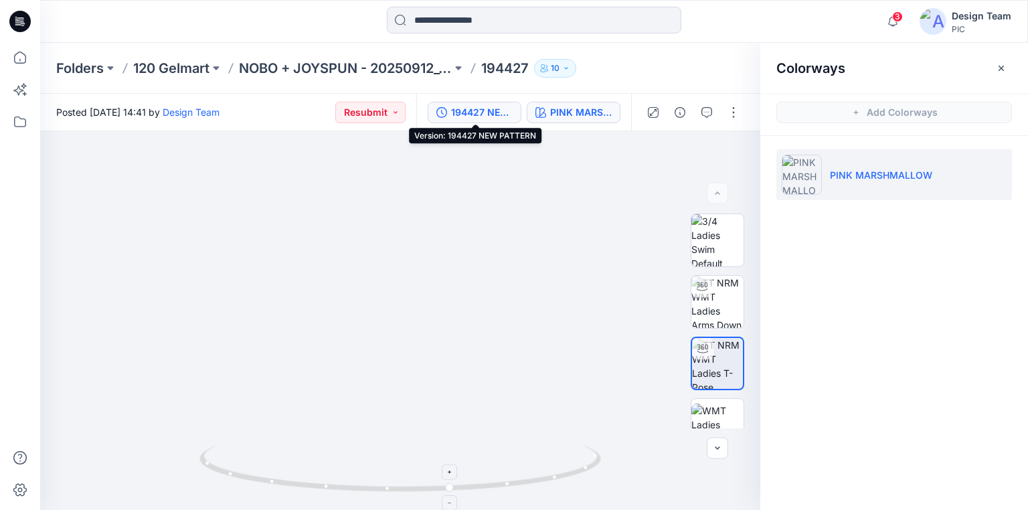
click at [498, 108] on div "194427 NEW PATTERN" at bounding box center [482, 112] width 62 height 15
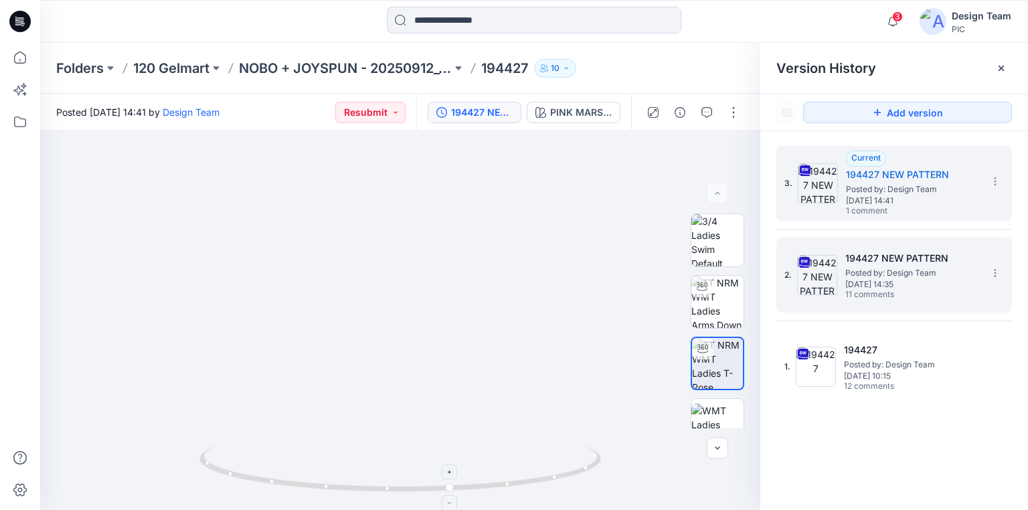
click at [871, 275] on span "Posted by: Design Team" at bounding box center [912, 272] width 134 height 13
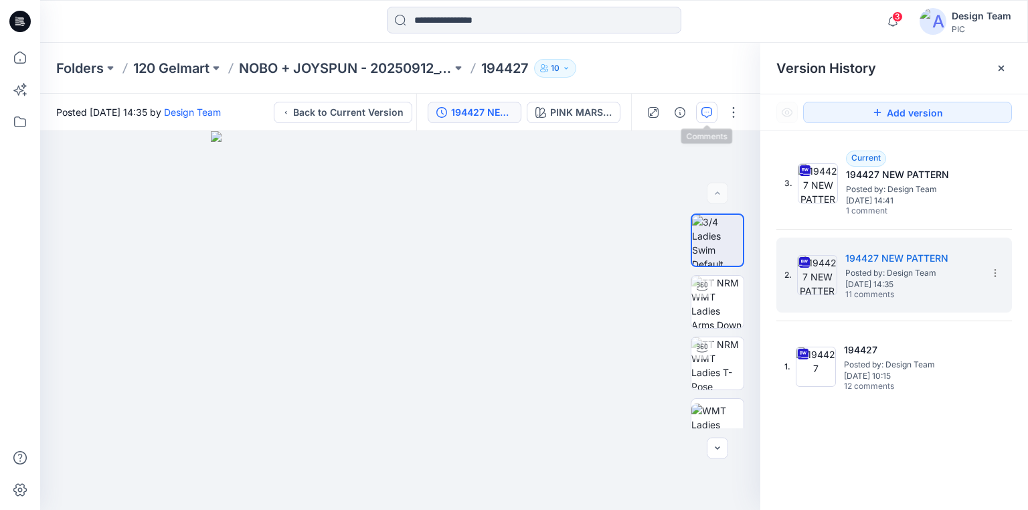
click at [705, 112] on icon "button" at bounding box center [707, 111] width 5 height 1
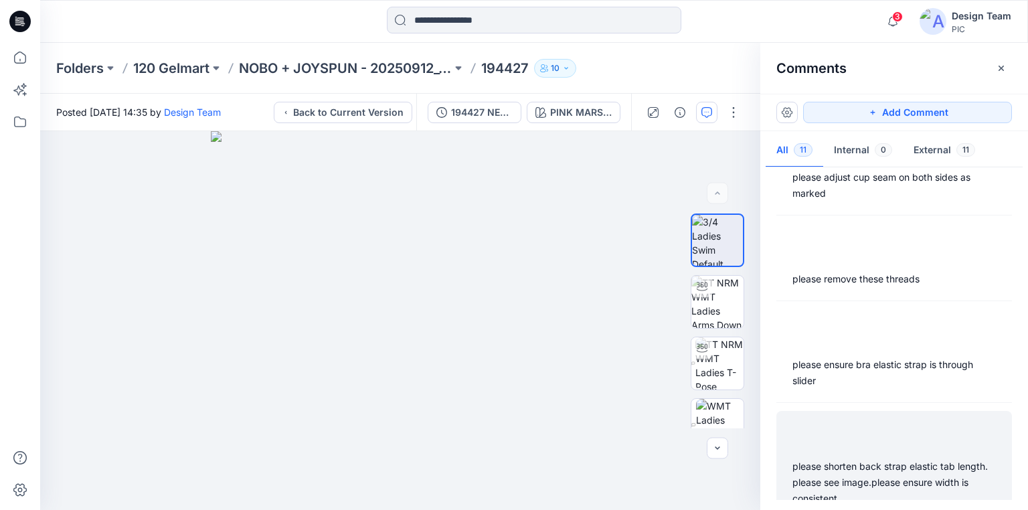
scroll to position [819, 0]
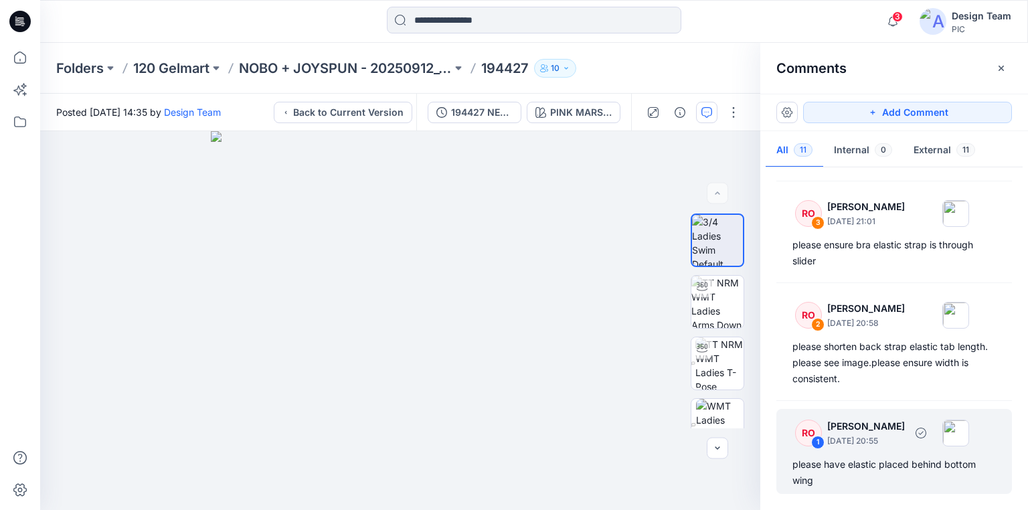
click at [864, 462] on div "please have elastic placed behind bottom wing" at bounding box center [893, 472] width 203 height 32
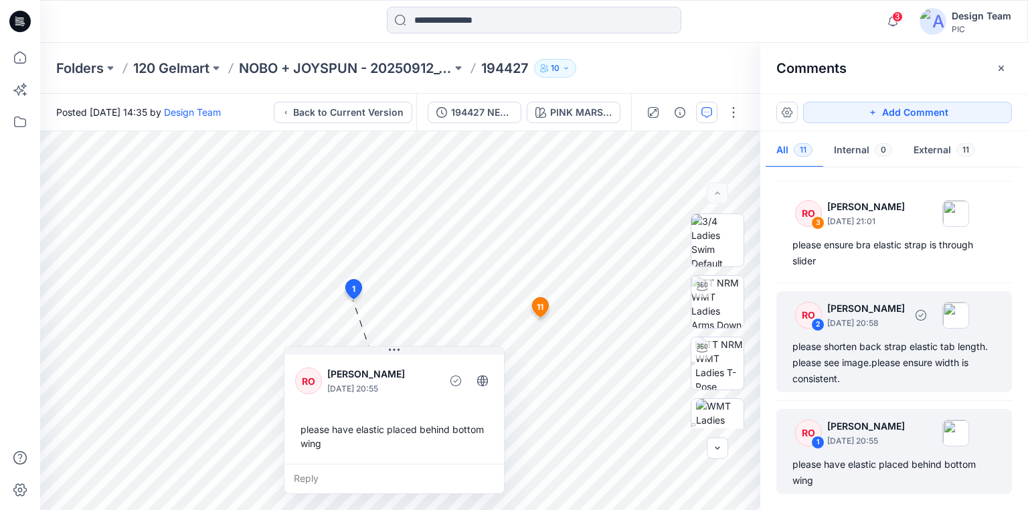
click at [851, 360] on div "please shorten back strap elastic tab length. please see image.please ensure wi…" at bounding box center [893, 363] width 203 height 48
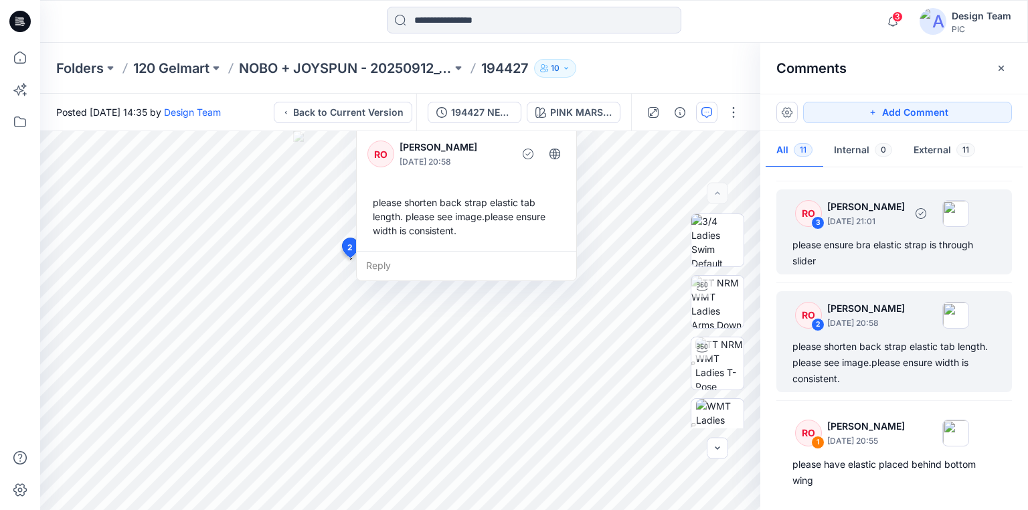
click at [851, 244] on div "please ensure bra elastic strap is through slider" at bounding box center [893, 253] width 203 height 32
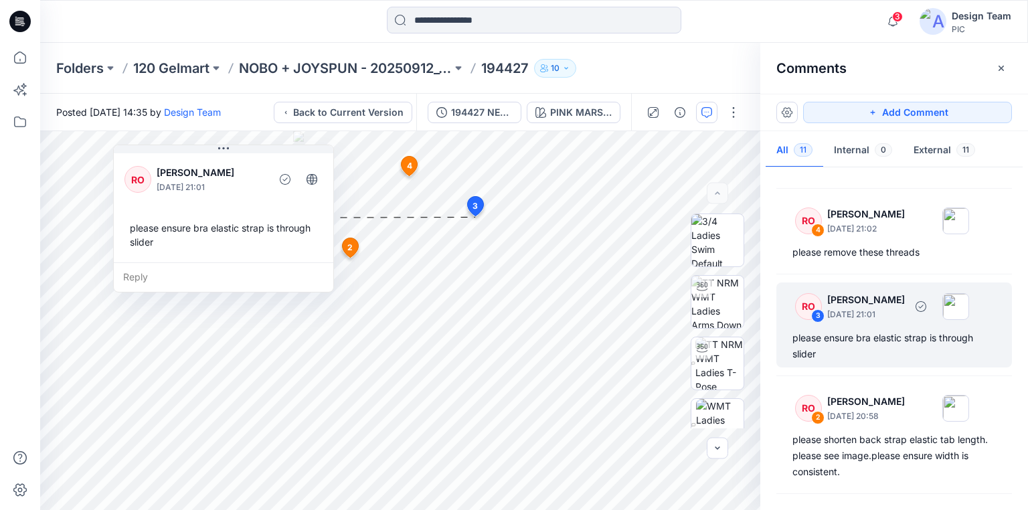
scroll to position [712, 0]
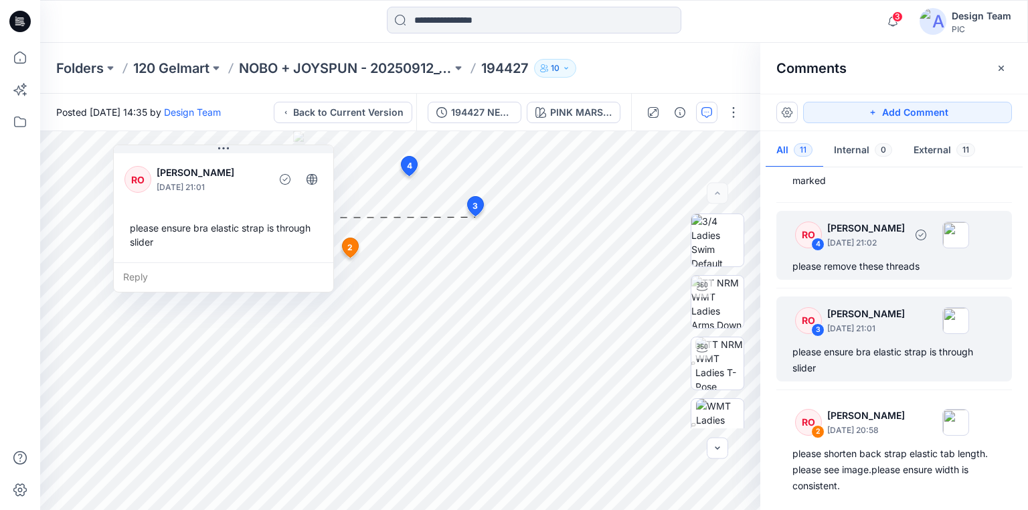
click at [852, 268] on div "please remove these threads" at bounding box center [893, 266] width 203 height 16
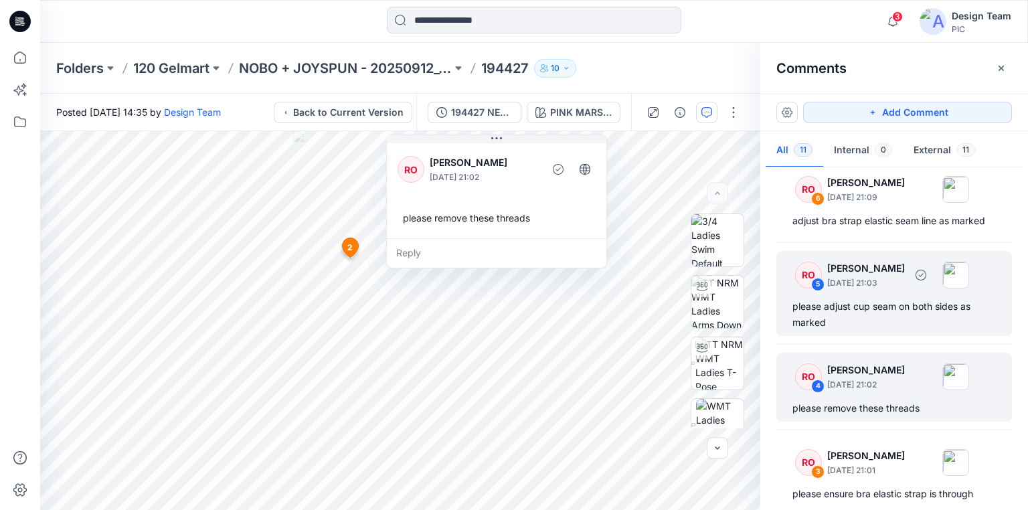
scroll to position [551, 0]
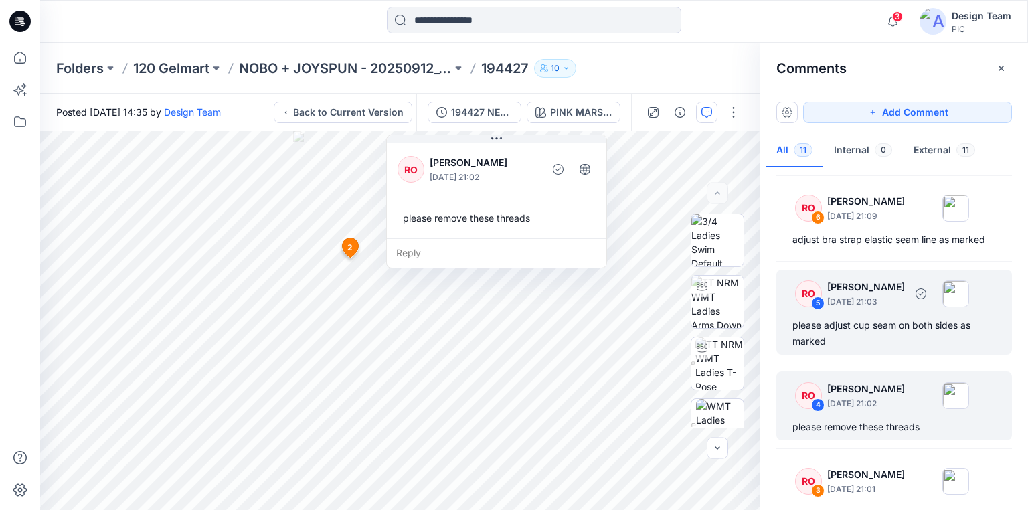
click at [886, 321] on div "please adjust cup seam on both sides as marked" at bounding box center [893, 333] width 203 height 32
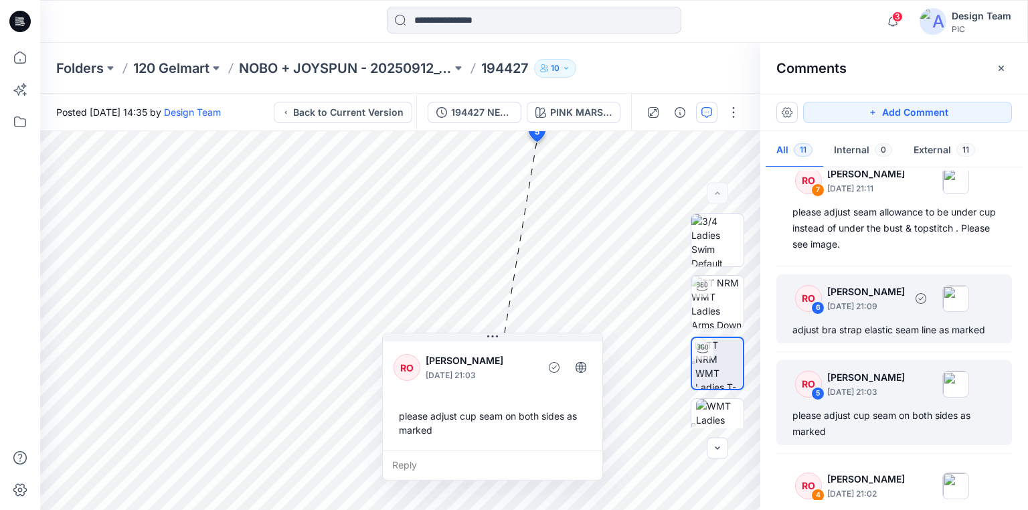
scroll to position [444, 0]
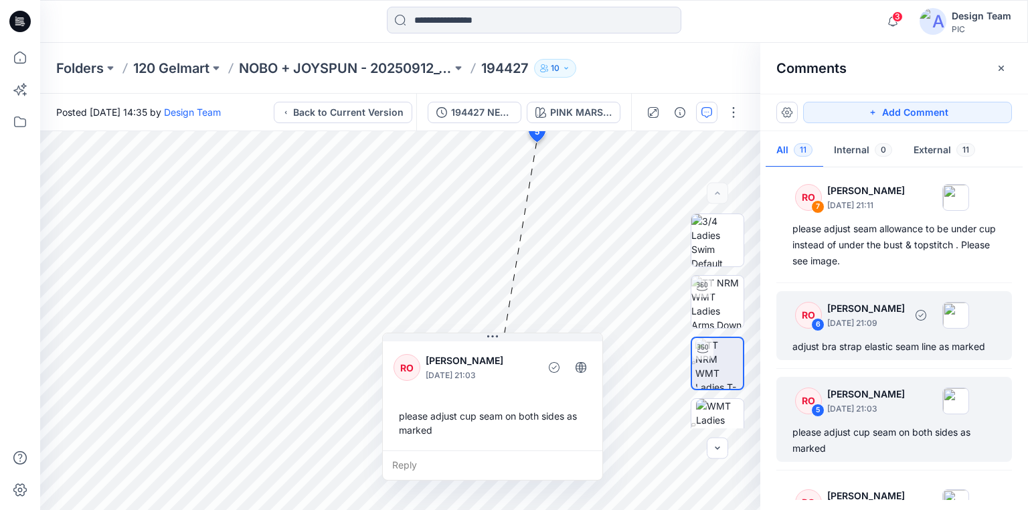
click at [915, 342] on div "adjust bra strap elastic seam line as marked" at bounding box center [893, 347] width 203 height 16
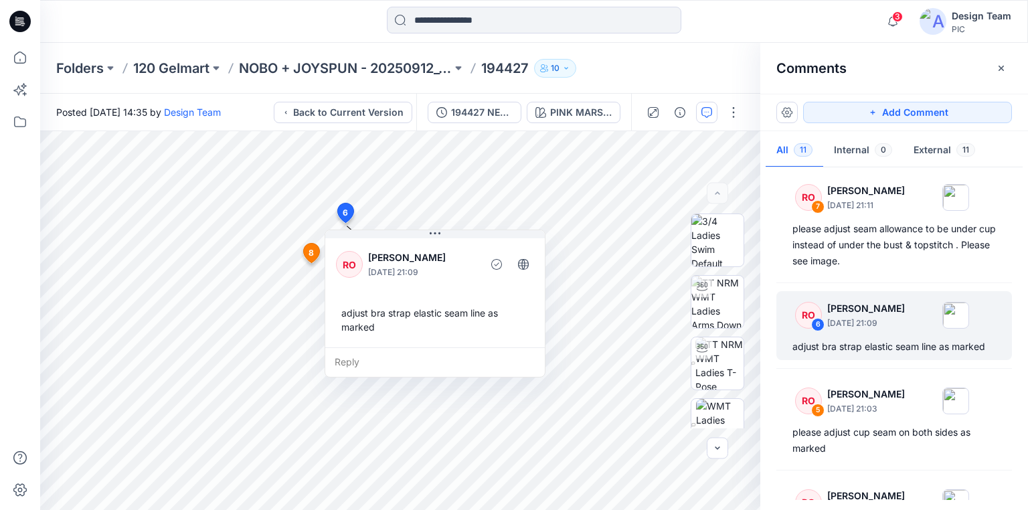
scroll to position [391, 0]
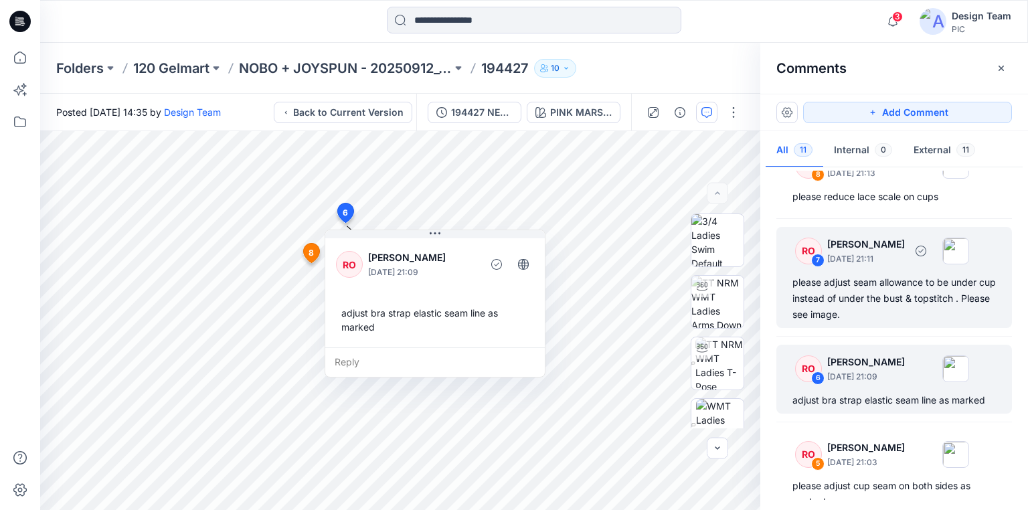
click at [891, 297] on div "please adjust seam allowance to be under cup instead of under the bust & topsti…" at bounding box center [893, 298] width 203 height 48
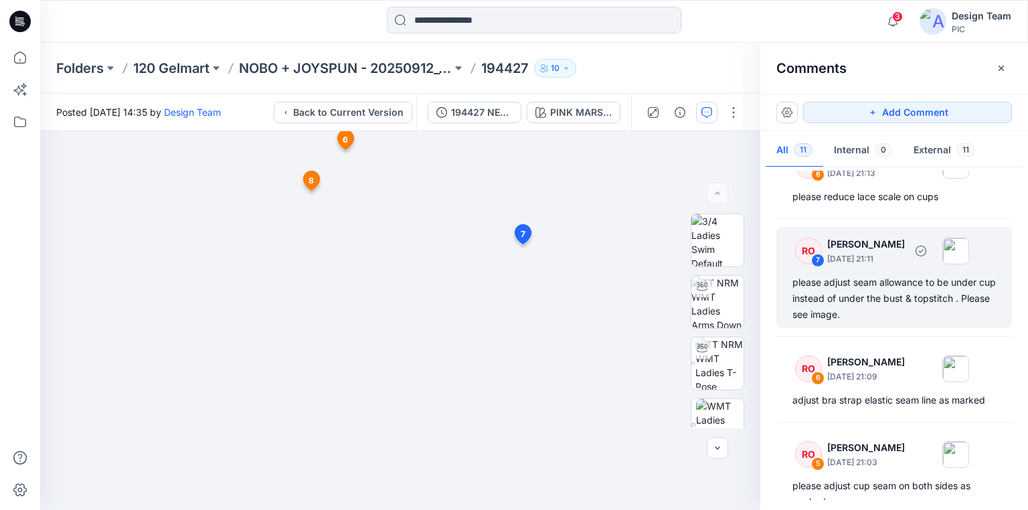
click at [846, 299] on div "please adjust seam allowance to be under cup instead of under the bust & topsti…" at bounding box center [893, 298] width 203 height 48
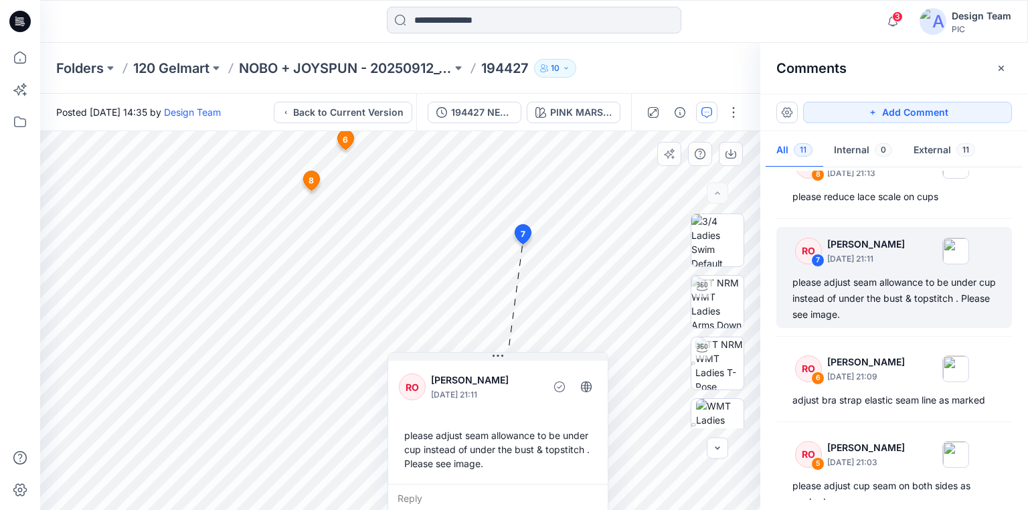
click at [406, 493] on div "Reply" at bounding box center [497, 498] width 219 height 29
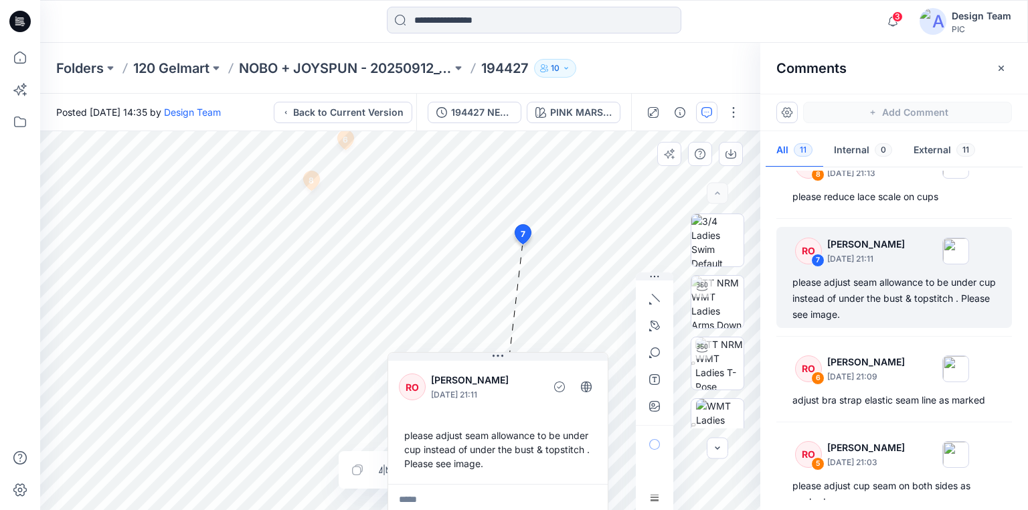
click at [513, 393] on div "12 6 RO Raquel Ortiz October 03, 2025 21:09 adjust bra strap elastic seam line …" at bounding box center [400, 320] width 720 height 379
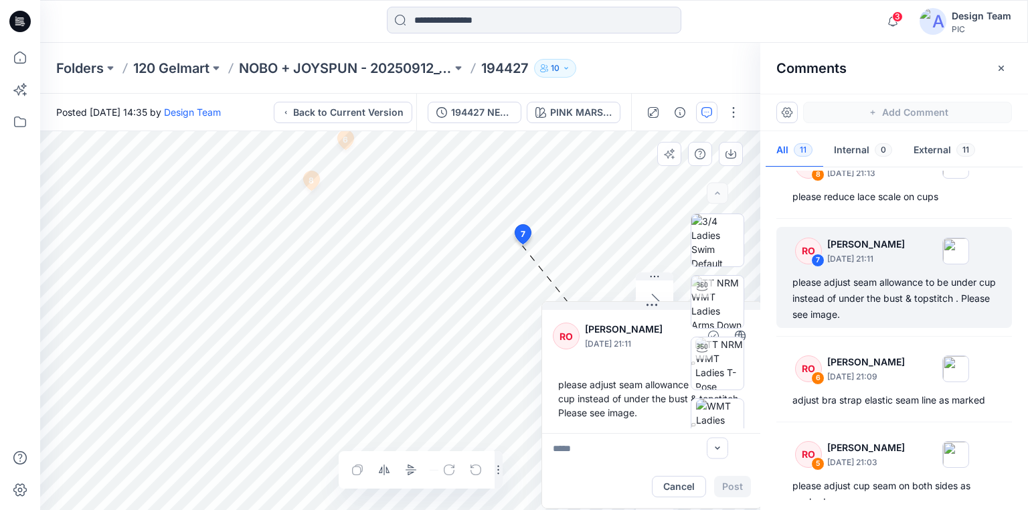
drag, startPoint x: 405, startPoint y: 358, endPoint x: 559, endPoint y: 385, distance: 156.3
click at [559, 385] on div "RO Raquel Ortiz October 03, 2025 21:11 please adjust seam allowance to be under…" at bounding box center [651, 404] width 221 height 207
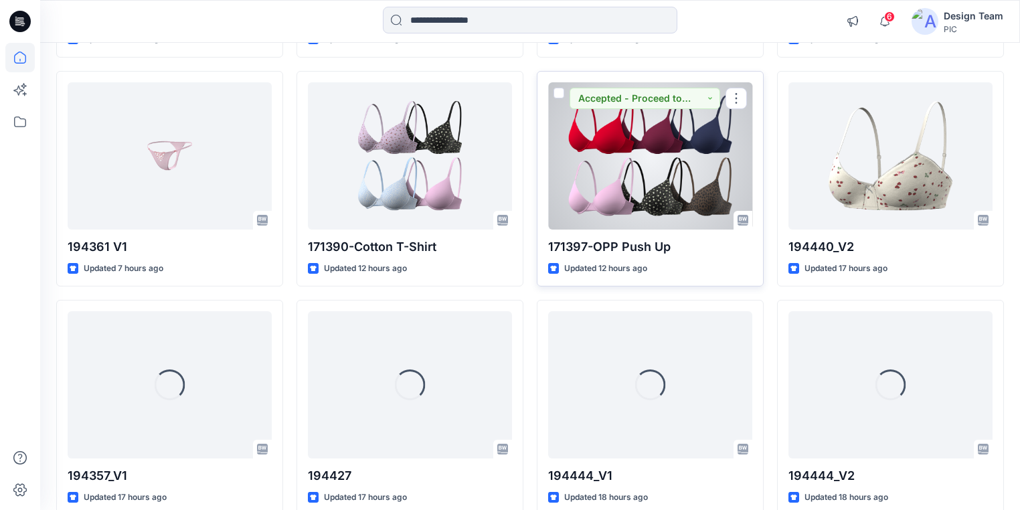
scroll to position [683, 0]
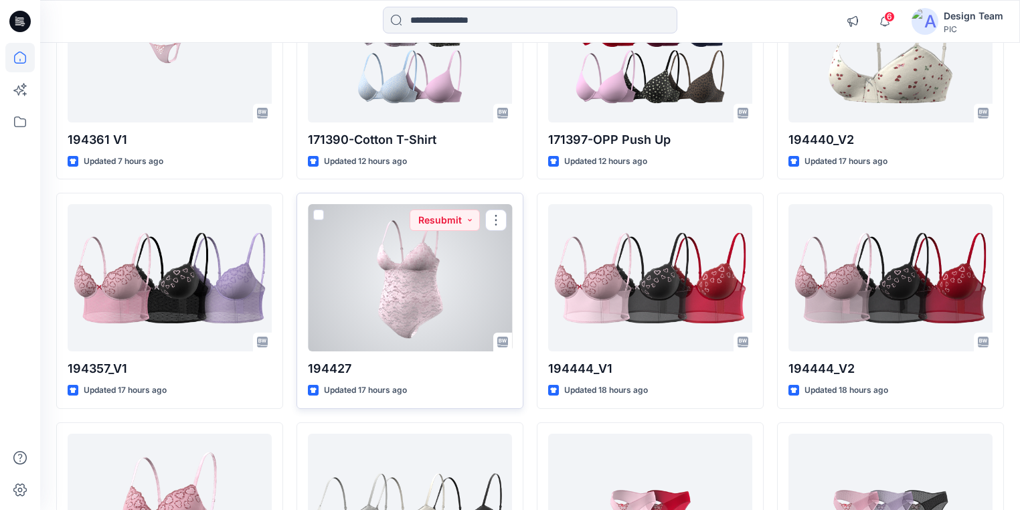
click at [429, 248] on div at bounding box center [410, 277] width 204 height 147
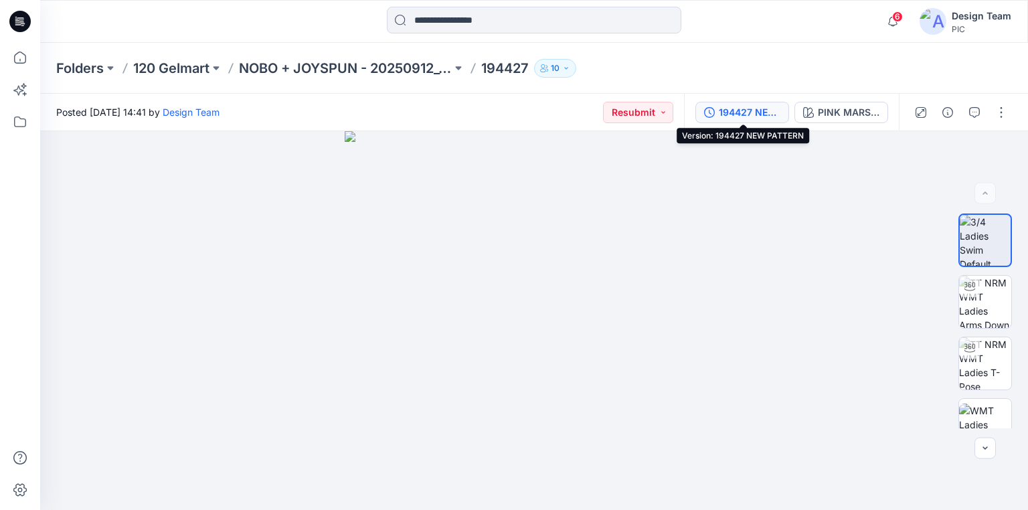
click at [759, 113] on div "194427 NEW PATTERN" at bounding box center [750, 112] width 62 height 15
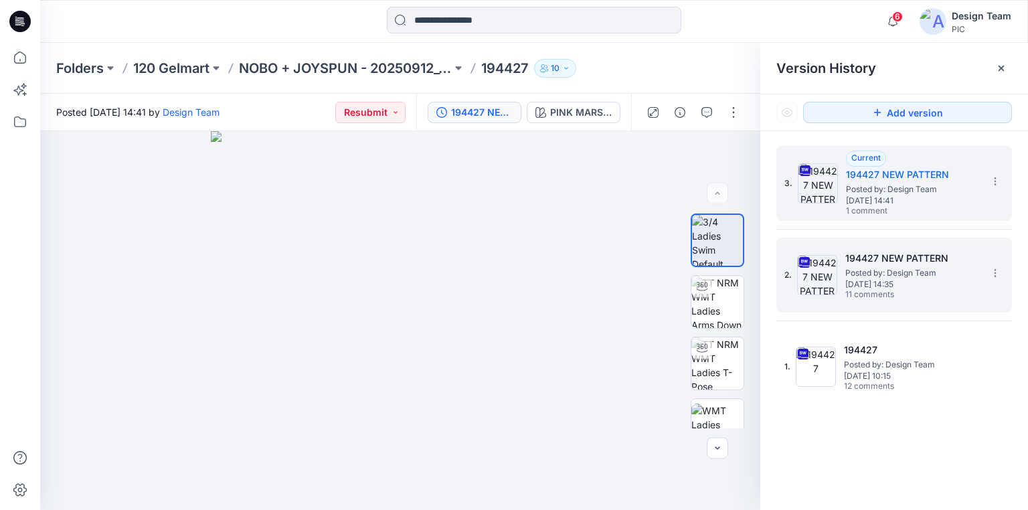
click at [953, 274] on span "Posted by: Design Team" at bounding box center [912, 272] width 134 height 13
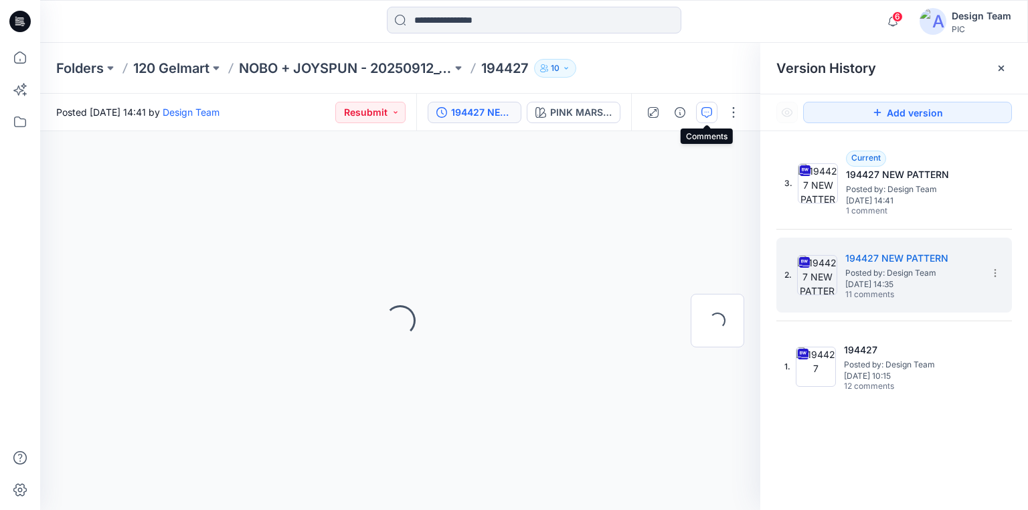
click at [707, 114] on icon "button" at bounding box center [706, 112] width 11 height 11
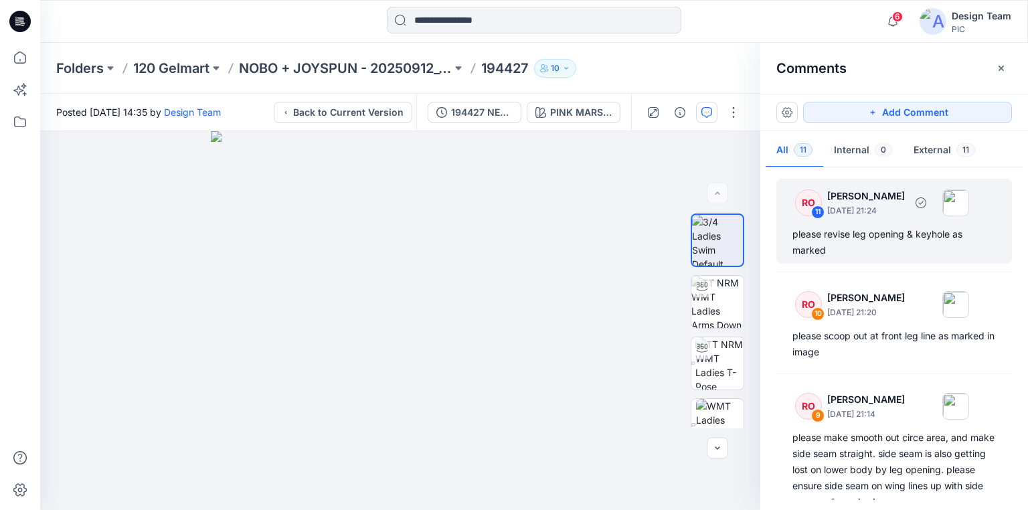
click at [859, 237] on div "please revise leg opening & keyhole as marked" at bounding box center [893, 242] width 203 height 32
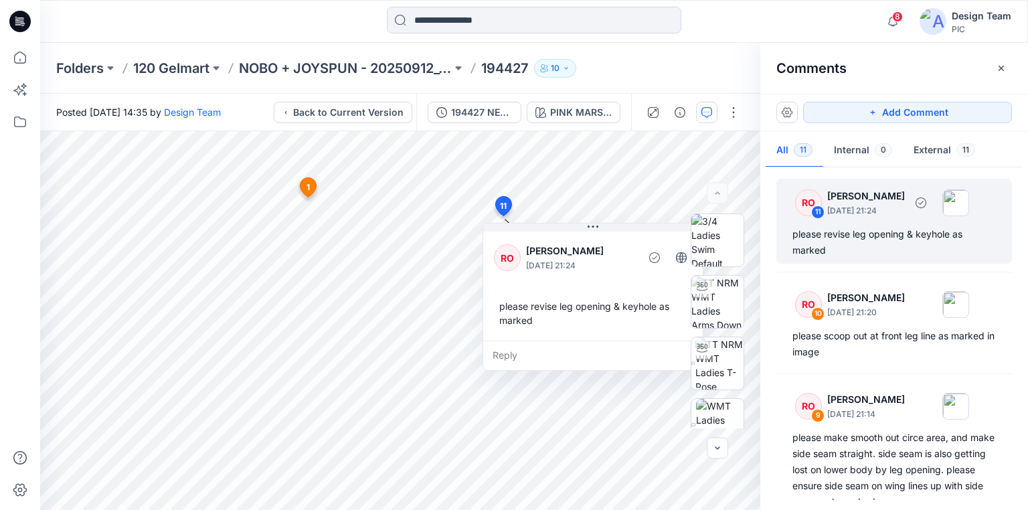
click at [825, 236] on div "please revise leg opening & keyhole as marked" at bounding box center [893, 242] width 203 height 32
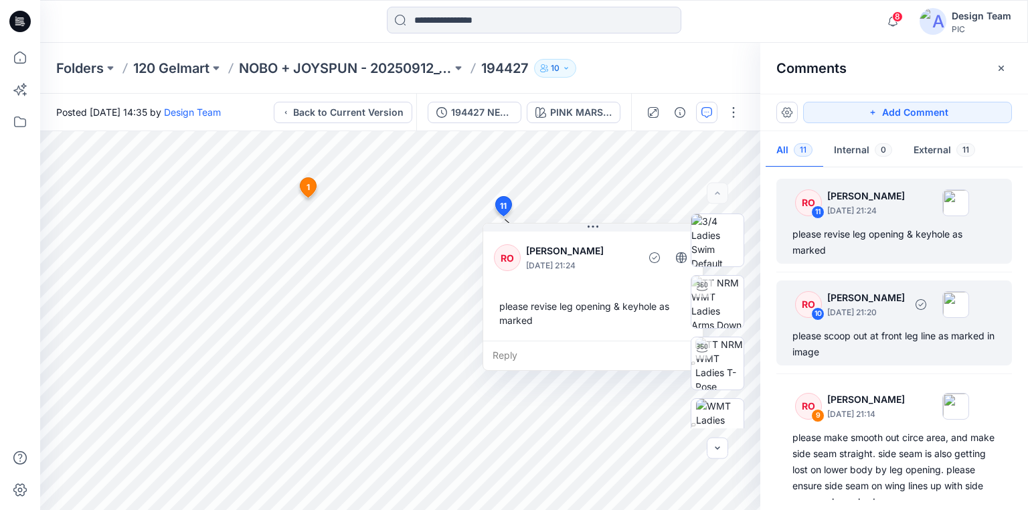
click at [865, 333] on div "please scoop out at front leg line as marked in image" at bounding box center [893, 344] width 203 height 32
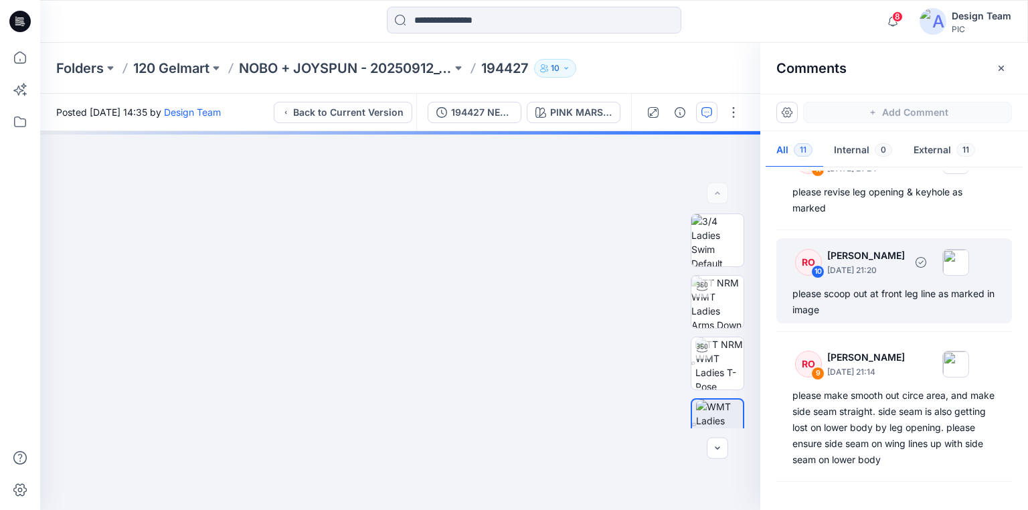
scroll to position [107, 0]
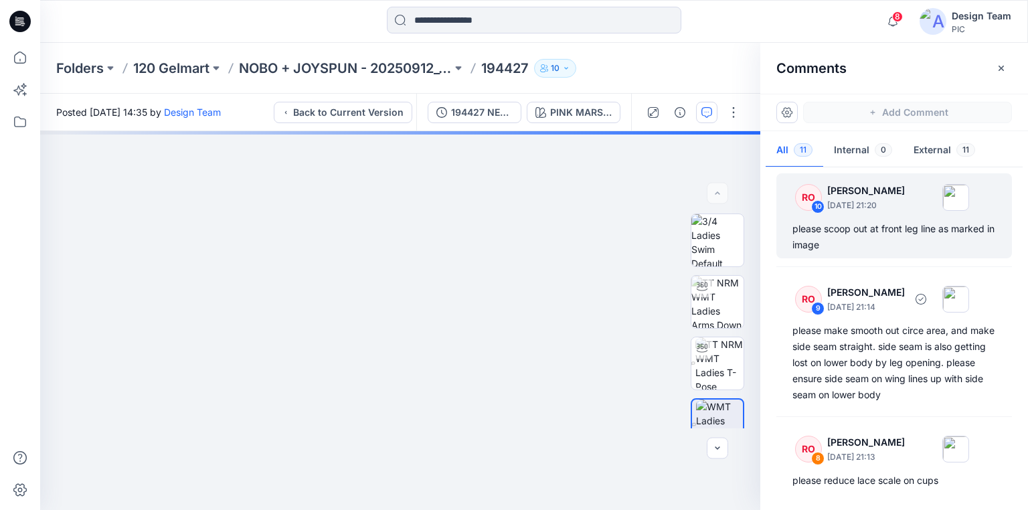
click at [899, 361] on div "please make smooth out circe area, and make side seam straight. side seam is al…" at bounding box center [893, 363] width 203 height 80
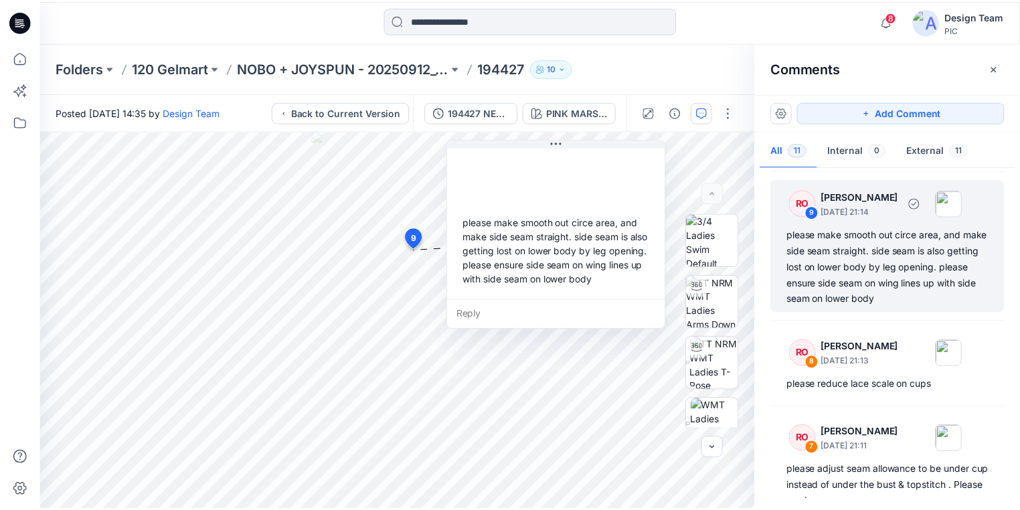
scroll to position [214, 0]
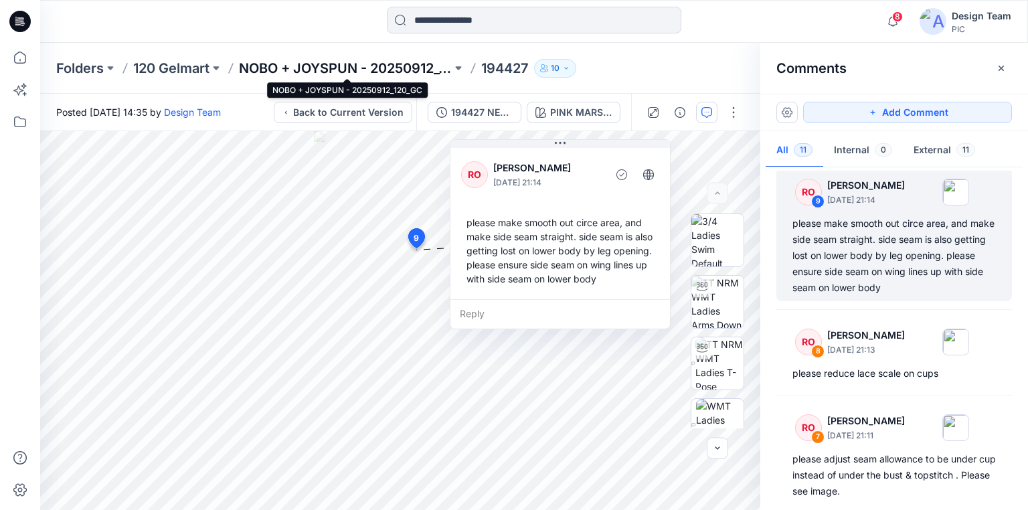
click at [266, 69] on p "NOBO + JOYSPUN - 20250912_120_GC" at bounding box center [345, 68] width 213 height 19
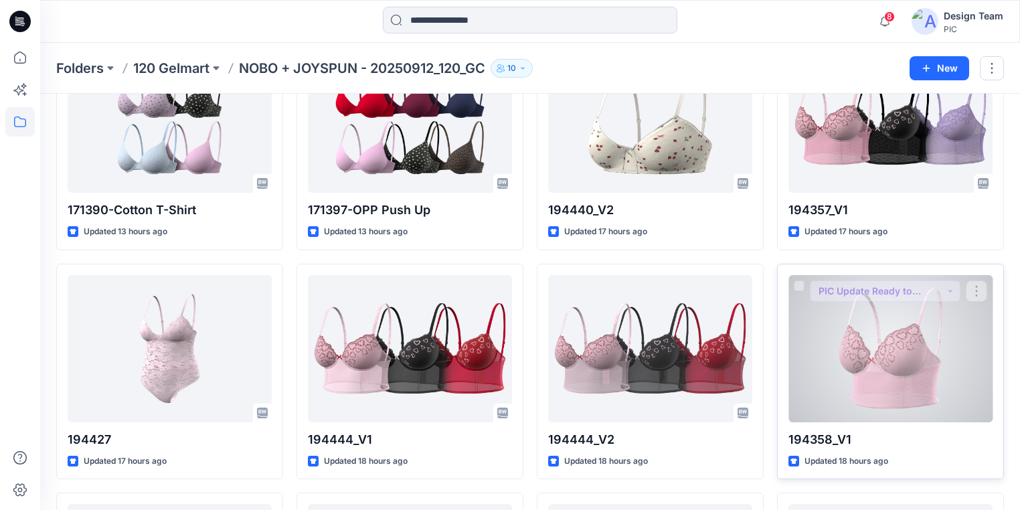
scroll to position [592, 0]
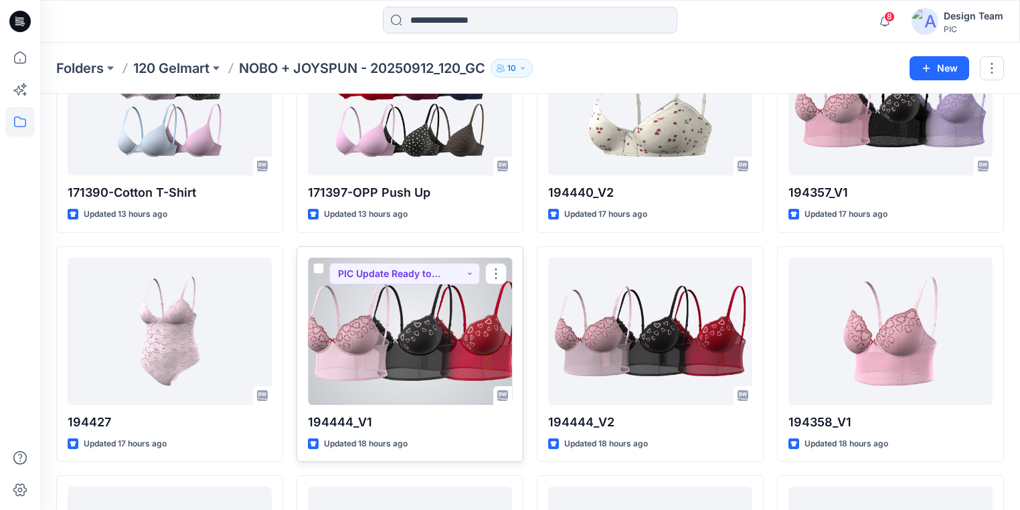
click at [460, 347] on div at bounding box center [410, 331] width 204 height 147
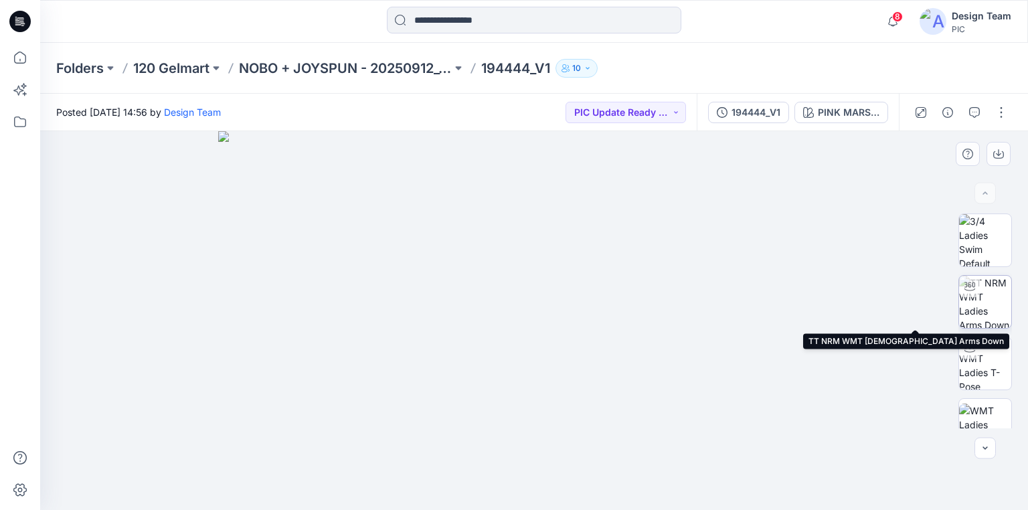
click at [980, 307] on img at bounding box center [985, 302] width 52 height 52
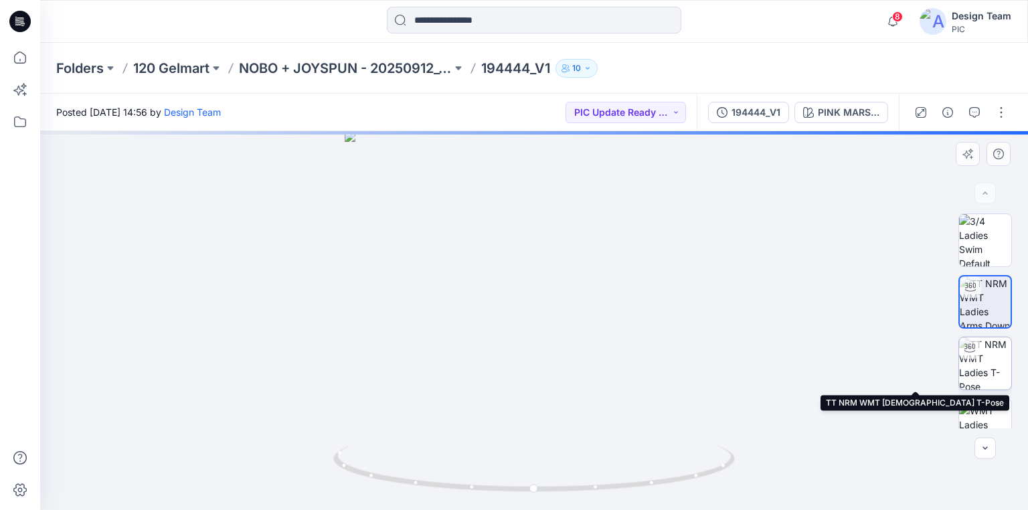
click at [988, 371] on img at bounding box center [985, 363] width 52 height 52
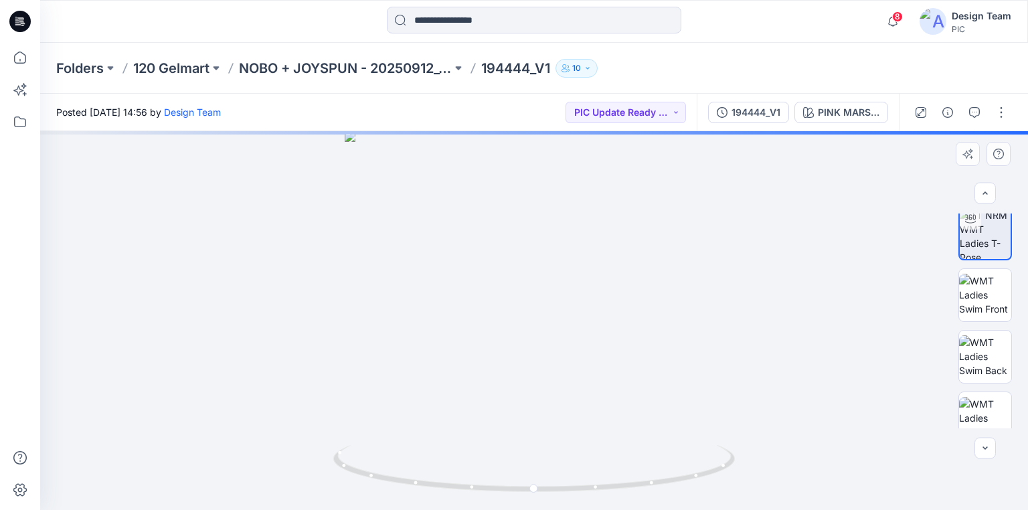
scroll to position [161, 0]
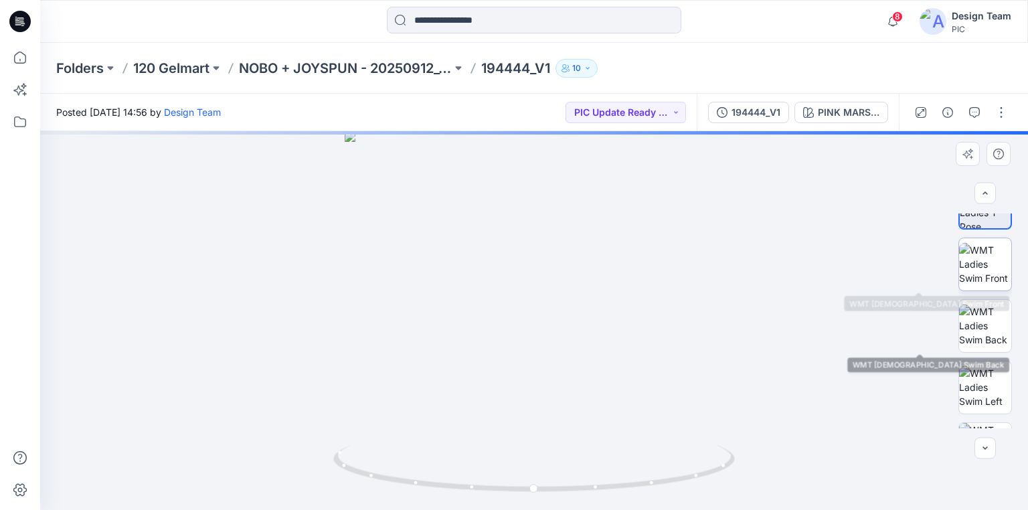
click at [987, 272] on img at bounding box center [985, 264] width 52 height 42
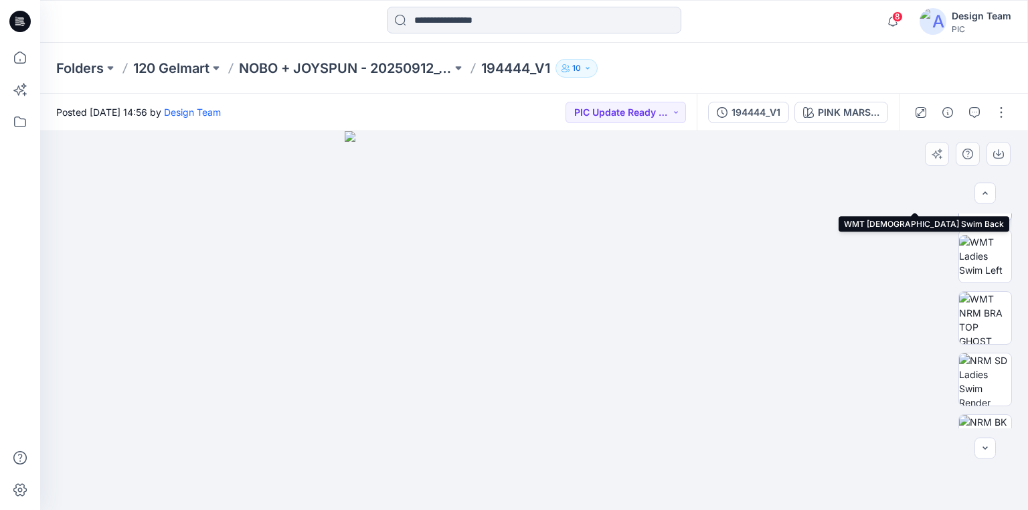
scroll to position [321, 0]
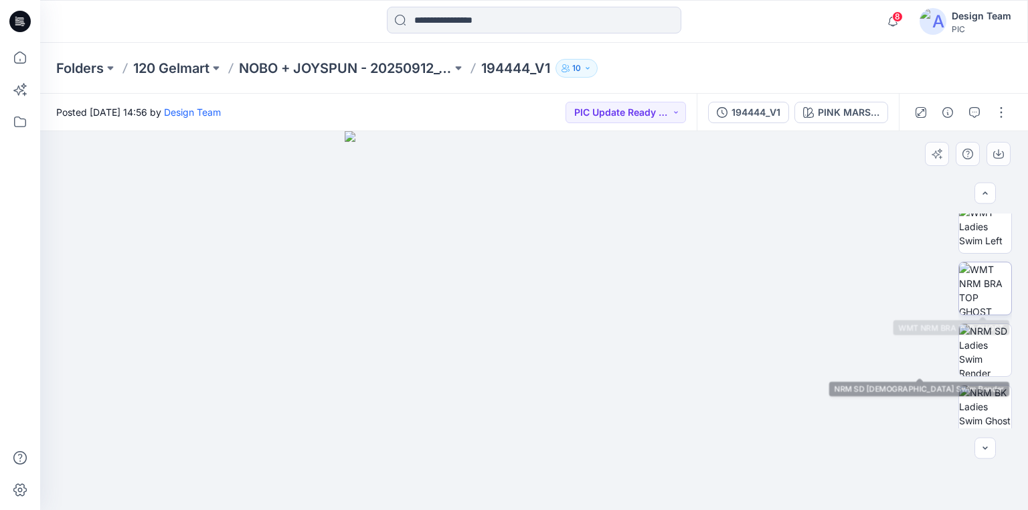
click at [981, 297] on img at bounding box center [985, 288] width 52 height 52
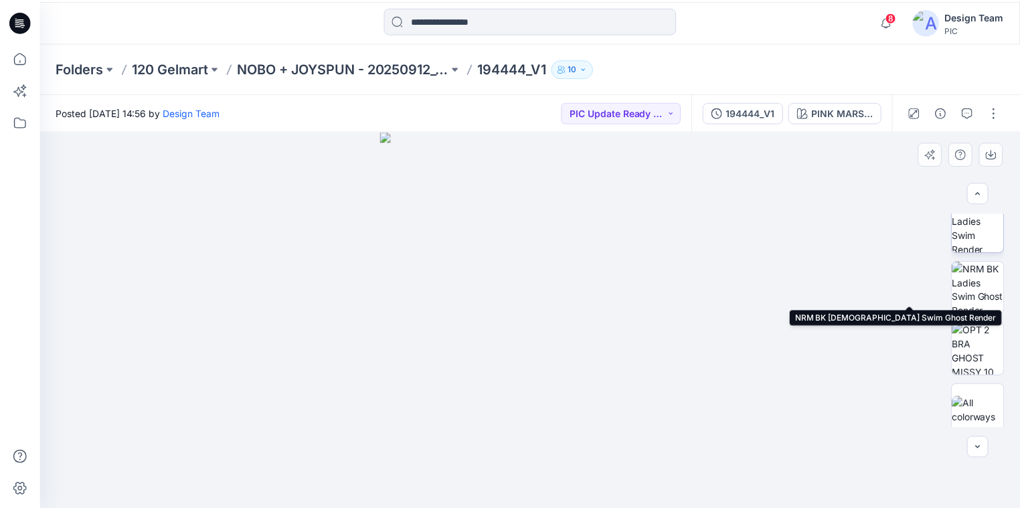
scroll to position [454, 0]
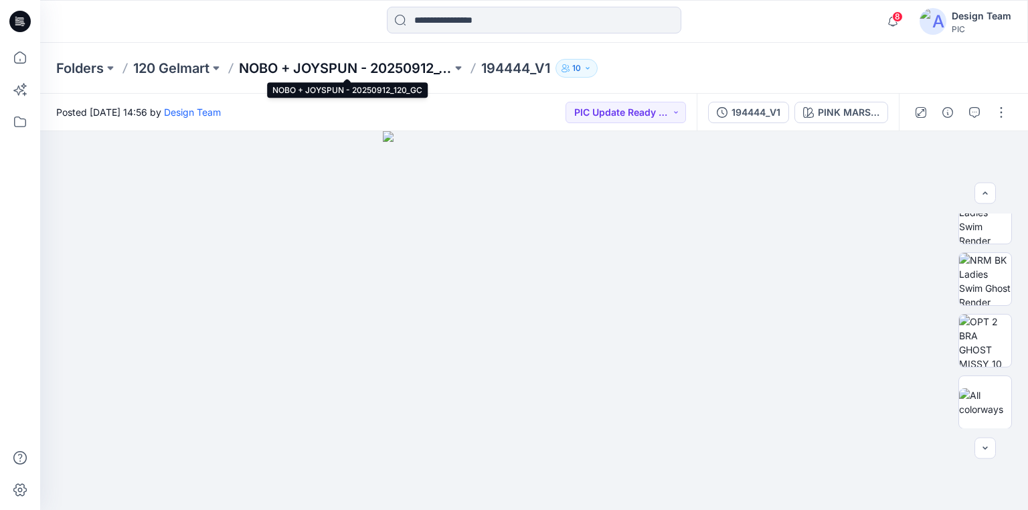
click at [423, 67] on p "NOBO + JOYSPUN - 20250912_120_GC" at bounding box center [345, 68] width 213 height 19
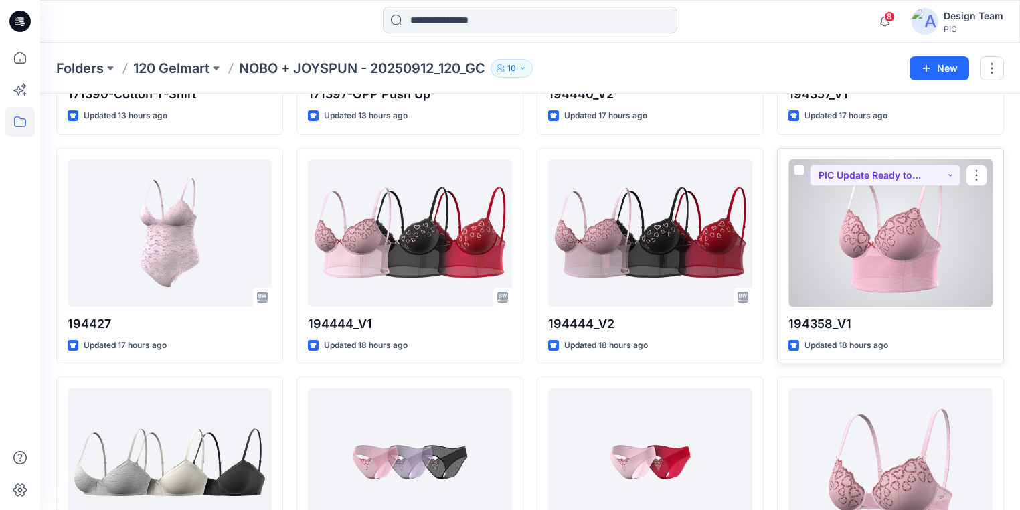
scroll to position [696, 0]
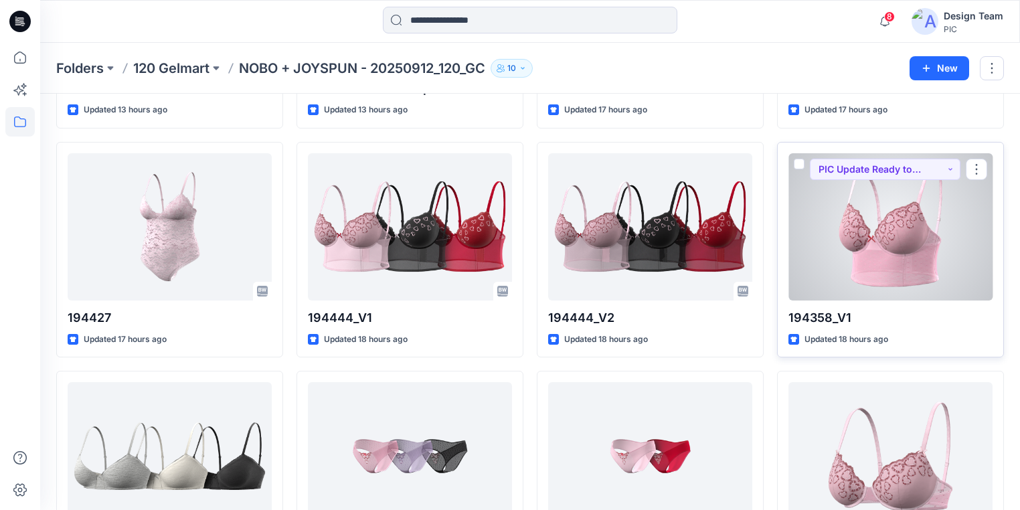
click at [900, 260] on div at bounding box center [890, 226] width 204 height 147
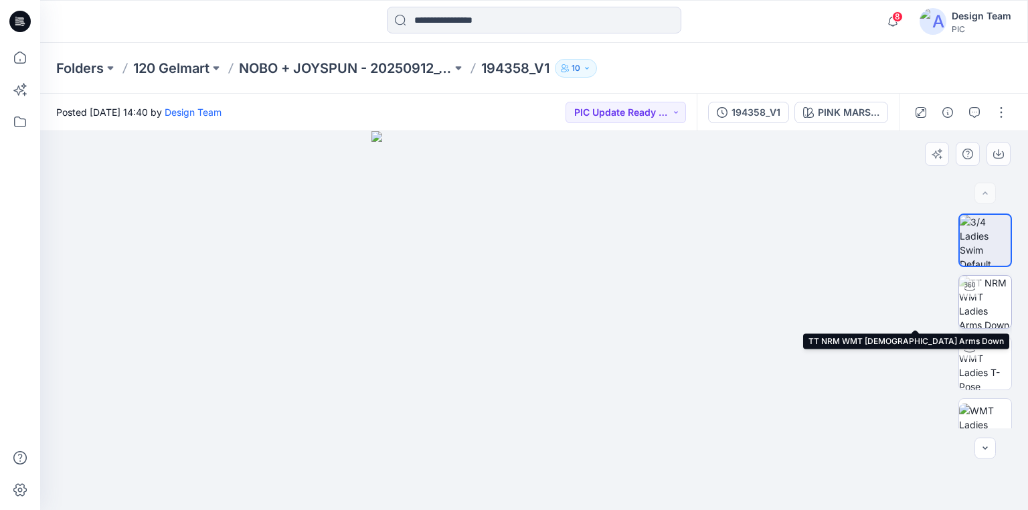
click at [974, 298] on img at bounding box center [985, 302] width 52 height 52
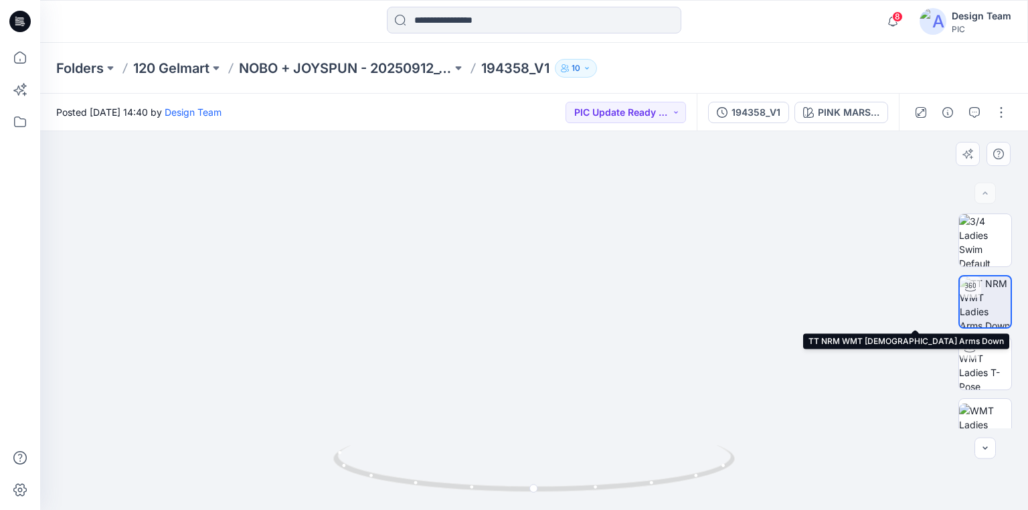
click at [988, 304] on img at bounding box center [985, 301] width 51 height 51
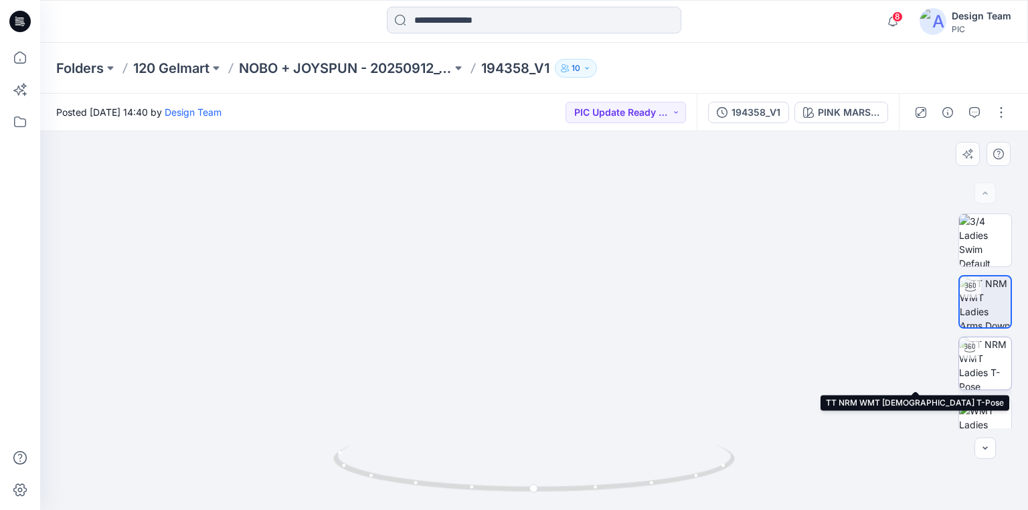
click at [978, 366] on img at bounding box center [985, 363] width 52 height 52
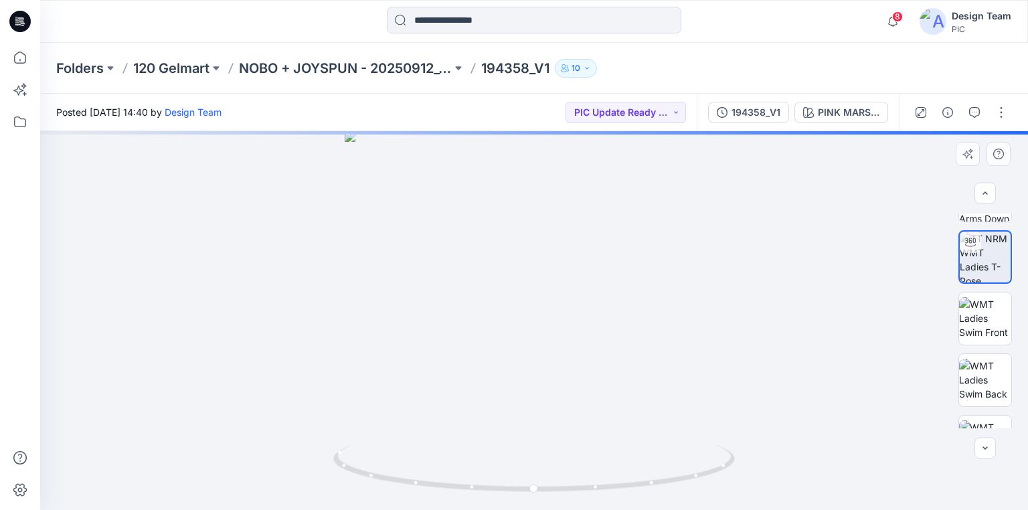
scroll to position [107, 0]
click at [979, 326] on img at bounding box center [985, 317] width 52 height 42
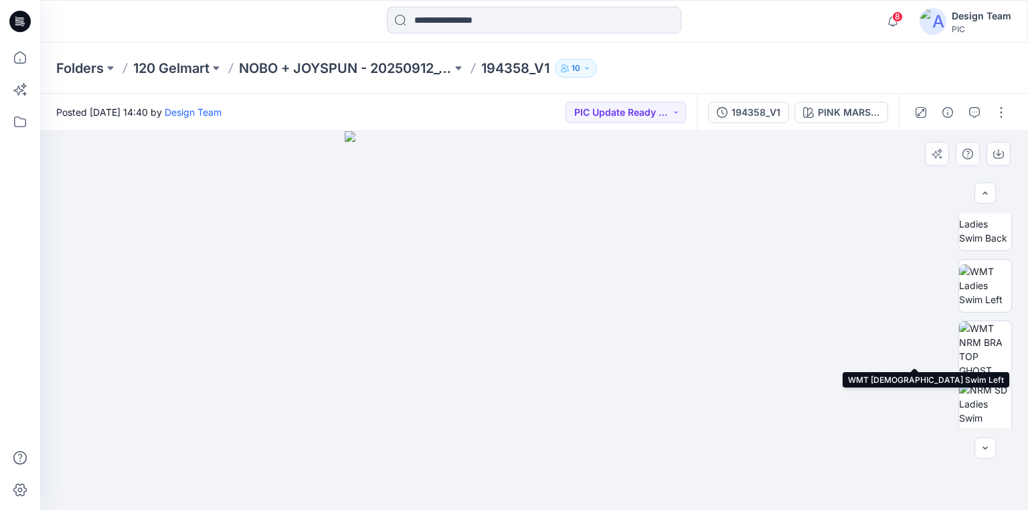
scroll to position [268, 0]
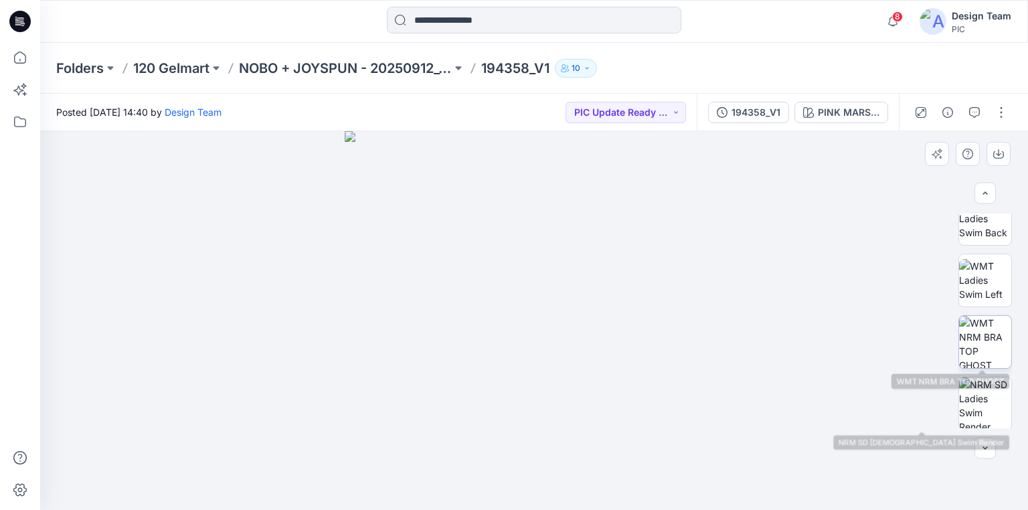
click at [983, 353] on img at bounding box center [985, 342] width 52 height 52
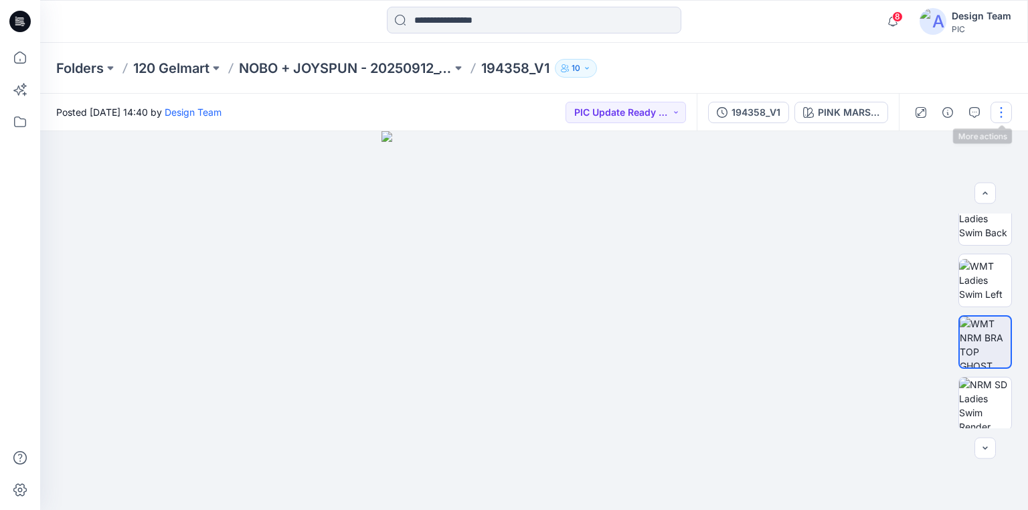
click at [998, 110] on button "button" at bounding box center [1000, 112] width 21 height 21
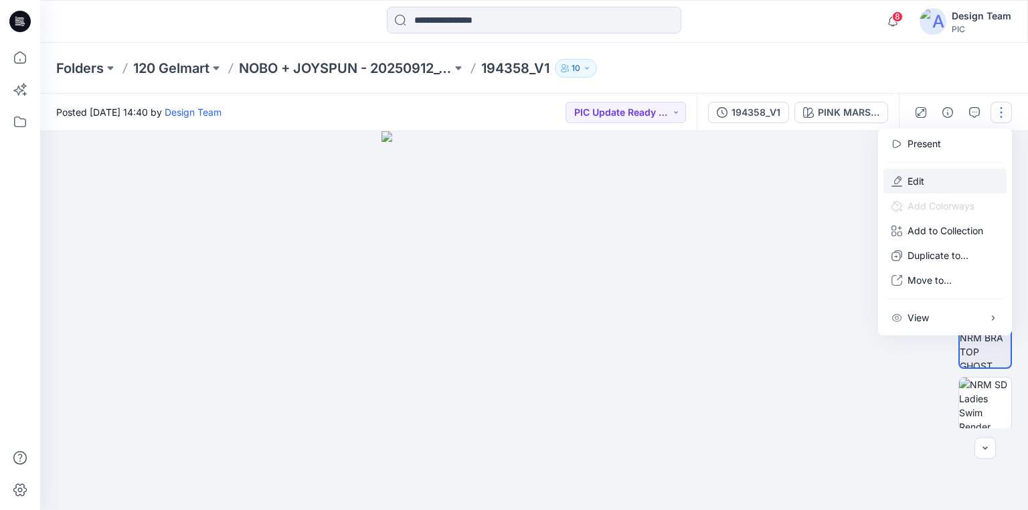
click at [927, 173] on button "Edit" at bounding box center [944, 181] width 123 height 25
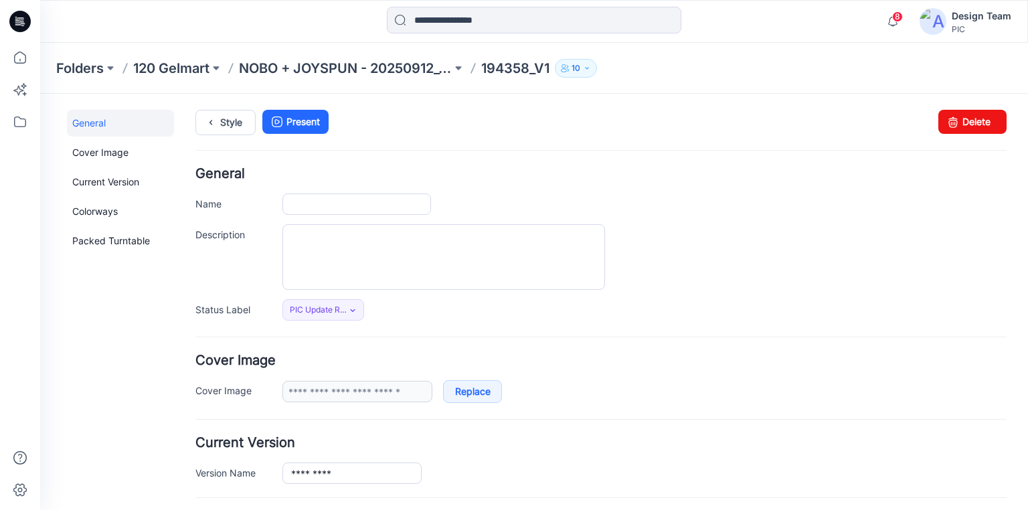
type input "*********"
type input "**********"
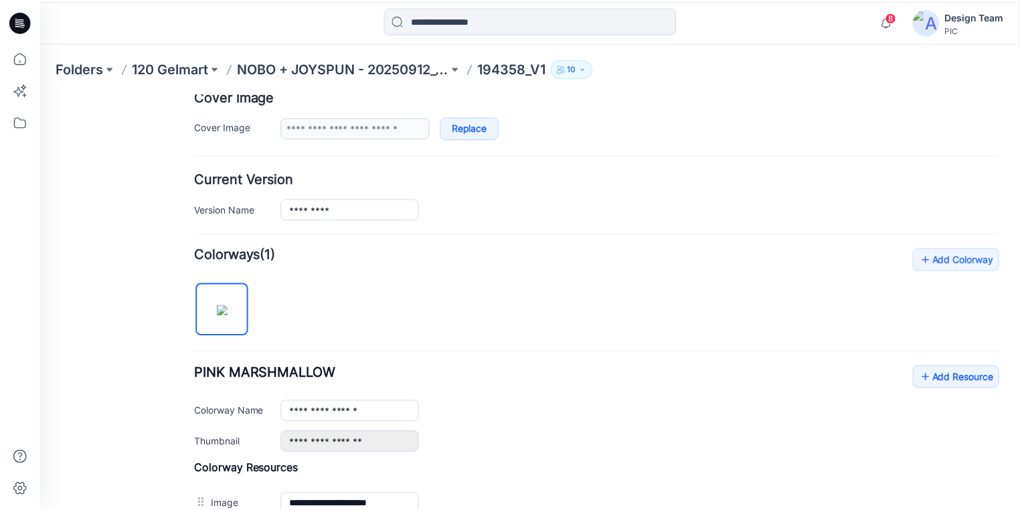
scroll to position [375, 0]
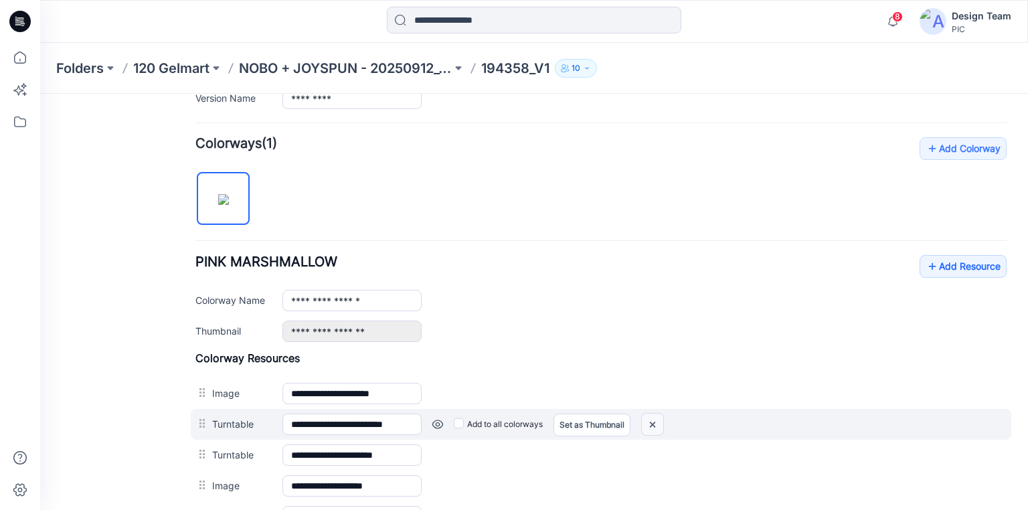
click at [653, 424] on img at bounding box center [652, 425] width 21 height 22
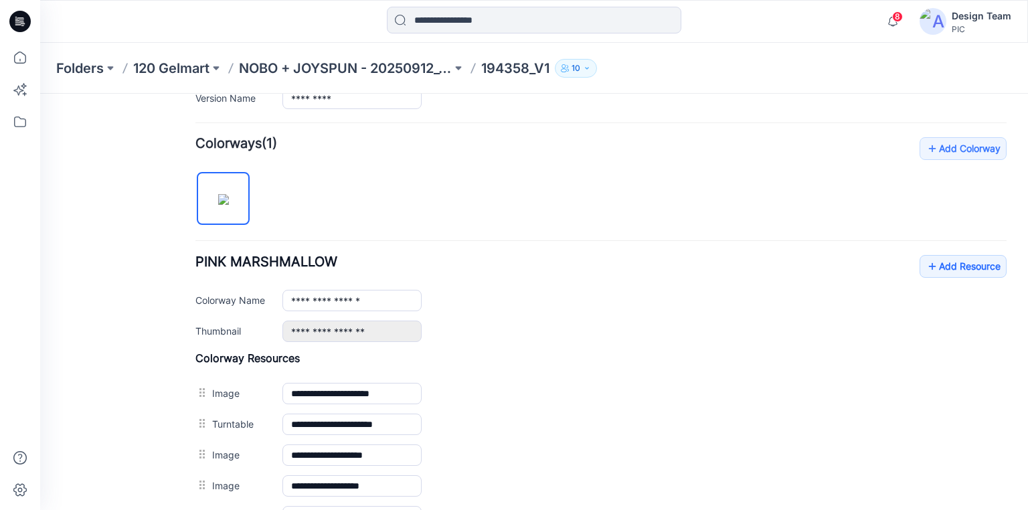
click at [23, 21] on icon at bounding box center [19, 21] width 21 height 21
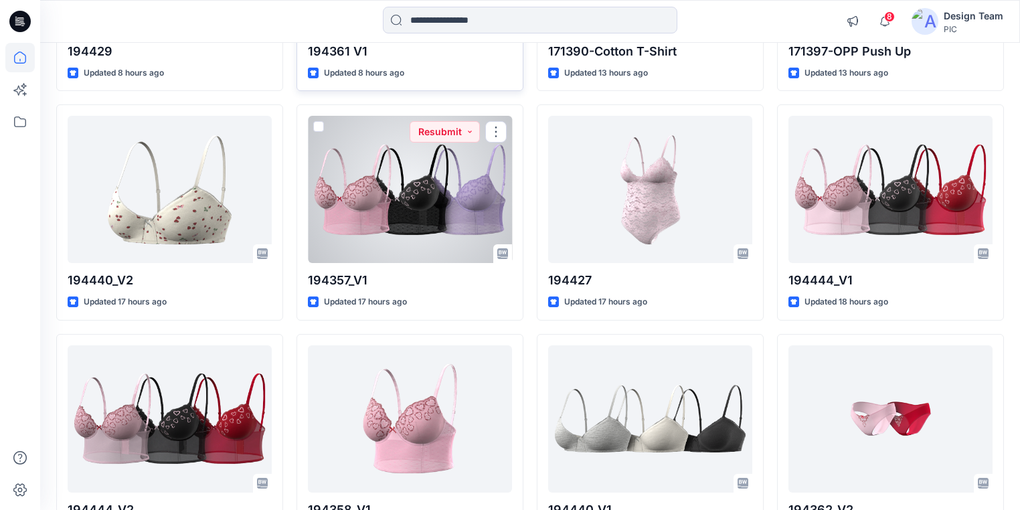
scroll to position [790, 0]
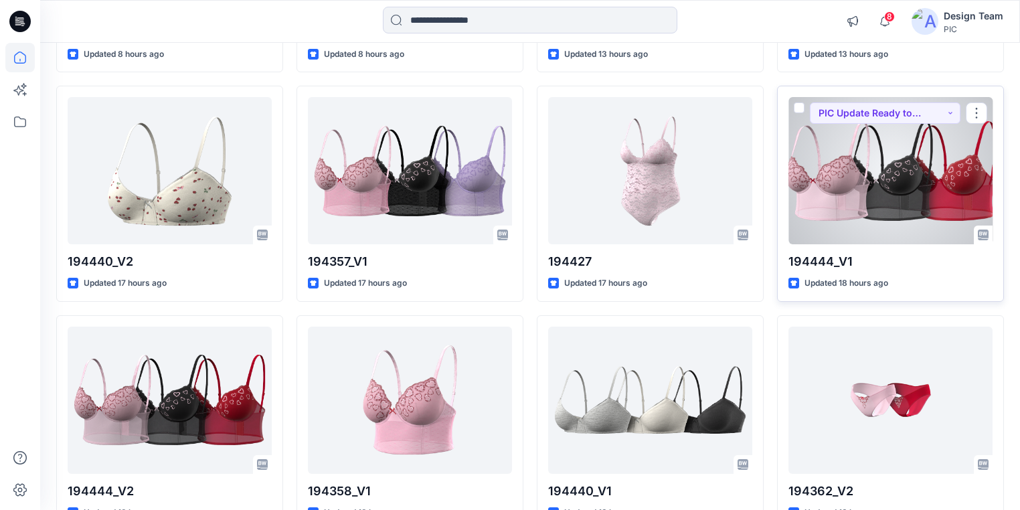
click at [861, 200] on div at bounding box center [890, 170] width 204 height 147
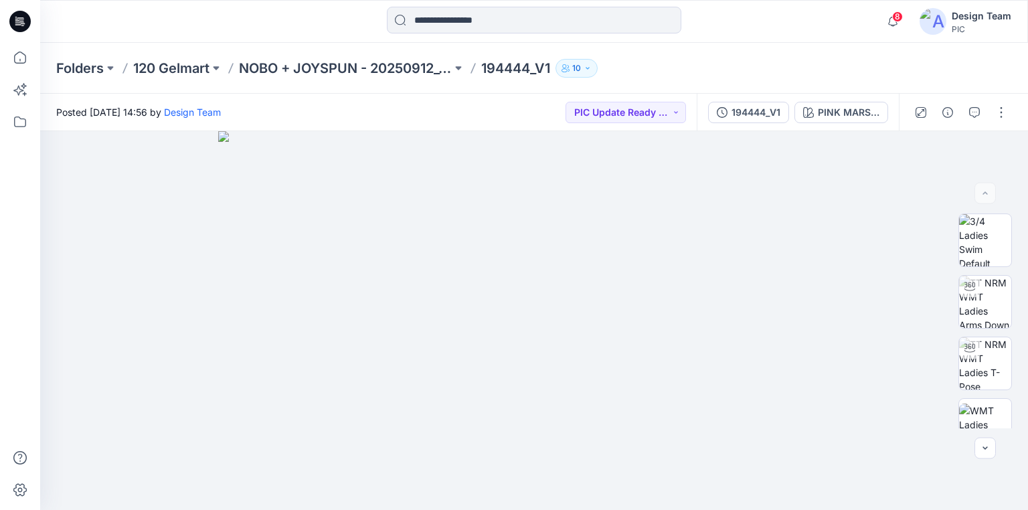
click at [17, 23] on icon at bounding box center [19, 21] width 21 height 21
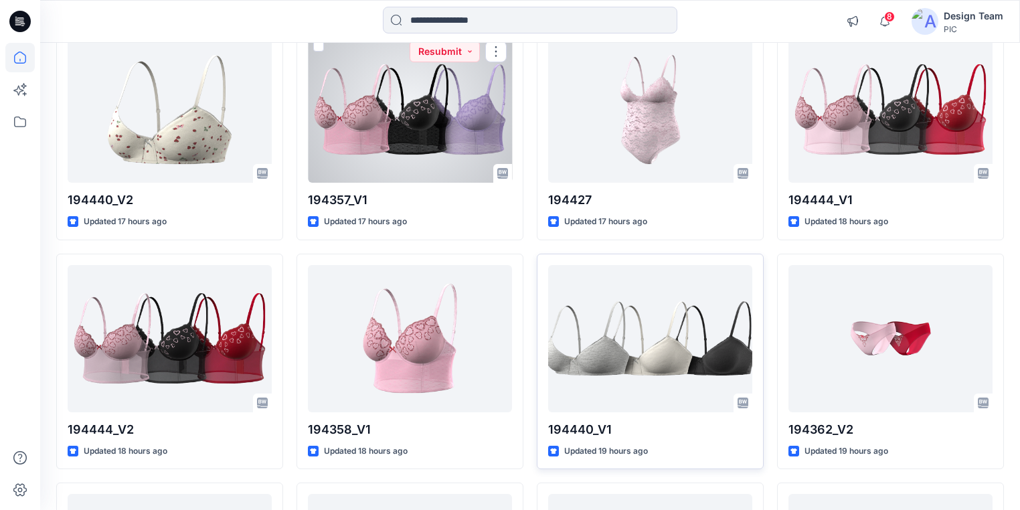
scroll to position [856, 0]
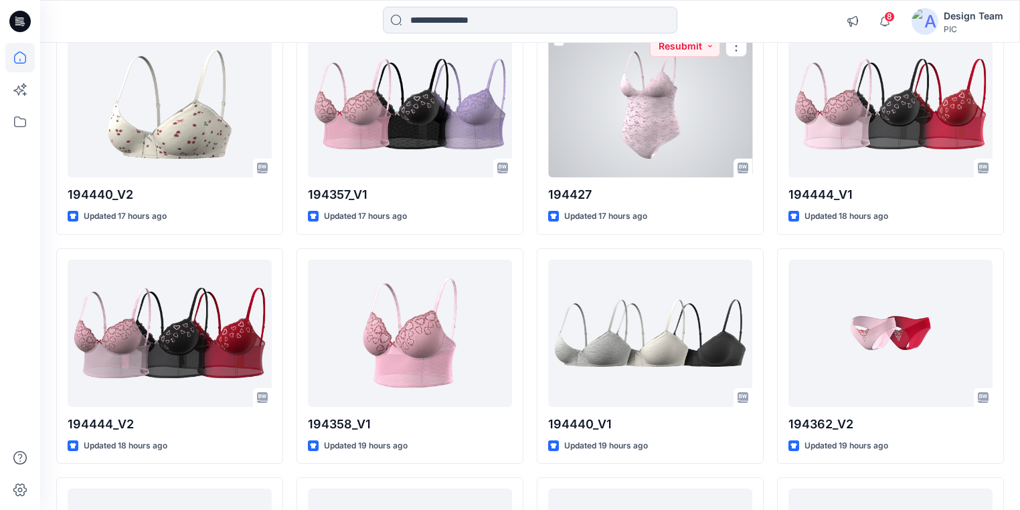
click at [679, 120] on div at bounding box center [650, 103] width 204 height 147
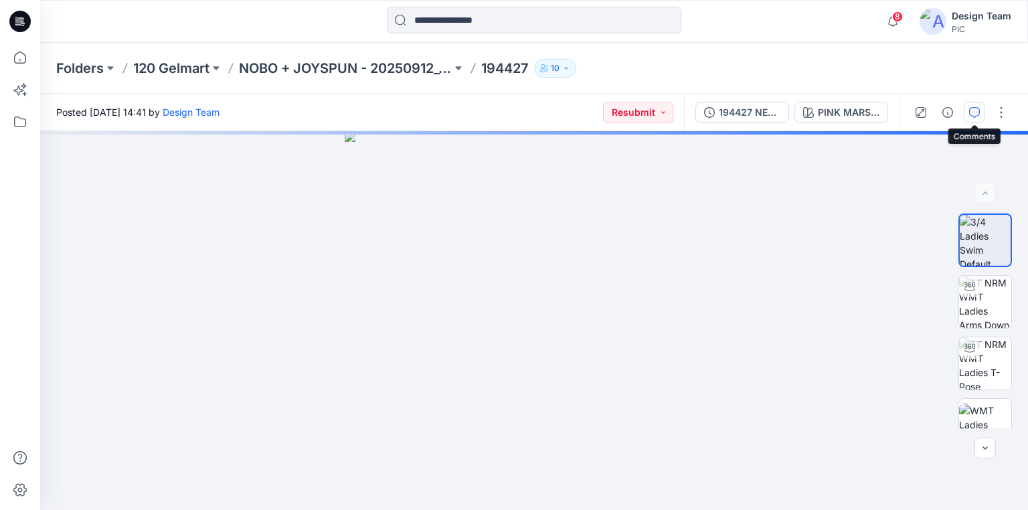
click at [972, 115] on icon "button" at bounding box center [974, 112] width 11 height 11
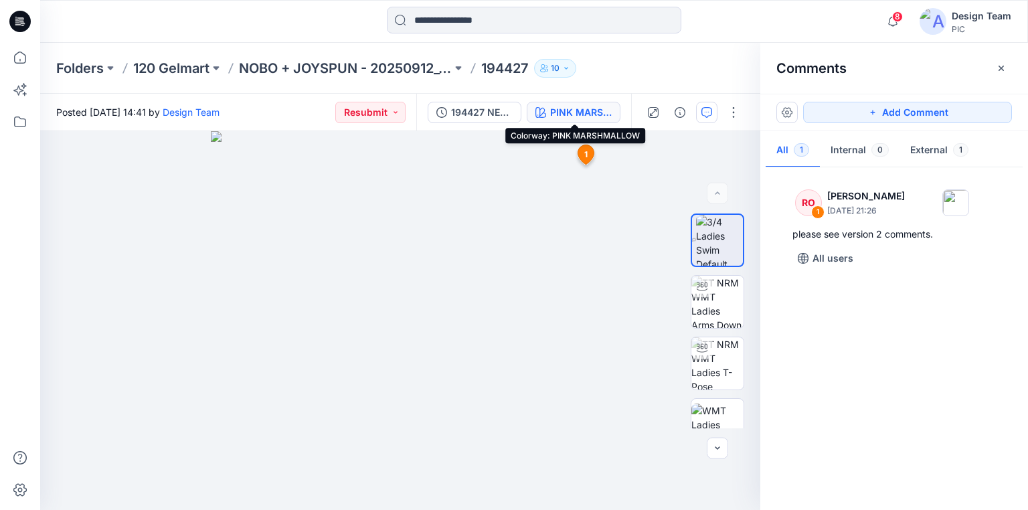
click at [578, 108] on div "PINK MARSHMALLOW" at bounding box center [581, 112] width 62 height 15
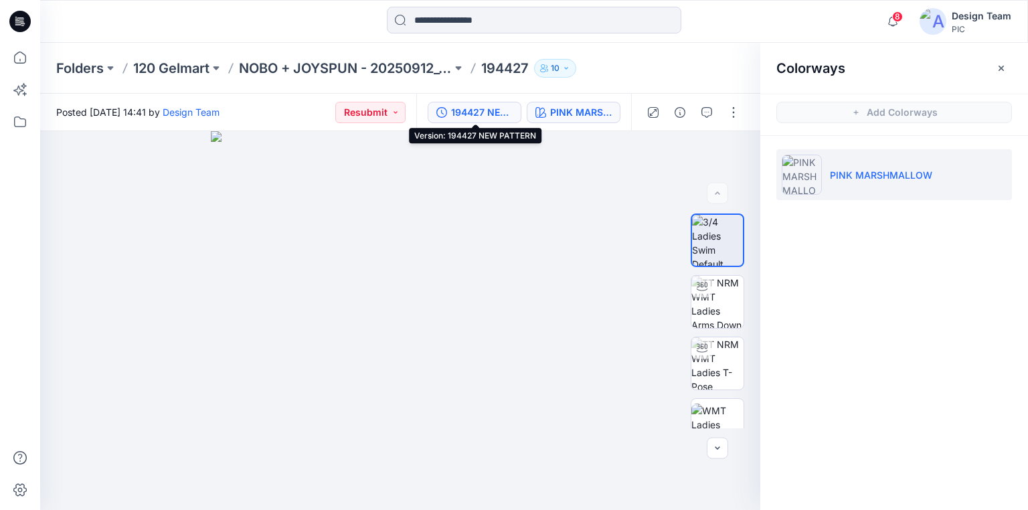
click at [479, 111] on div "194427 NEW PATTERN" at bounding box center [482, 112] width 62 height 15
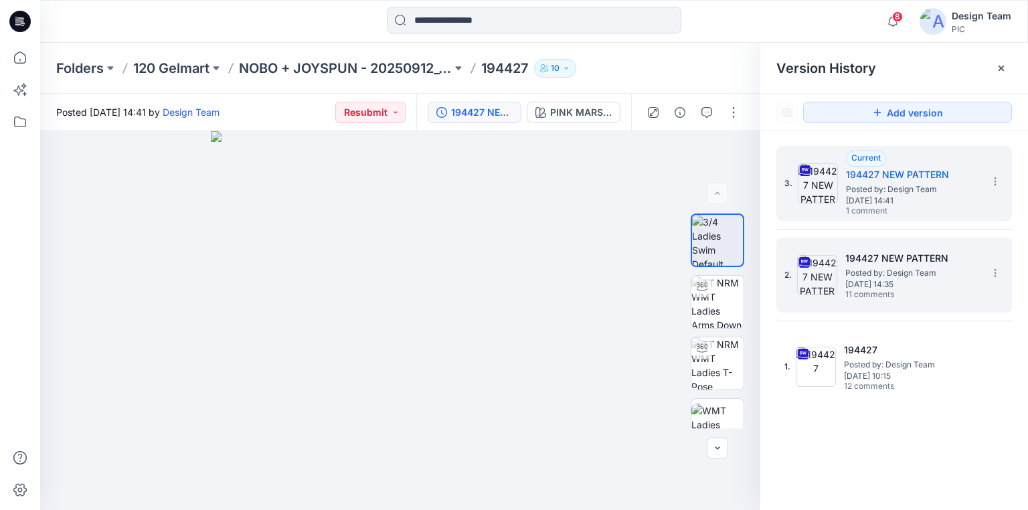
click at [877, 280] on span "[DATE] 14:35" at bounding box center [912, 284] width 134 height 9
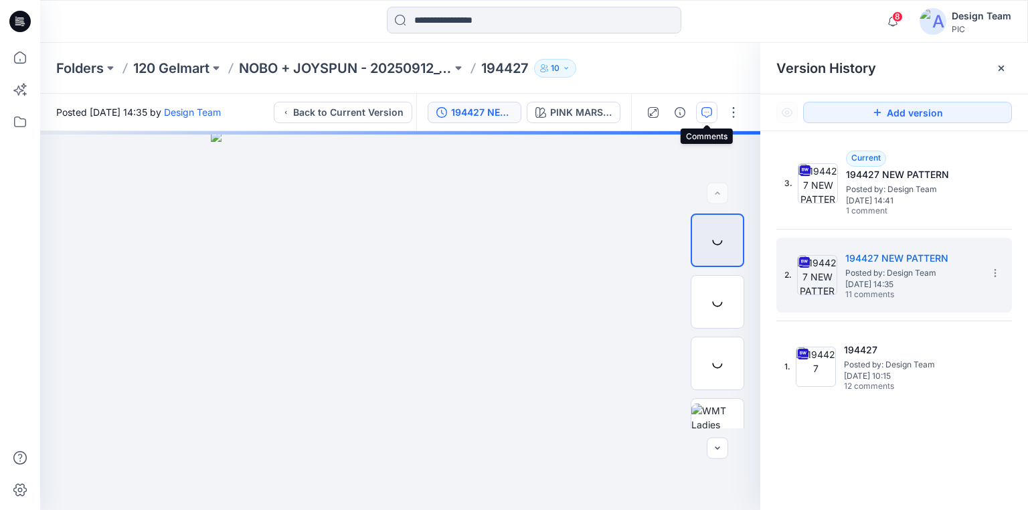
click at [710, 110] on icon "button" at bounding box center [706, 112] width 11 height 11
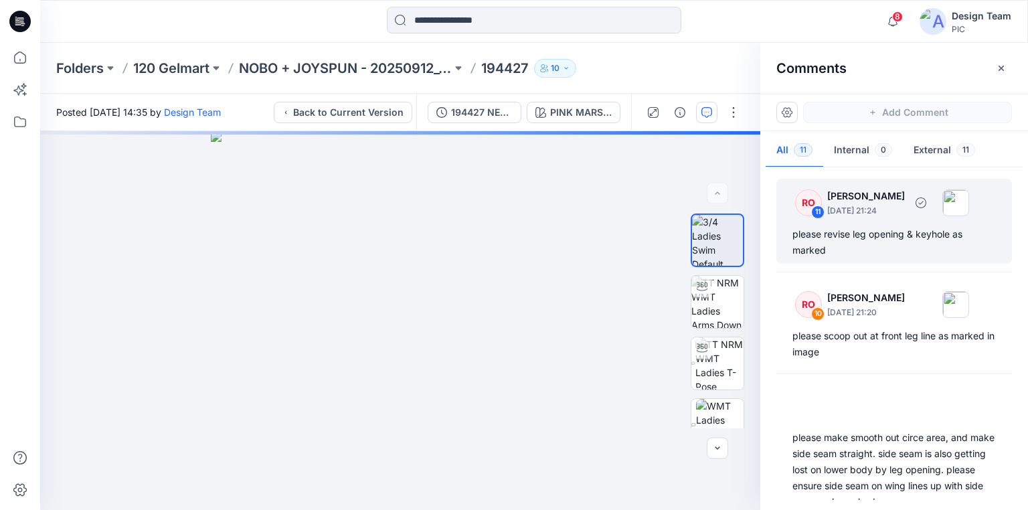
click at [876, 233] on div "please revise leg opening & keyhole as marked" at bounding box center [893, 242] width 203 height 32
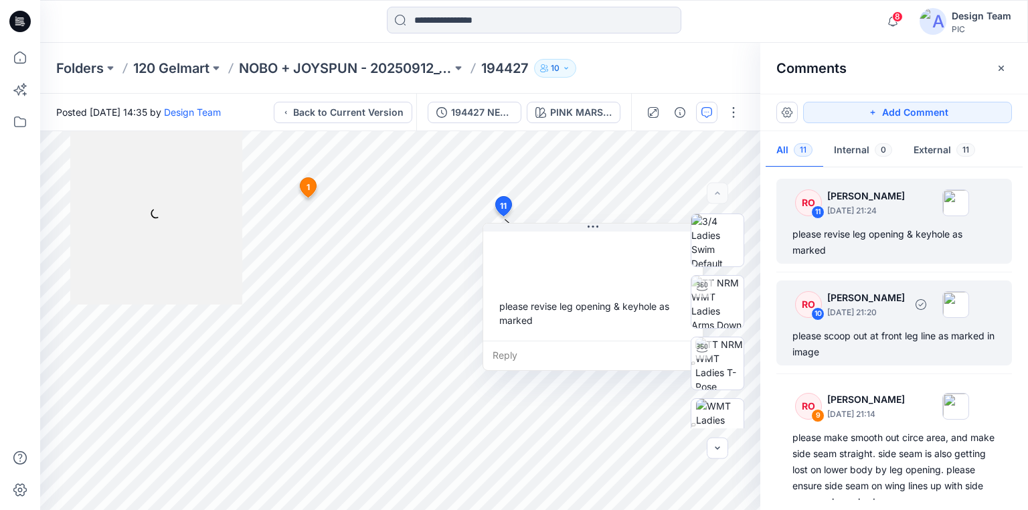
click at [883, 344] on div "please scoop out at front leg line as marked in image" at bounding box center [893, 344] width 203 height 32
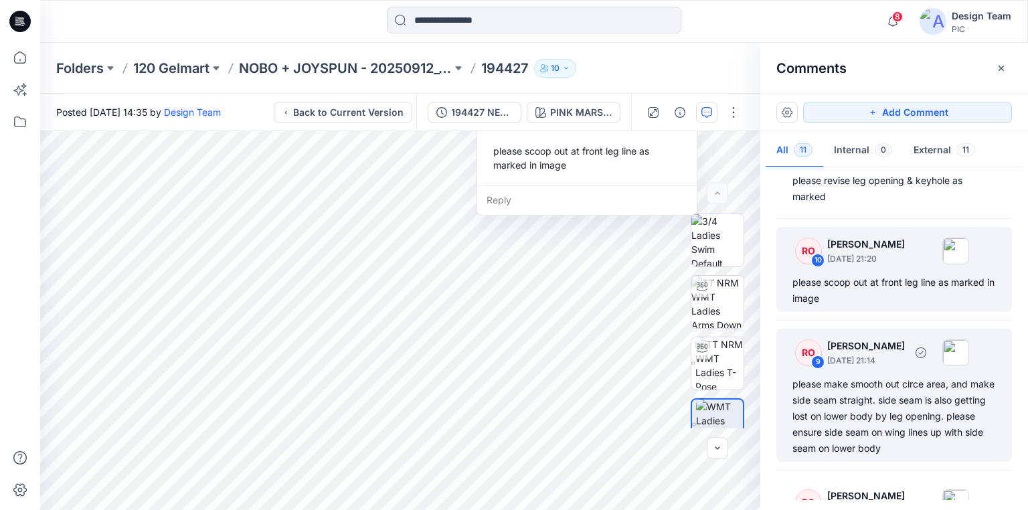
scroll to position [107, 0]
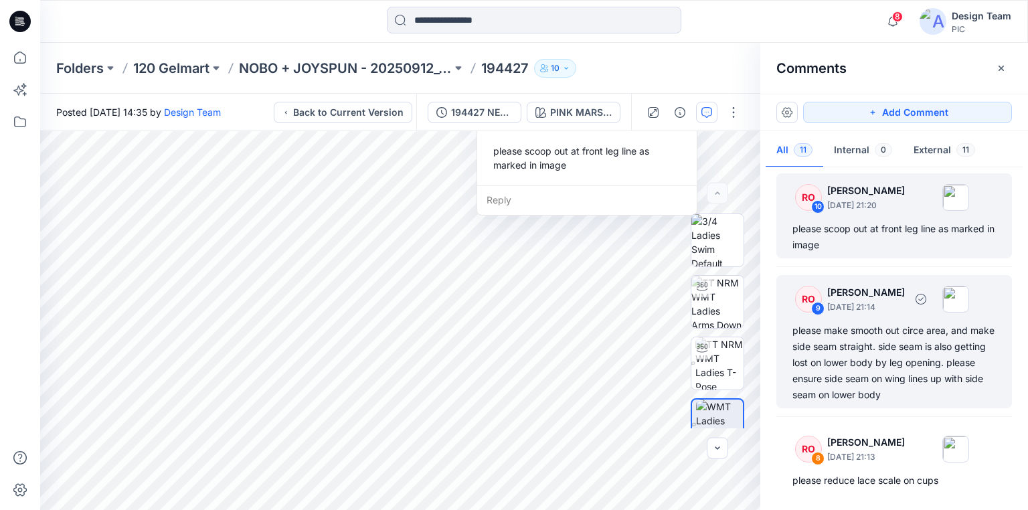
click at [891, 346] on div "please make smooth out circe area, and make side seam straight. side seam is al…" at bounding box center [893, 363] width 203 height 80
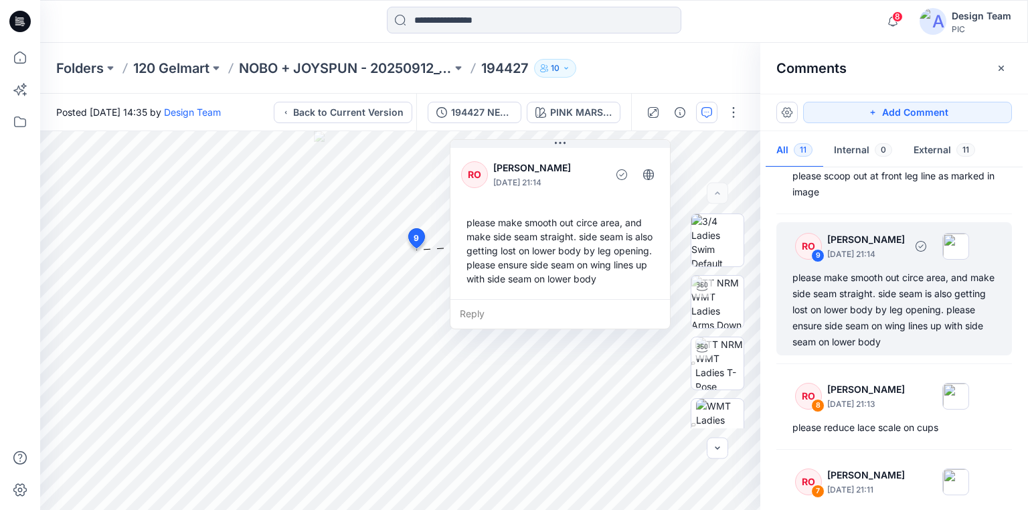
scroll to position [161, 0]
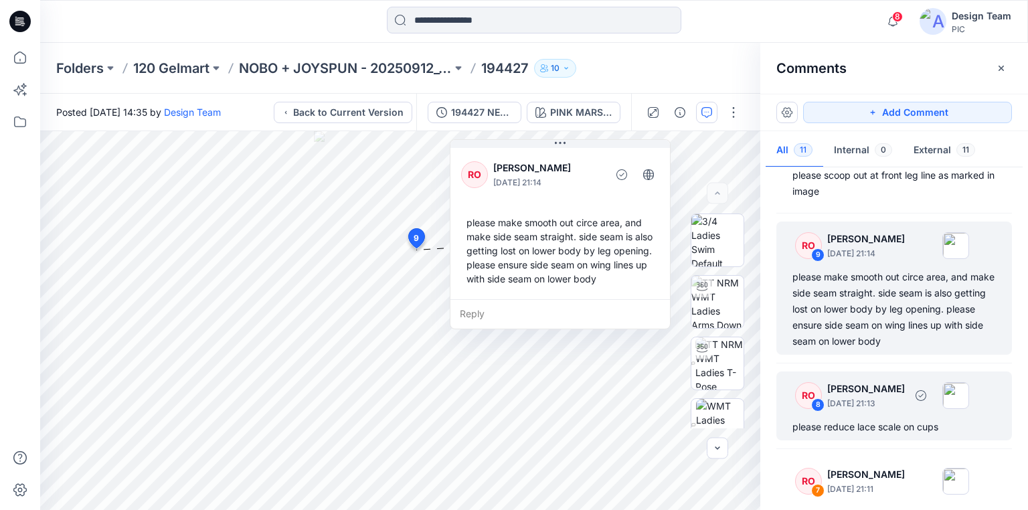
click at [879, 419] on div "please reduce lace scale on cups" at bounding box center [893, 427] width 203 height 16
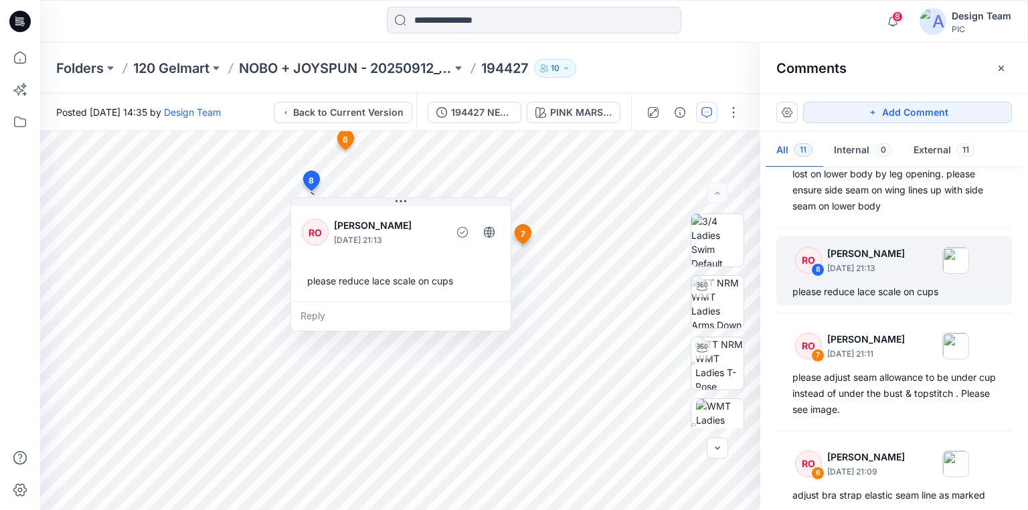
scroll to position [321, 0]
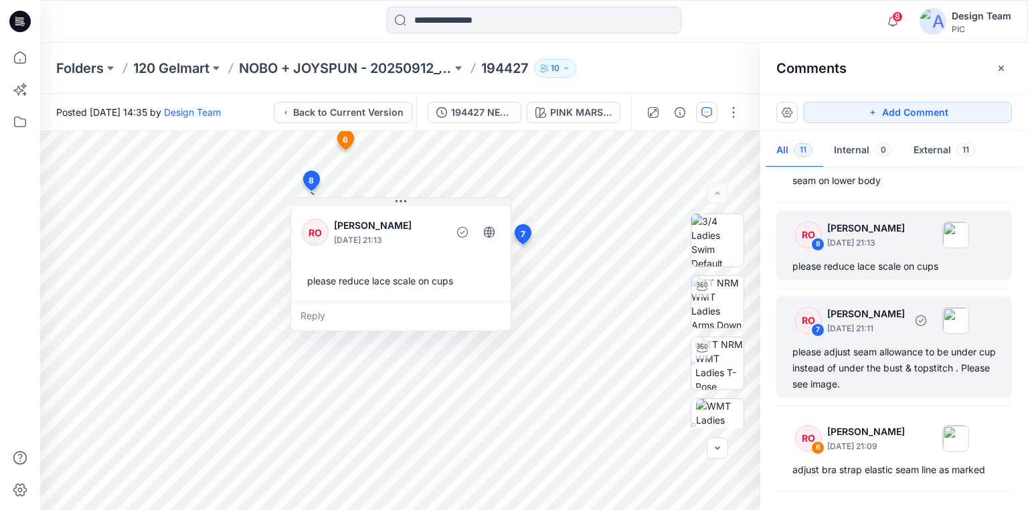
click at [861, 367] on div "please adjust seam allowance to be under cup instead of under the bust & topsti…" at bounding box center [893, 368] width 203 height 48
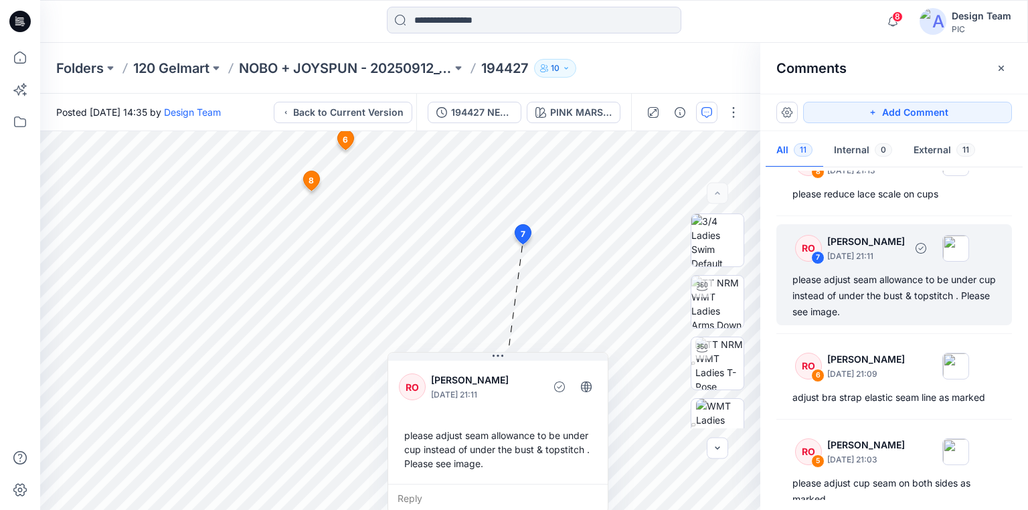
scroll to position [428, 0]
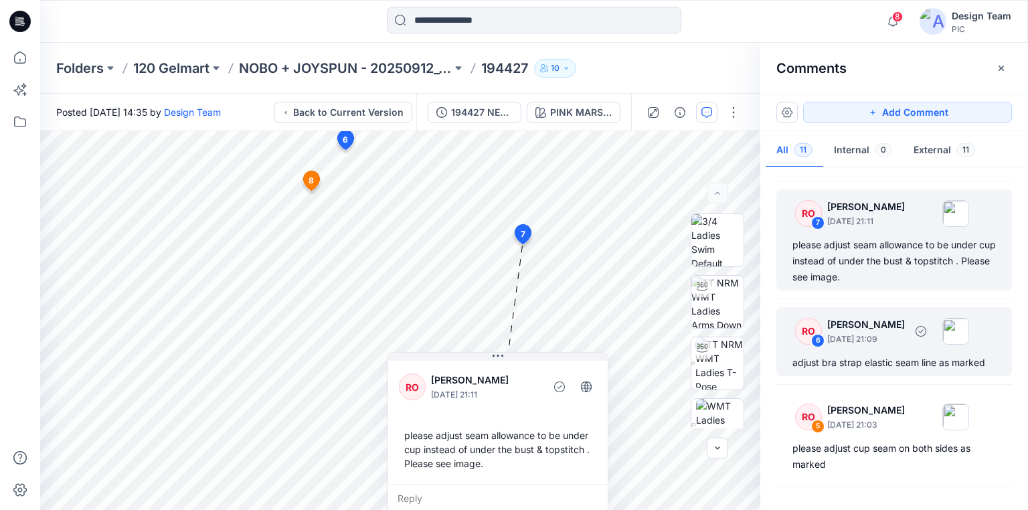
click at [861, 364] on div "adjust bra strap elastic seam line as marked" at bounding box center [893, 363] width 203 height 16
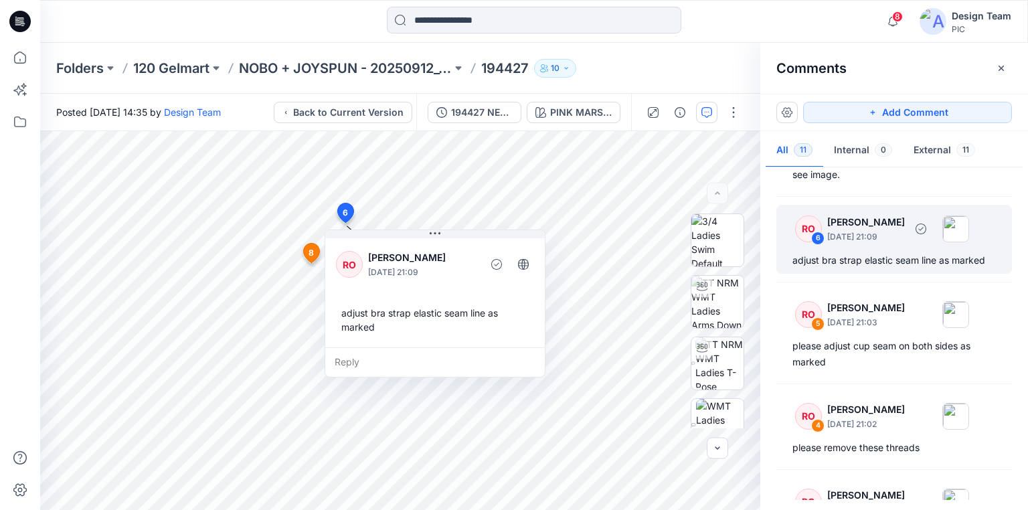
scroll to position [535, 0]
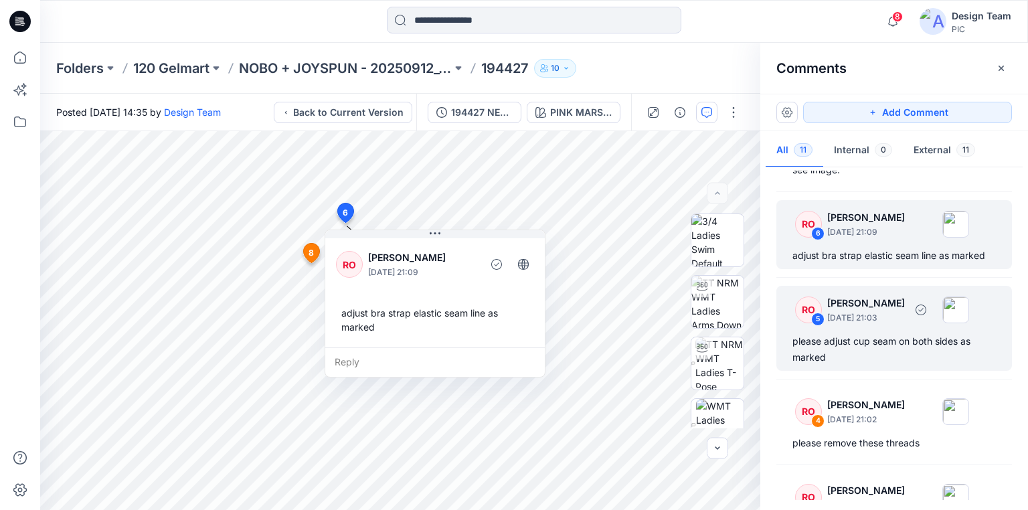
click at [859, 341] on div "please adjust cup seam on both sides as marked" at bounding box center [893, 349] width 203 height 32
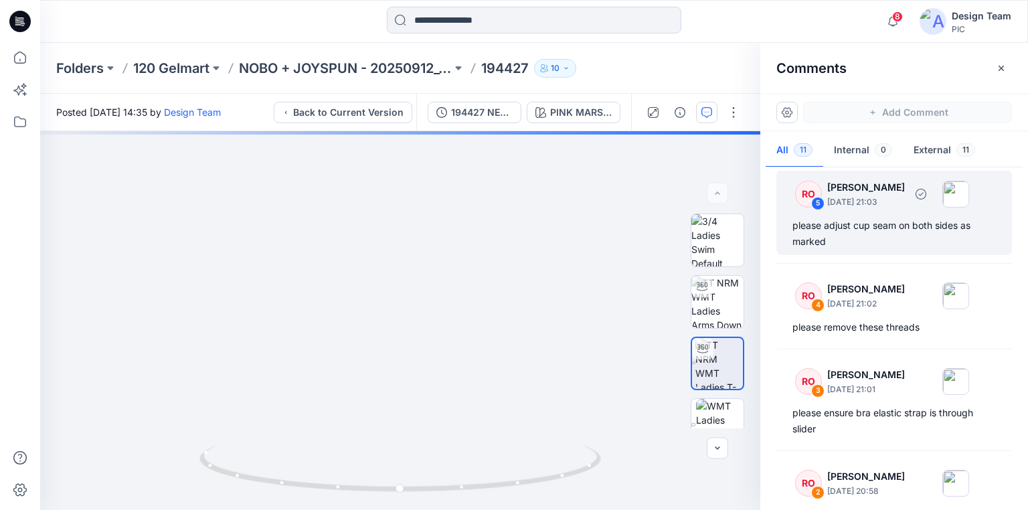
scroll to position [696, 0]
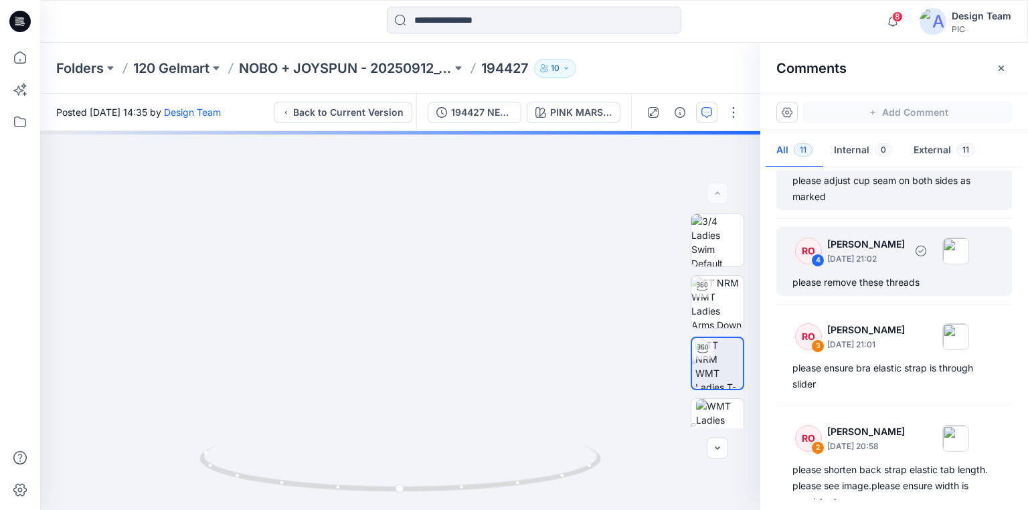
click at [855, 282] on div "please remove these threads" at bounding box center [893, 282] width 203 height 16
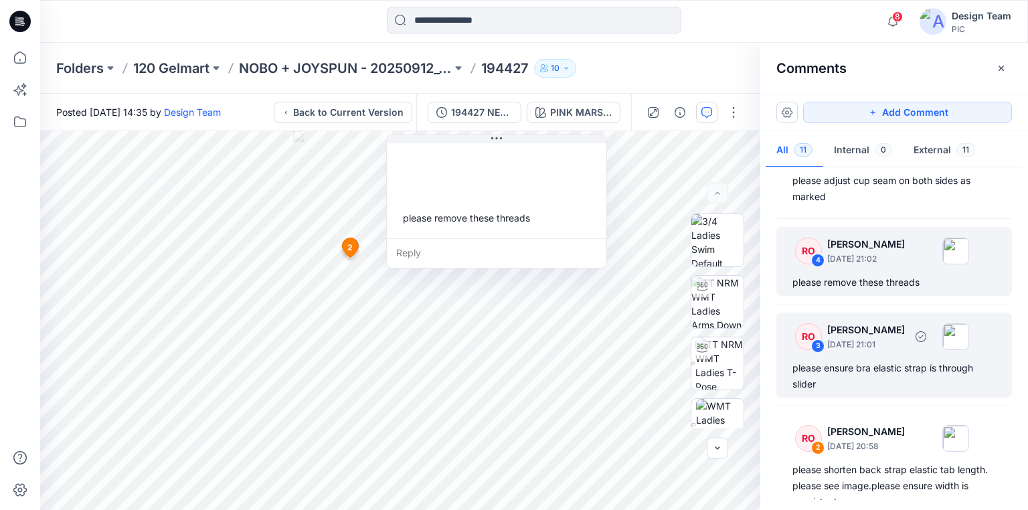
click at [873, 365] on div "please ensure bra elastic strap is through slider" at bounding box center [893, 376] width 203 height 32
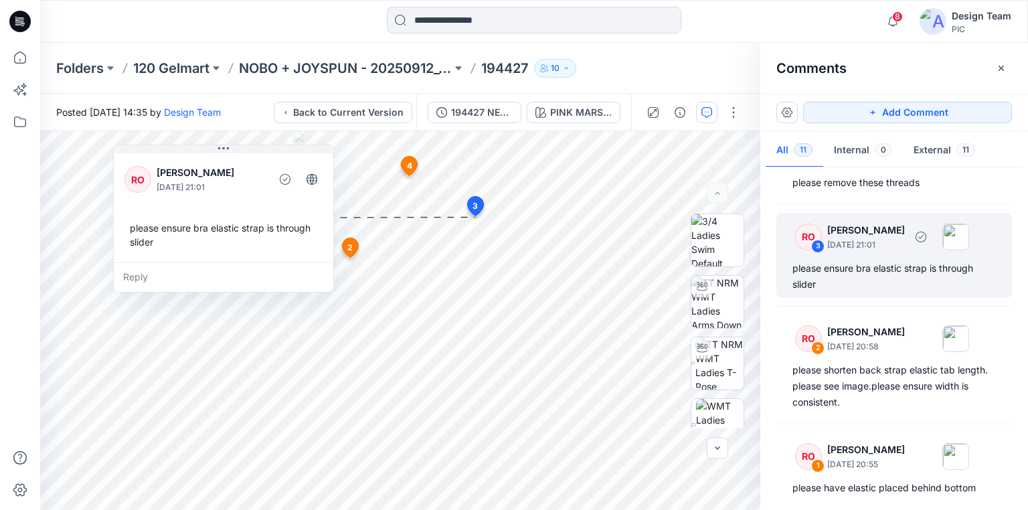
scroll to position [803, 0]
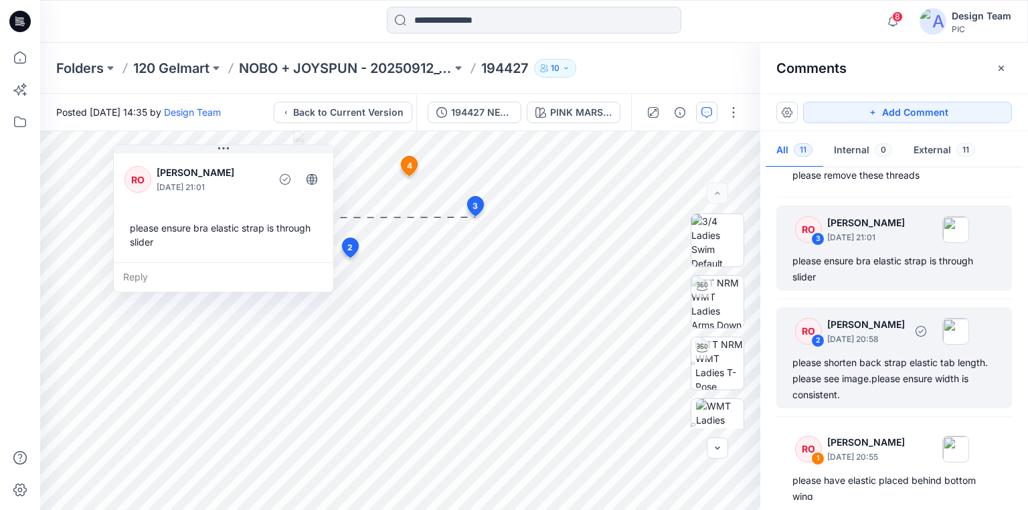
click at [869, 369] on div "please shorten back strap elastic tab length. please see image.please ensure wi…" at bounding box center [893, 379] width 203 height 48
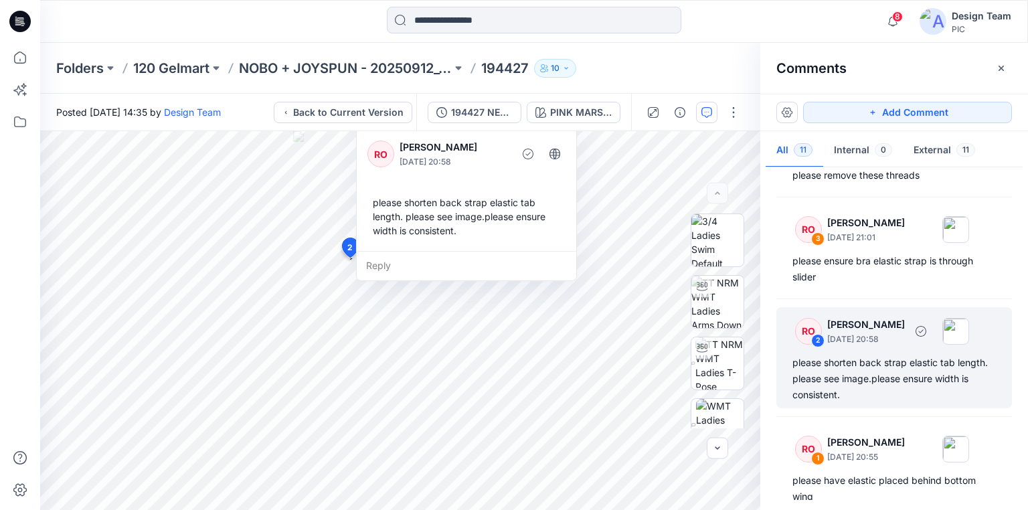
scroll to position [819, 0]
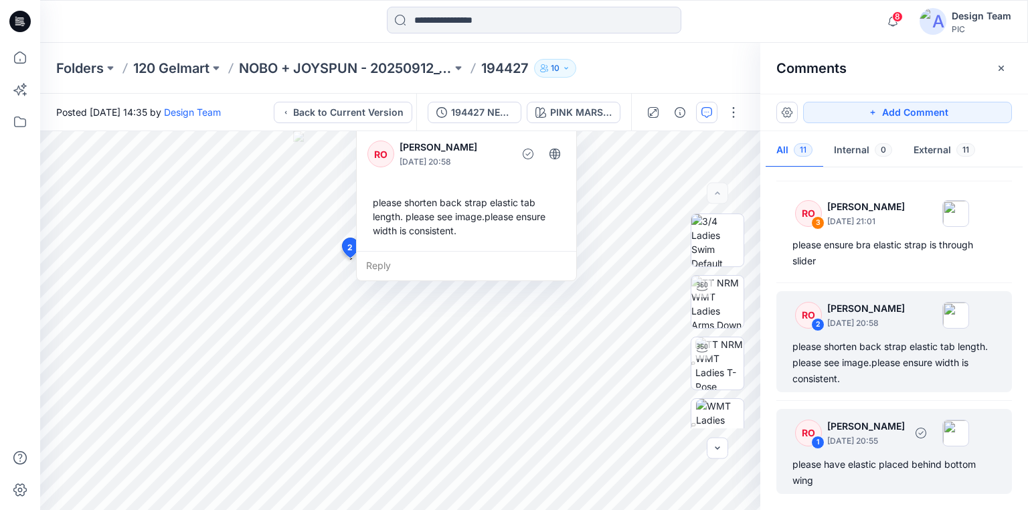
click at [860, 458] on div "please have elastic placed behind bottom wing" at bounding box center [893, 472] width 203 height 32
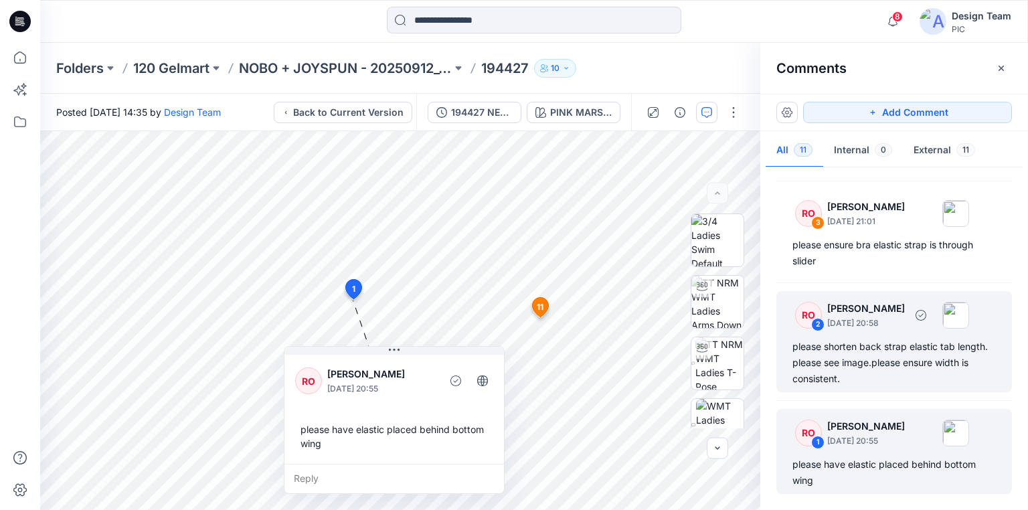
click at [852, 357] on div "please shorten back strap elastic tab length. please see image.please ensure wi…" at bounding box center [893, 363] width 203 height 48
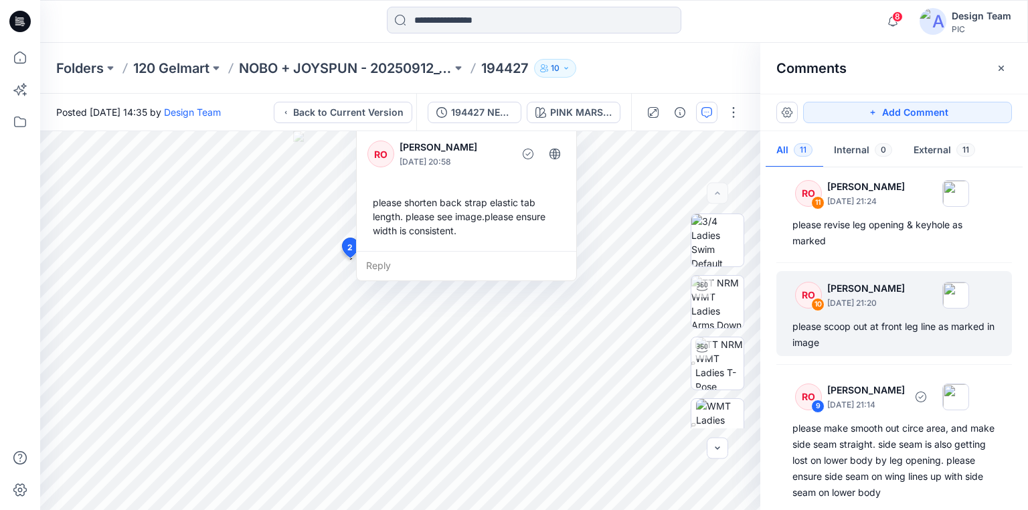
scroll to position [0, 0]
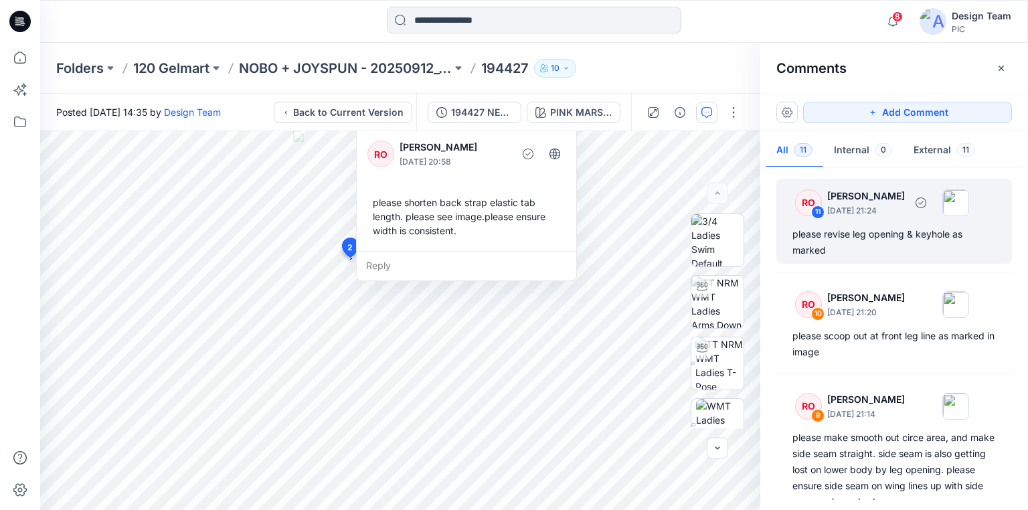
click at [856, 232] on div "please revise leg opening & keyhole as marked" at bounding box center [893, 242] width 203 height 32
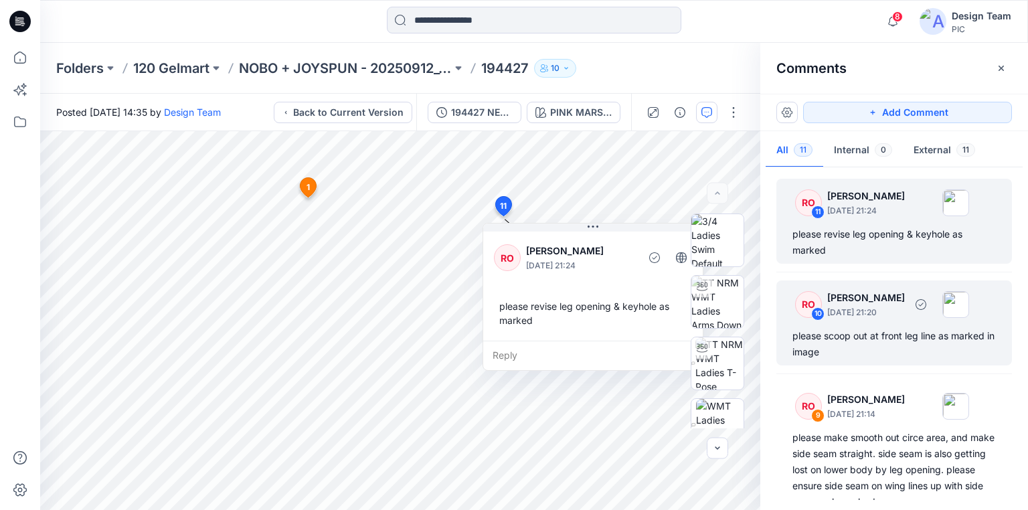
click at [861, 333] on div "please scoop out at front leg line as marked in image" at bounding box center [893, 344] width 203 height 32
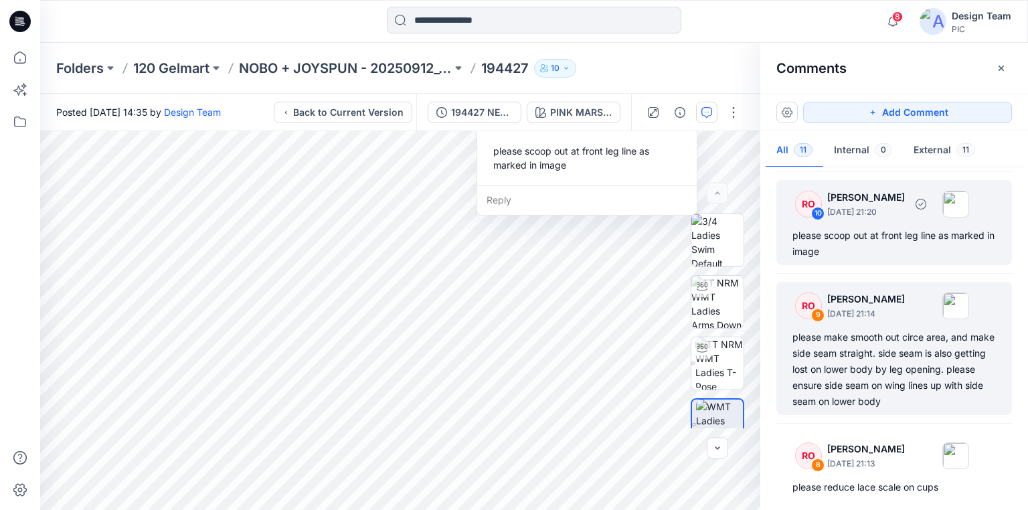
scroll to position [107, 0]
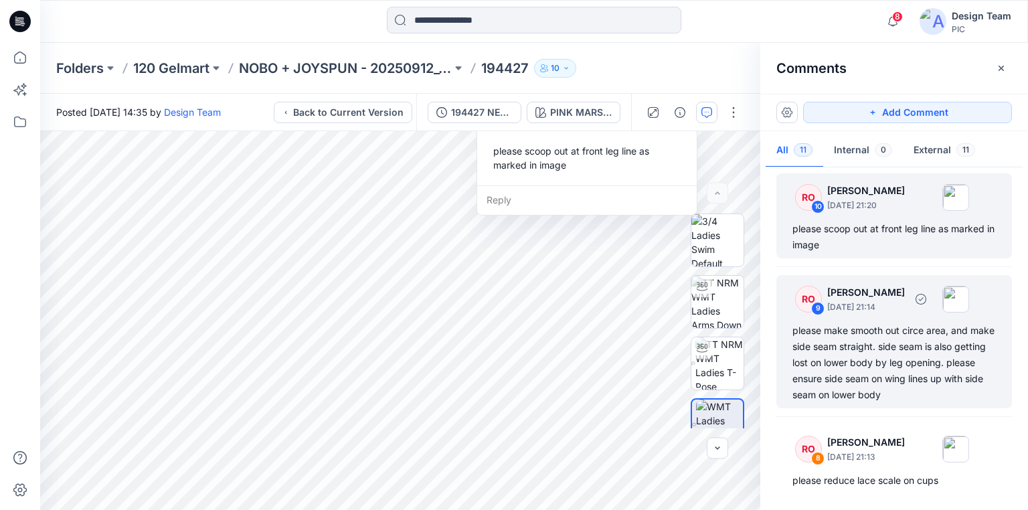
click at [858, 359] on div "please make smooth out circe area, and make side seam straight. side seam is al…" at bounding box center [893, 363] width 203 height 80
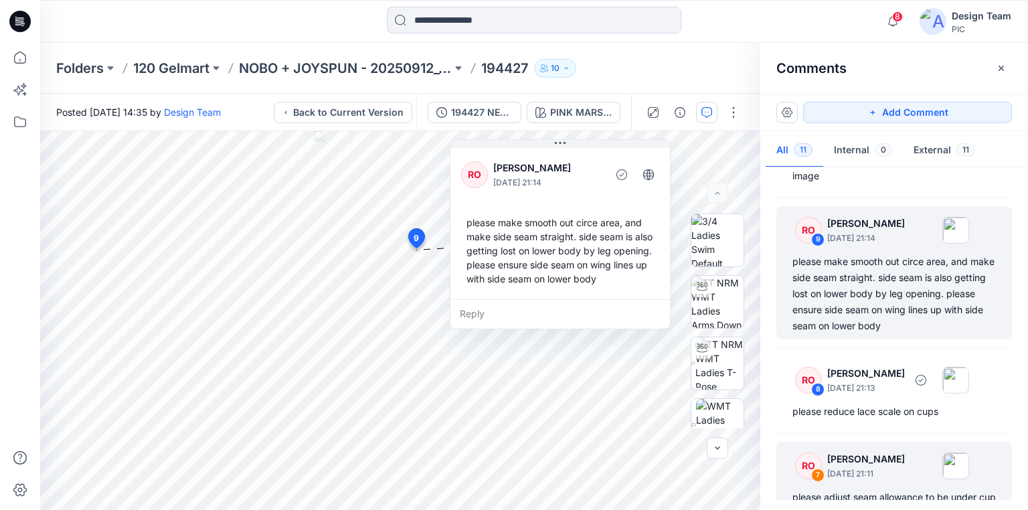
scroll to position [214, 0]
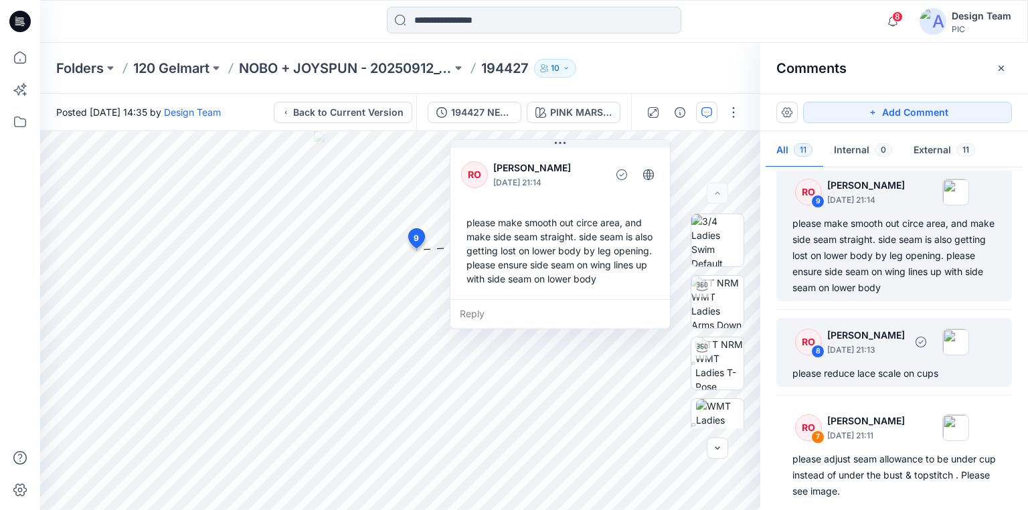
click at [843, 377] on div "please reduce lace scale on cups" at bounding box center [893, 373] width 203 height 16
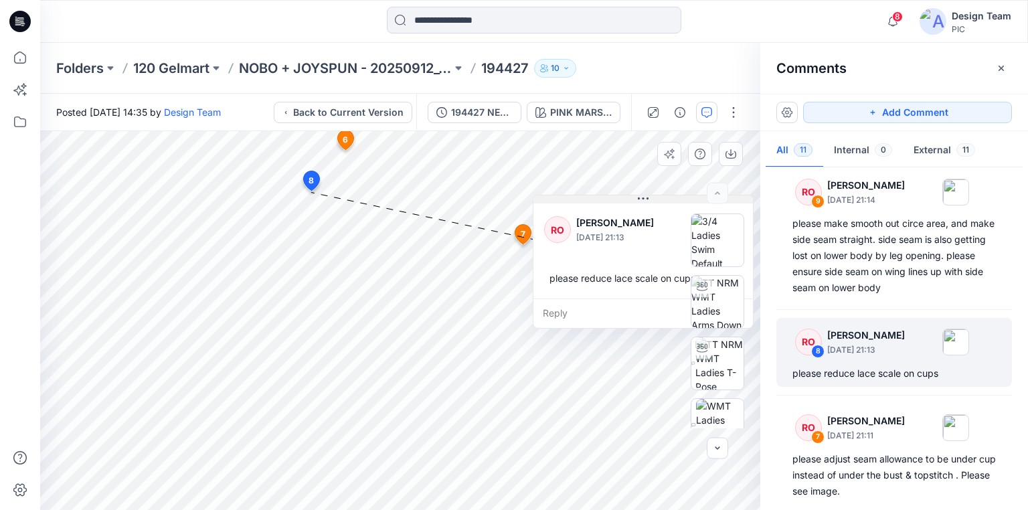
drag, startPoint x: 405, startPoint y: 201, endPoint x: 647, endPoint y: 199, distance: 242.2
click at [647, 199] on icon at bounding box center [643, 198] width 11 height 2
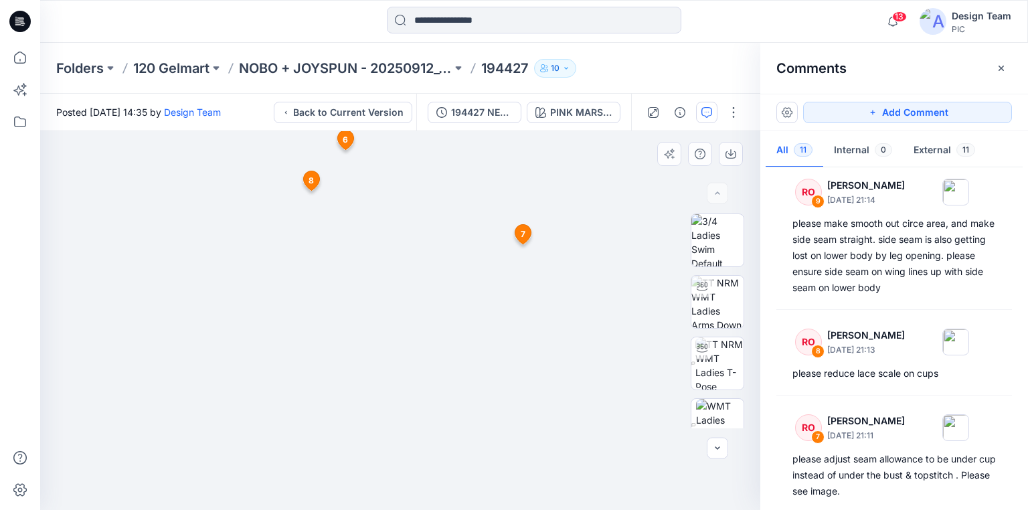
click at [381, 300] on img at bounding box center [399, 272] width 349 height 475
click at [709, 310] on img at bounding box center [717, 302] width 52 height 52
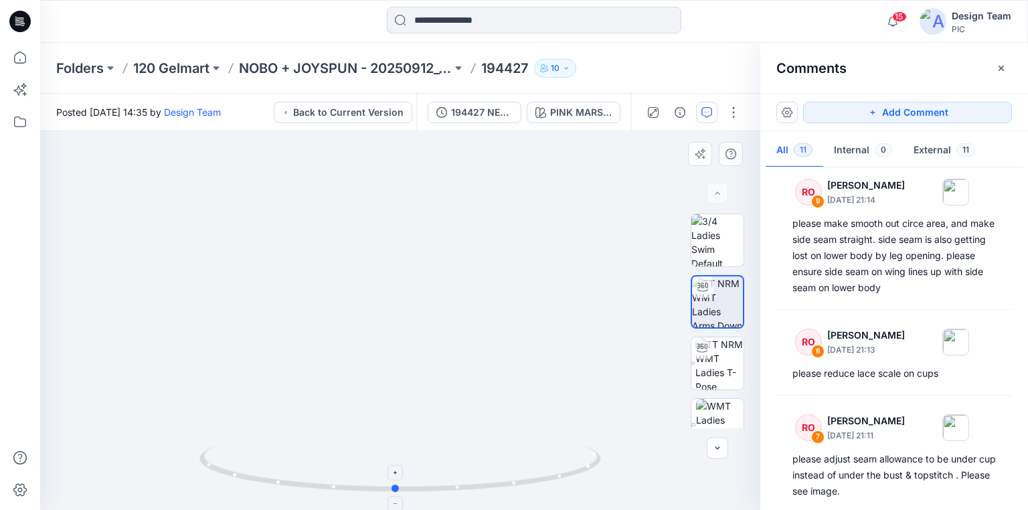
click at [551, 478] on icon at bounding box center [401, 470] width 405 height 50
click at [713, 371] on img at bounding box center [719, 363] width 48 height 52
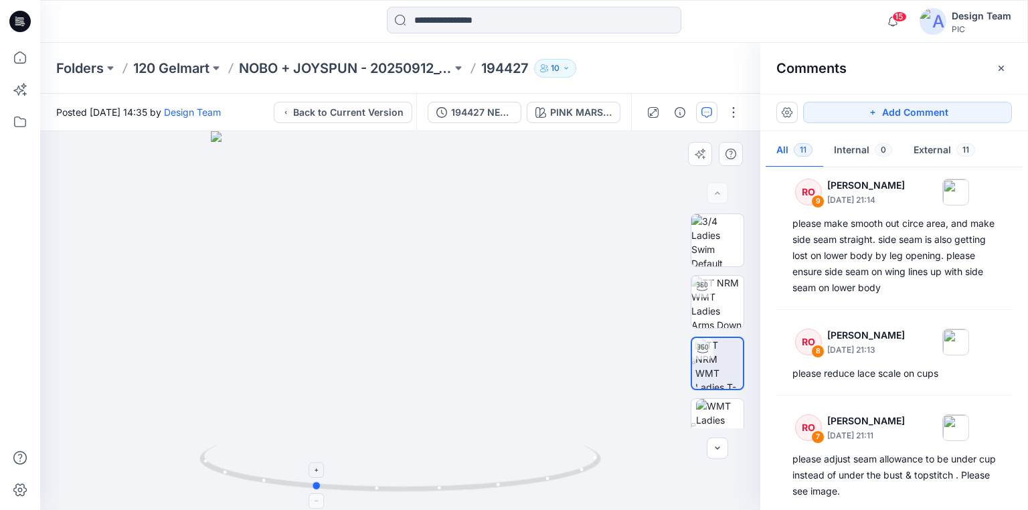
drag, startPoint x: 586, startPoint y: 472, endPoint x: 502, endPoint y: 468, distance: 84.4
click at [502, 468] on icon at bounding box center [401, 470] width 405 height 50
drag, startPoint x: 426, startPoint y: 451, endPoint x: 456, endPoint y: 337, distance: 117.7
drag, startPoint x: 521, startPoint y: 482, endPoint x: 490, endPoint y: 483, distance: 30.1
click at [490, 483] on icon at bounding box center [401, 470] width 405 height 50
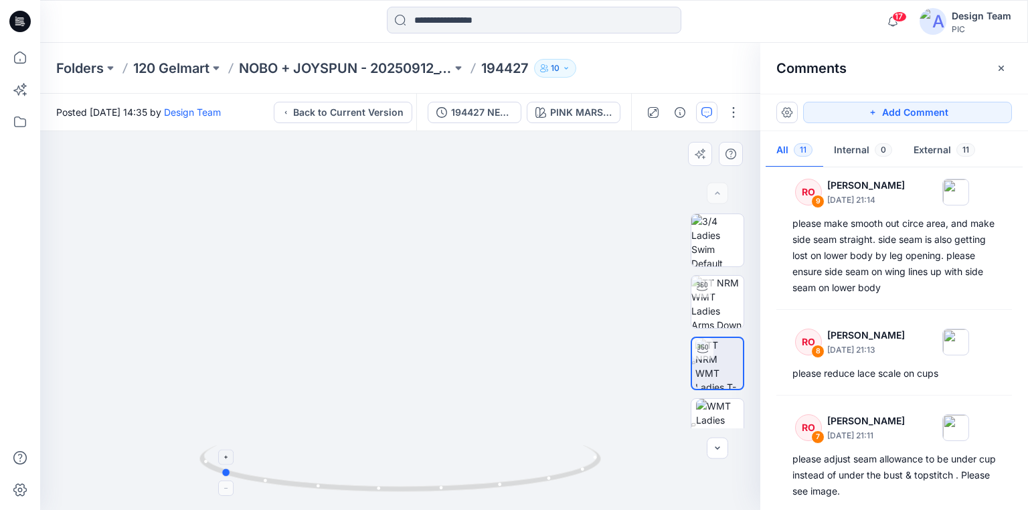
drag, startPoint x: 549, startPoint y: 479, endPoint x: 455, endPoint y: 468, distance: 94.3
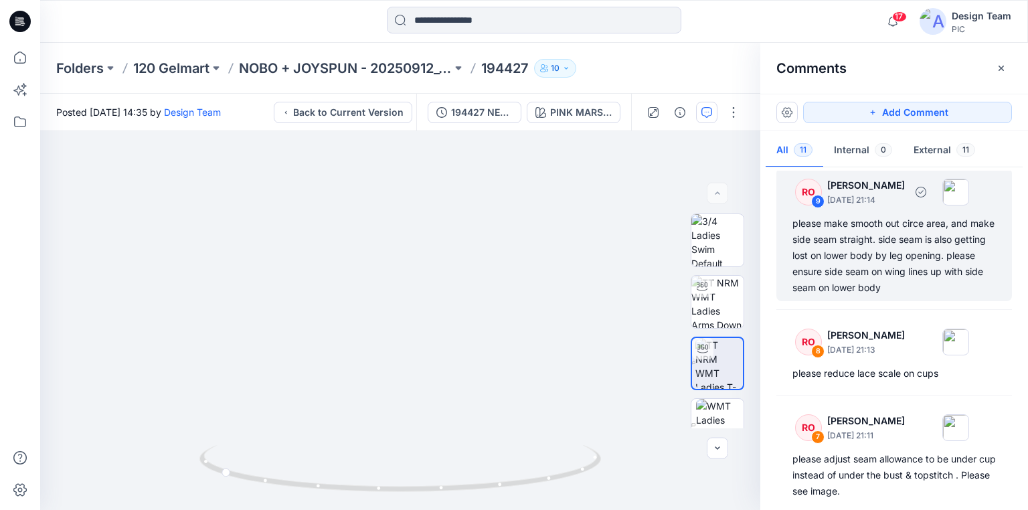
click at [867, 265] on div "please make smooth out circe area, and make side seam straight. side seam is al…" at bounding box center [893, 255] width 203 height 80
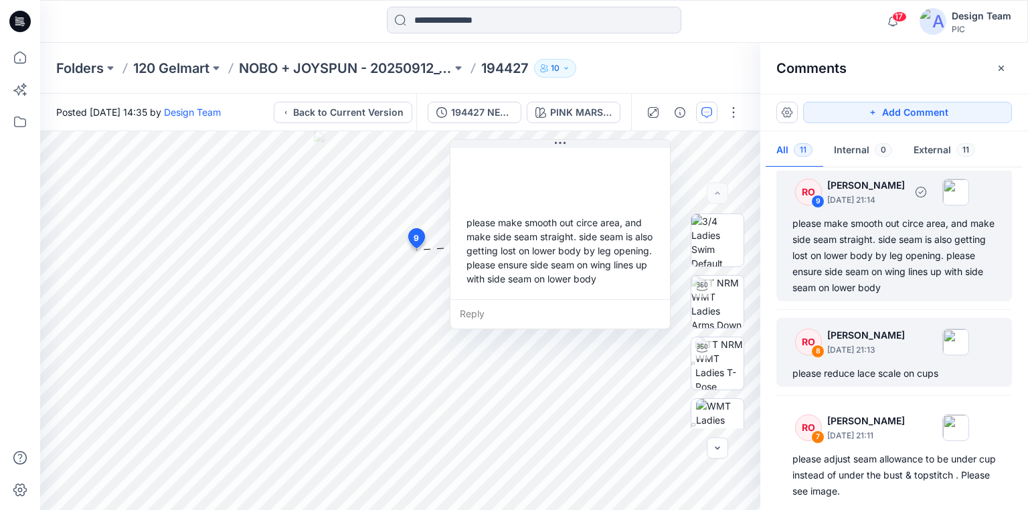
scroll to position [211, 0]
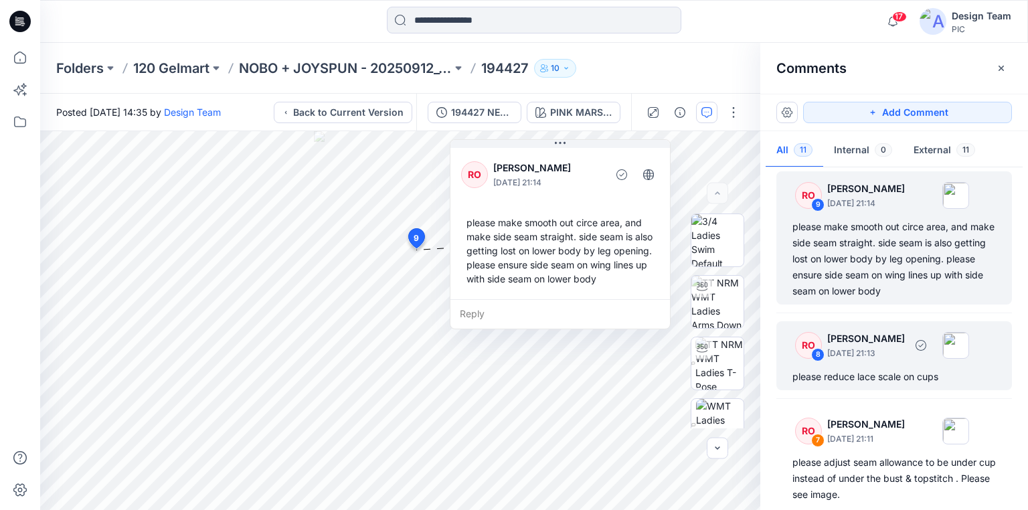
click at [863, 372] on div "please reduce lace scale on cups" at bounding box center [893, 377] width 203 height 16
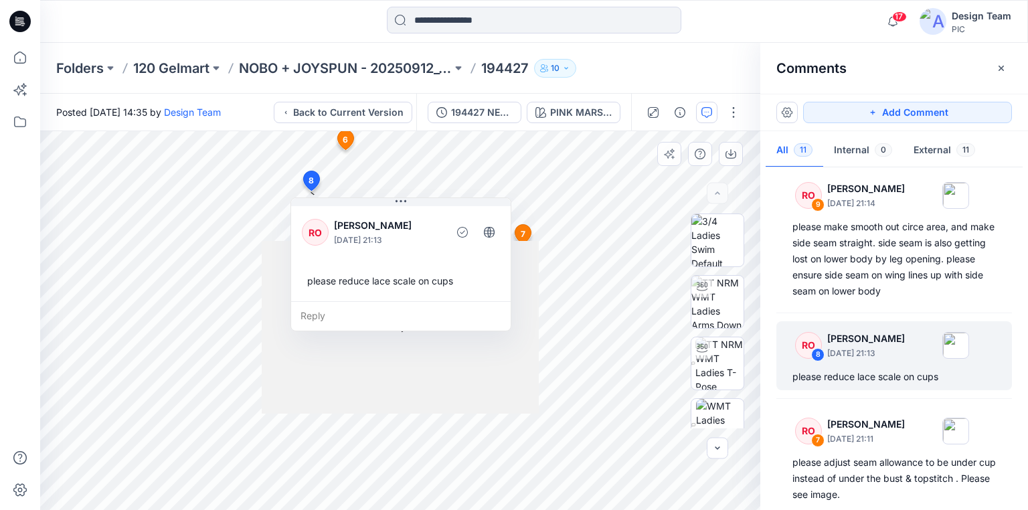
click at [434, 356] on div at bounding box center [400, 327] width 276 height 172
